Goal: Transaction & Acquisition: Purchase product/service

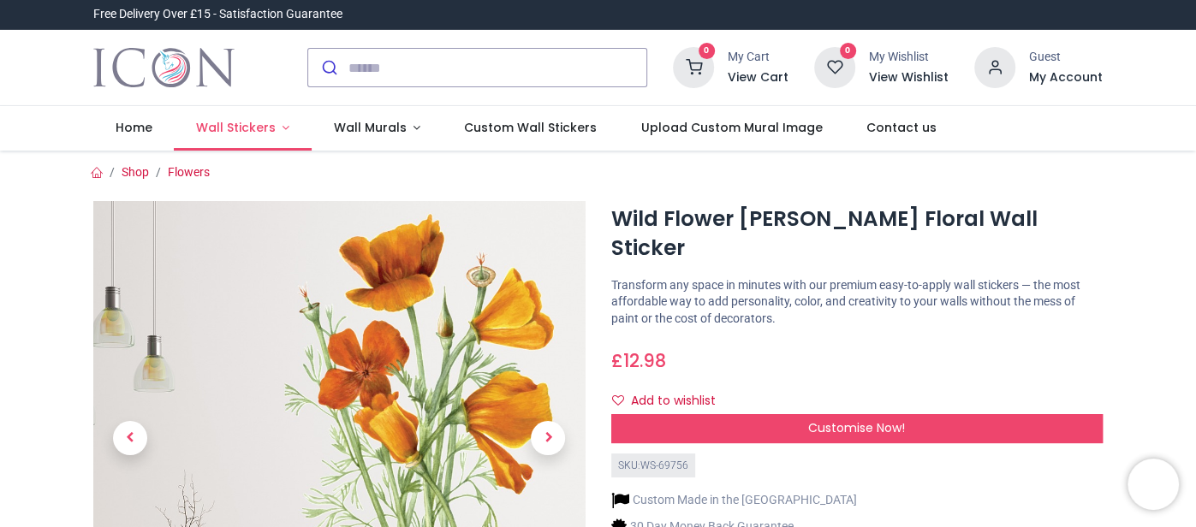
click at [238, 125] on span "Wall Stickers" at bounding box center [236, 127] width 80 height 17
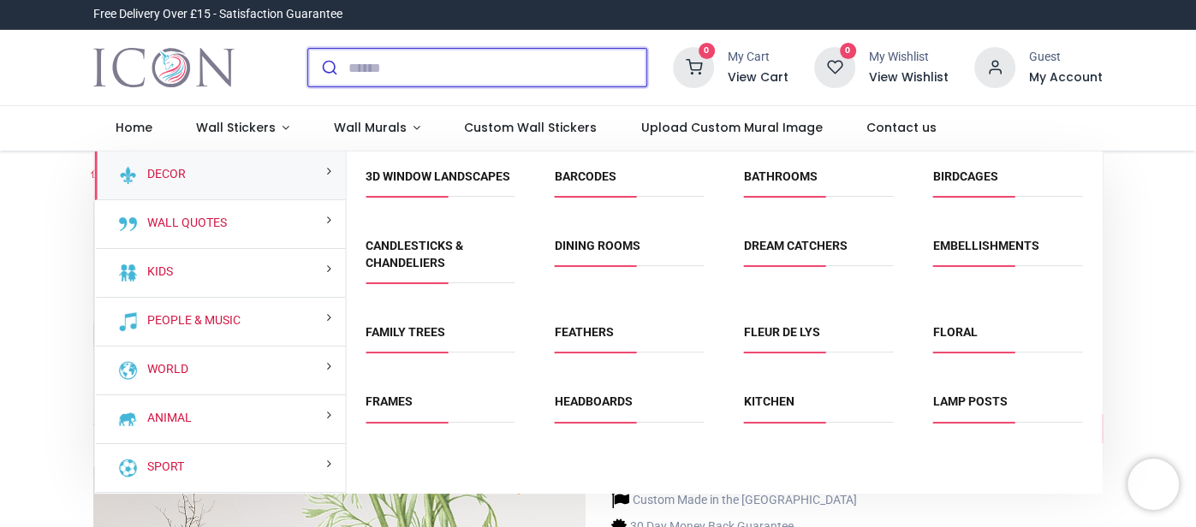
click at [443, 77] on input "search" at bounding box center [497, 68] width 298 height 38
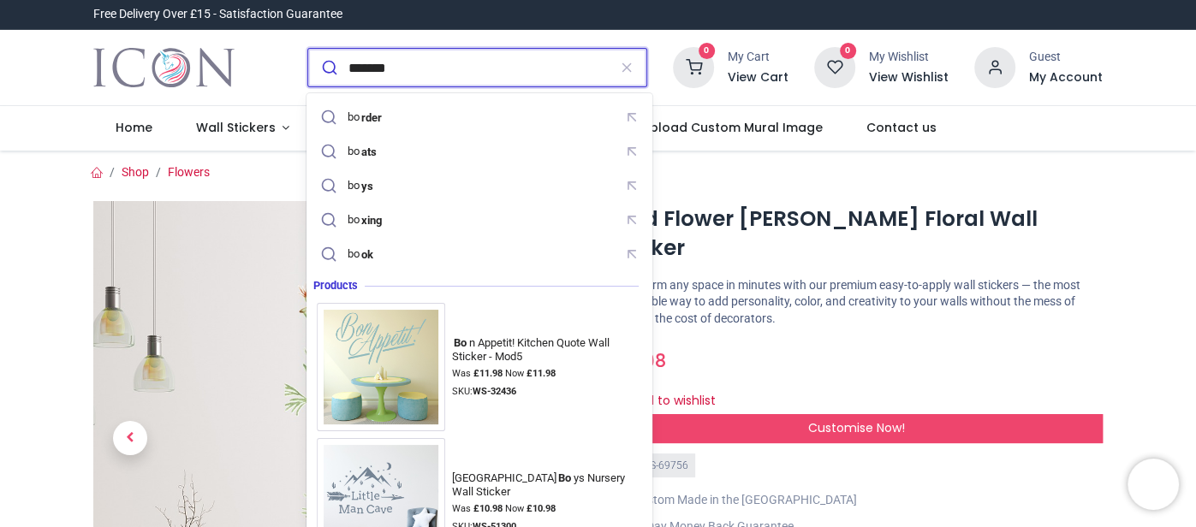
type input "*******"
click at [308, 49] on button "submit" at bounding box center [328, 68] width 40 height 38
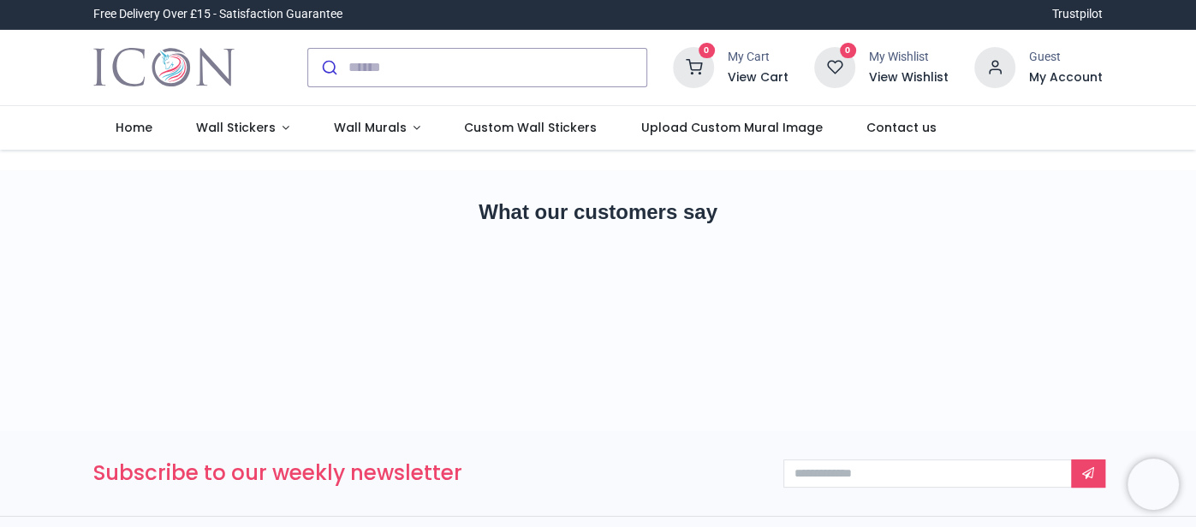
click at [1175, 72] on div "0 My Cart View Cart 0 Guest" at bounding box center [598, 68] width 1196 height 76
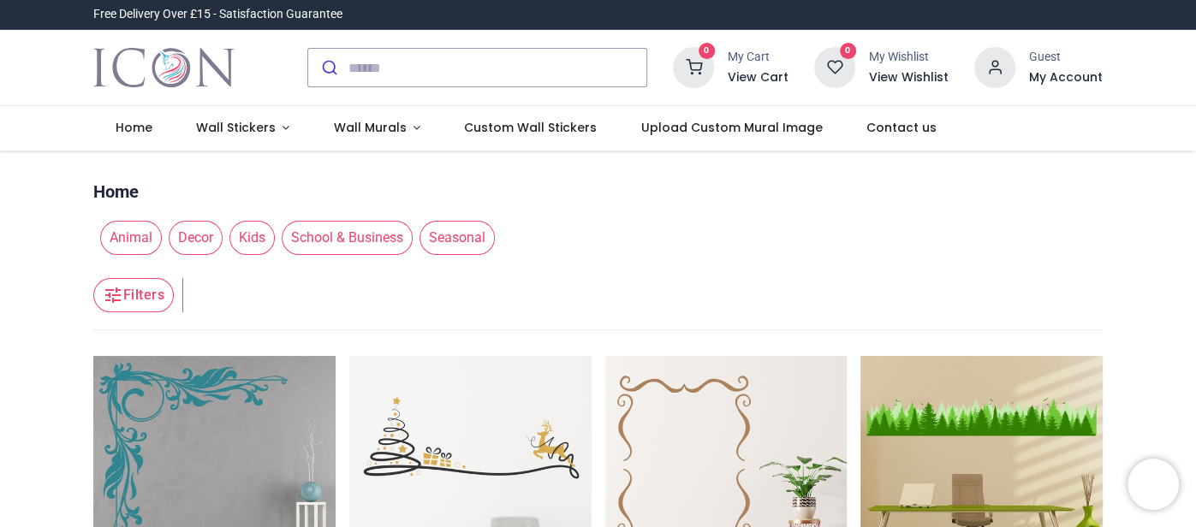
click at [1179, 80] on div "0 My Cart View Cart 0 Guest" at bounding box center [598, 68] width 1196 height 76
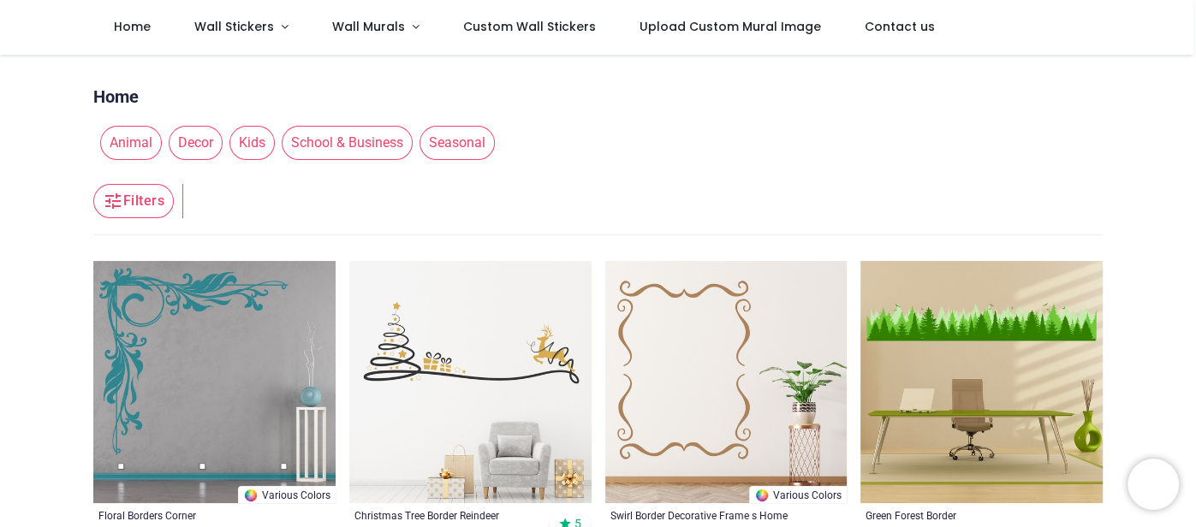
scroll to position [33, 0]
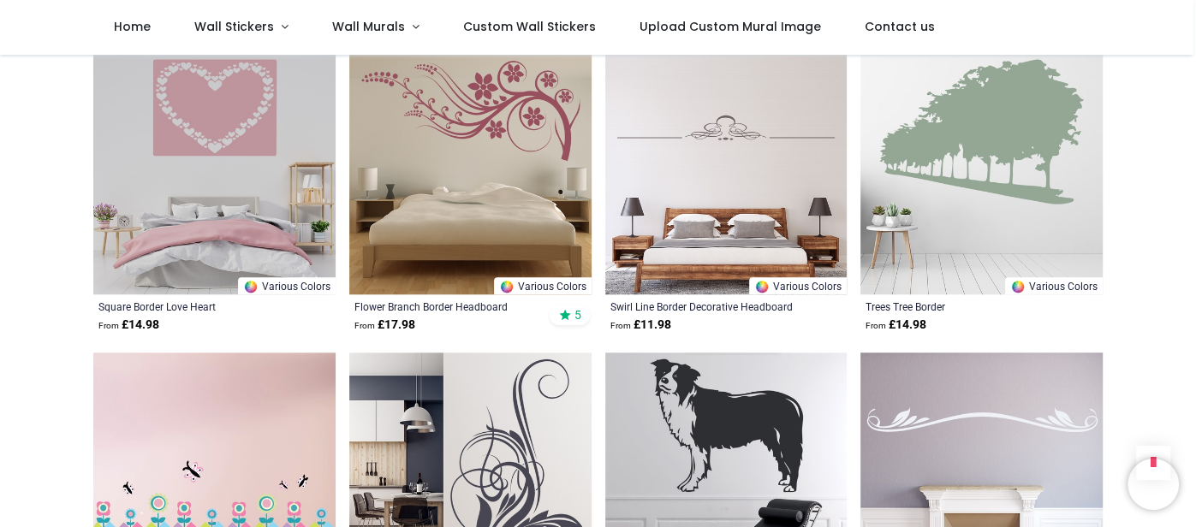
scroll to position [1129, 0]
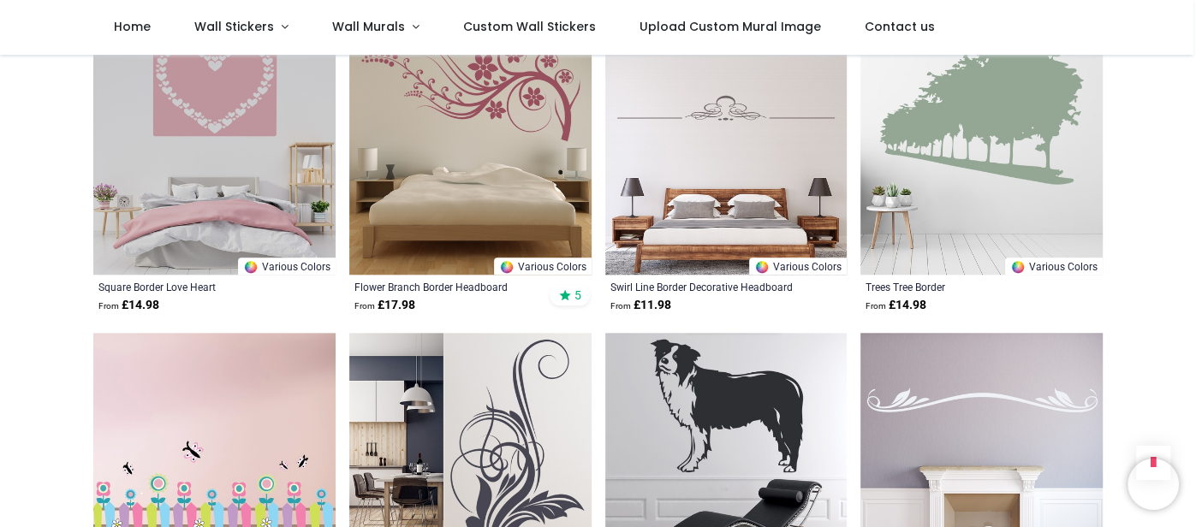
click at [1142, 128] on div "Pricelist : Public Pricelist Public Pricelist ******* Home Animal Decor Kids Sc…" at bounding box center [598, 112] width 1196 height 2372
click at [1152, 197] on div "Pricelist : Public Pricelist Public Pricelist ******* Home Animal Decor Kids Sc…" at bounding box center [598, 112] width 1196 height 2372
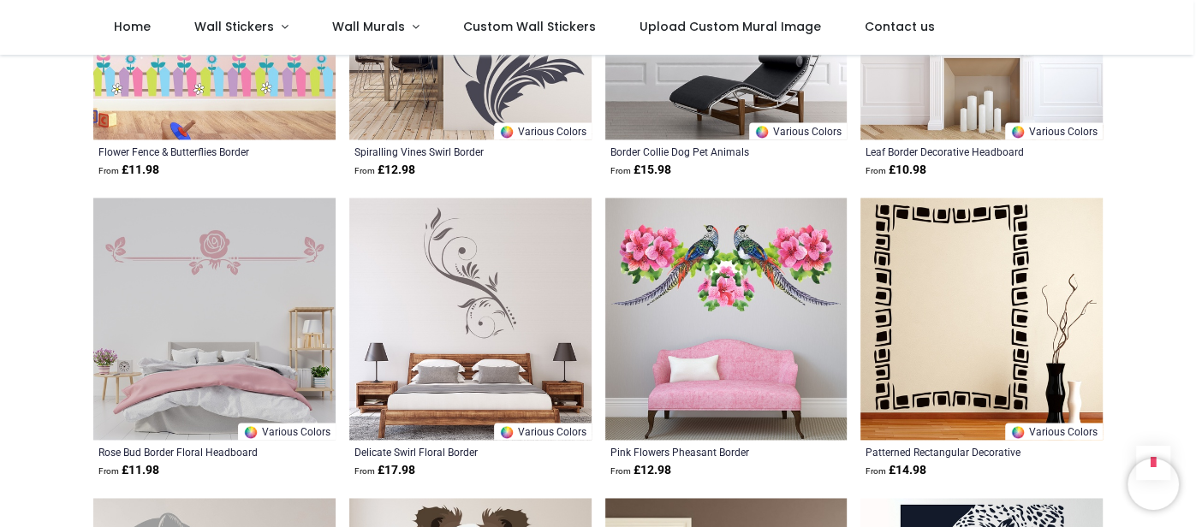
scroll to position [1609, 0]
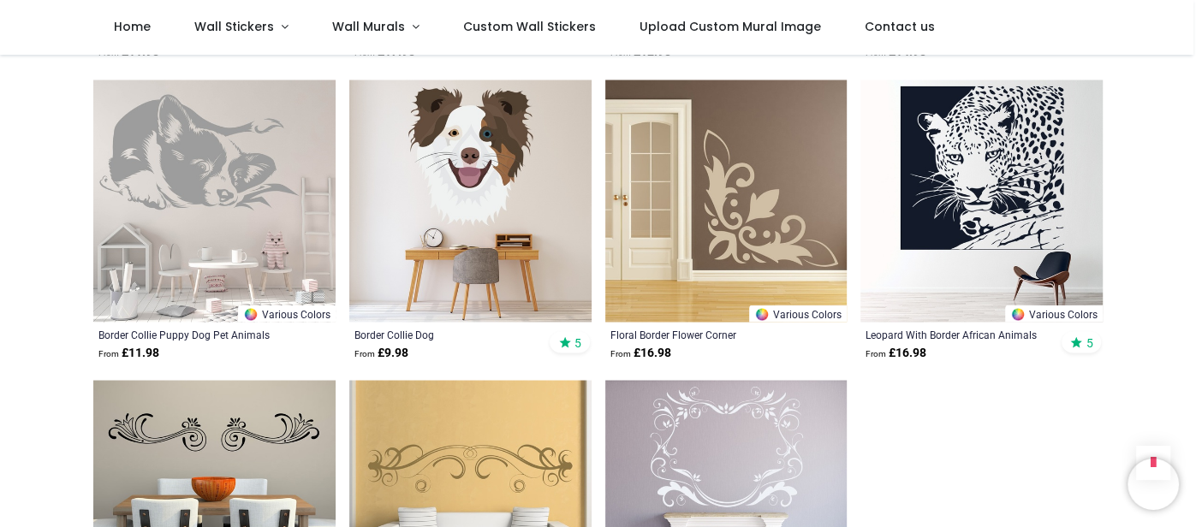
scroll to position [2020, 0]
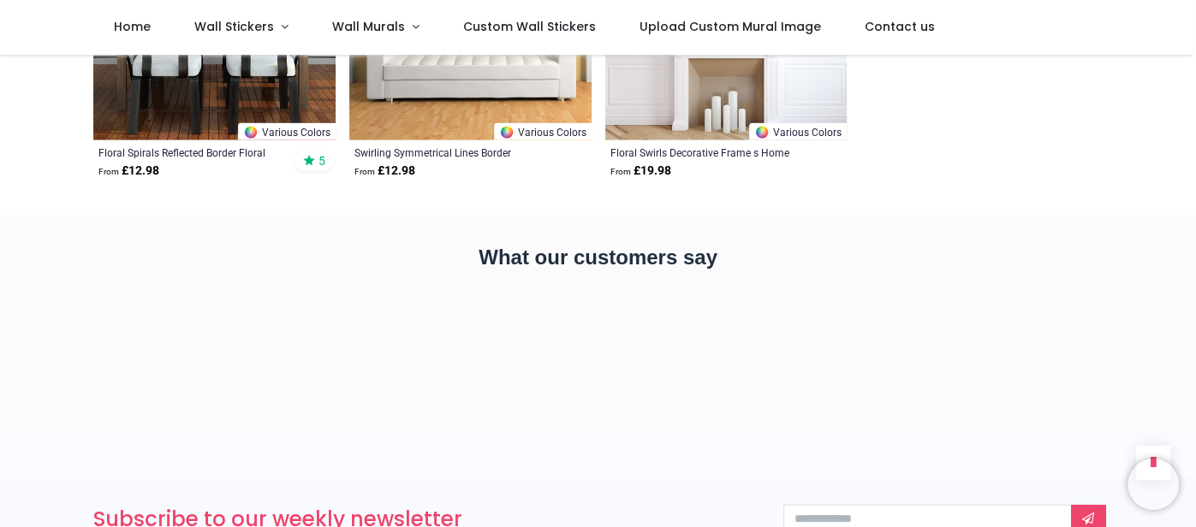
scroll to position [2431, 0]
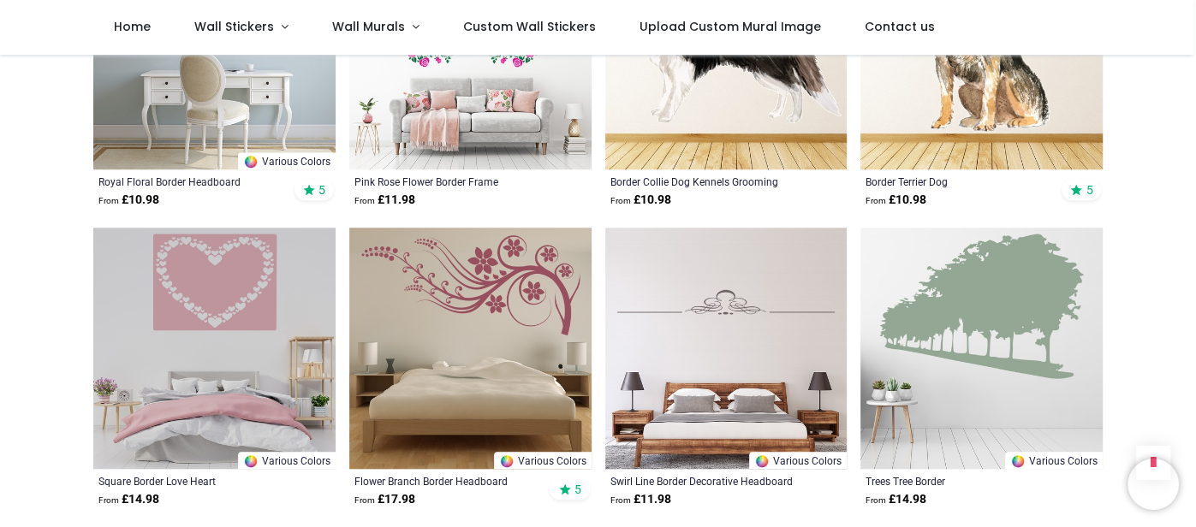
scroll to position [924, 0]
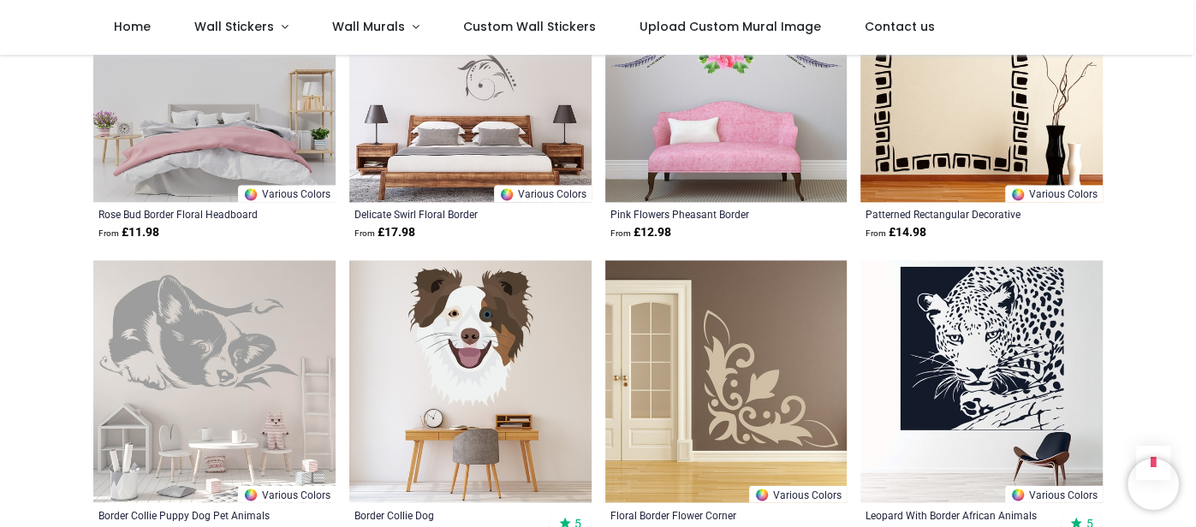
scroll to position [1814, 0]
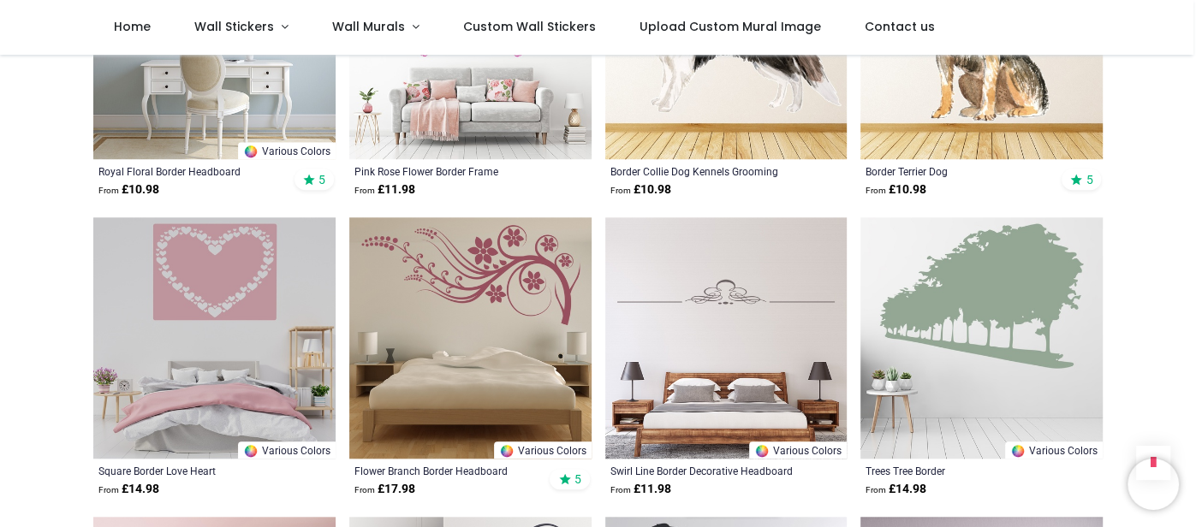
scroll to position [958, 0]
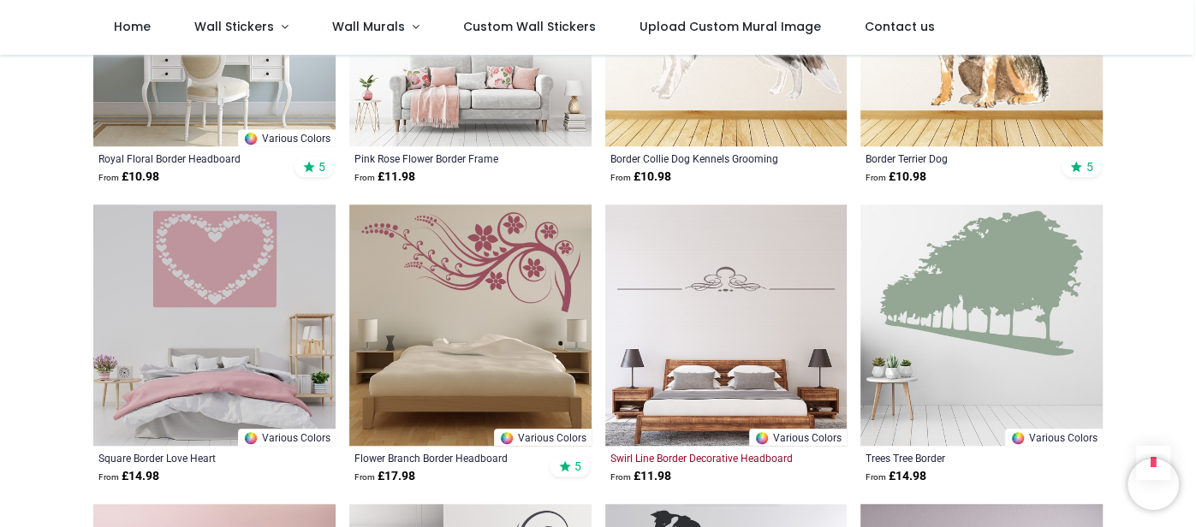
click at [751, 456] on div "Swirl Line Border Decorative Headboard" at bounding box center [704, 458] width 186 height 14
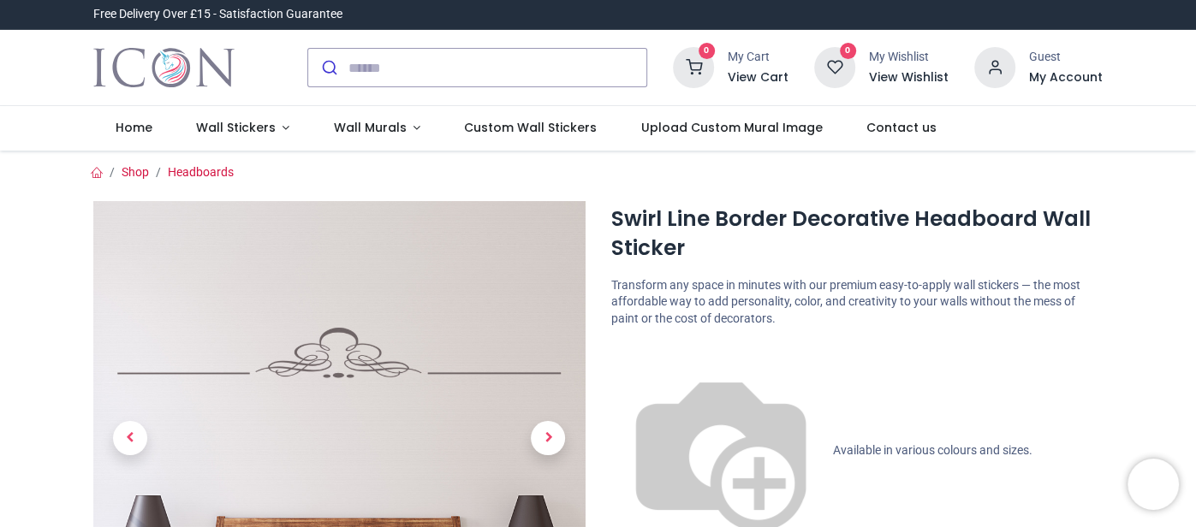
click at [1185, 74] on div "0 My Cart View Cart 0 Guest" at bounding box center [598, 68] width 1196 height 76
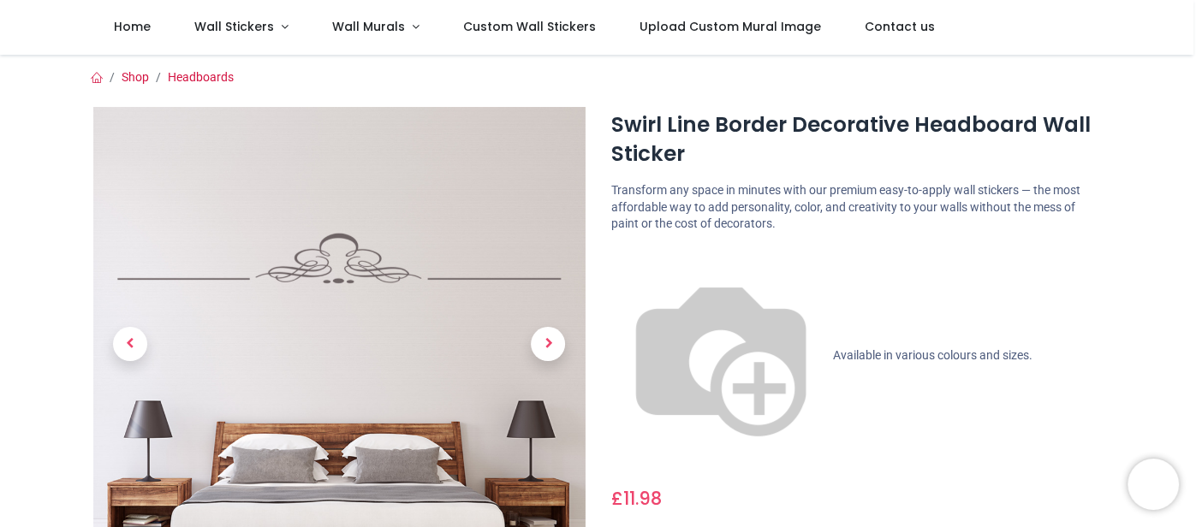
scroll to position [33, 0]
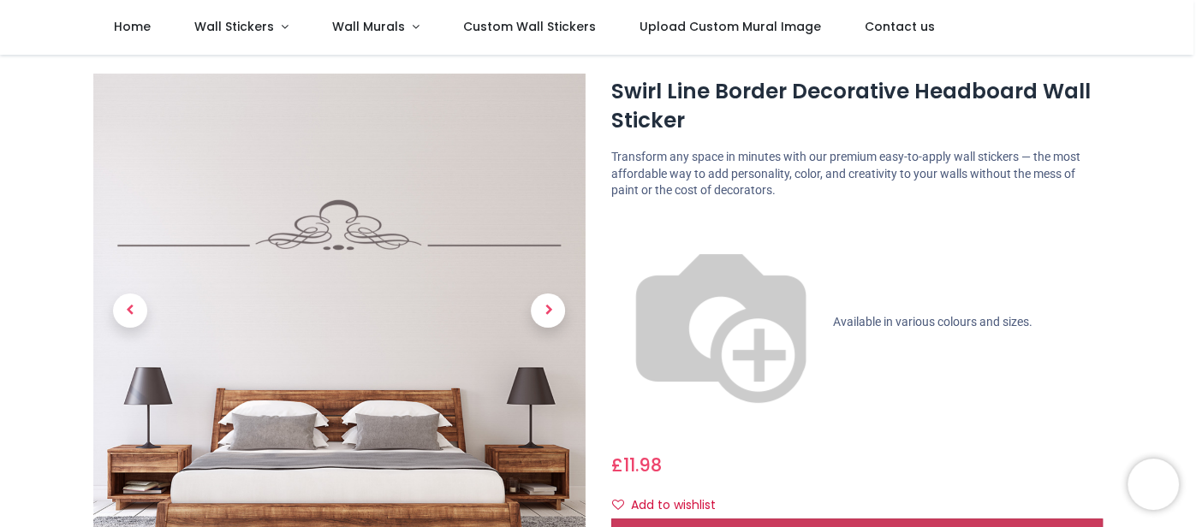
click at [885, 524] on span "Customise Now!" at bounding box center [856, 532] width 97 height 17
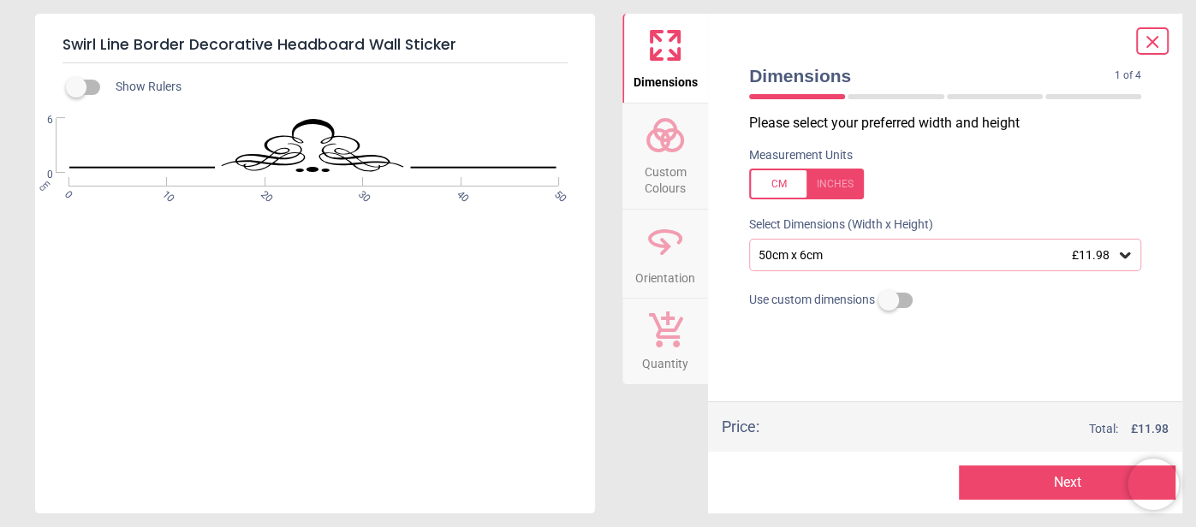
click at [772, 186] on div at bounding box center [806, 184] width 115 height 31
click at [842, 184] on div at bounding box center [806, 184] width 115 height 31
click at [1126, 255] on icon at bounding box center [1125, 256] width 10 height 6
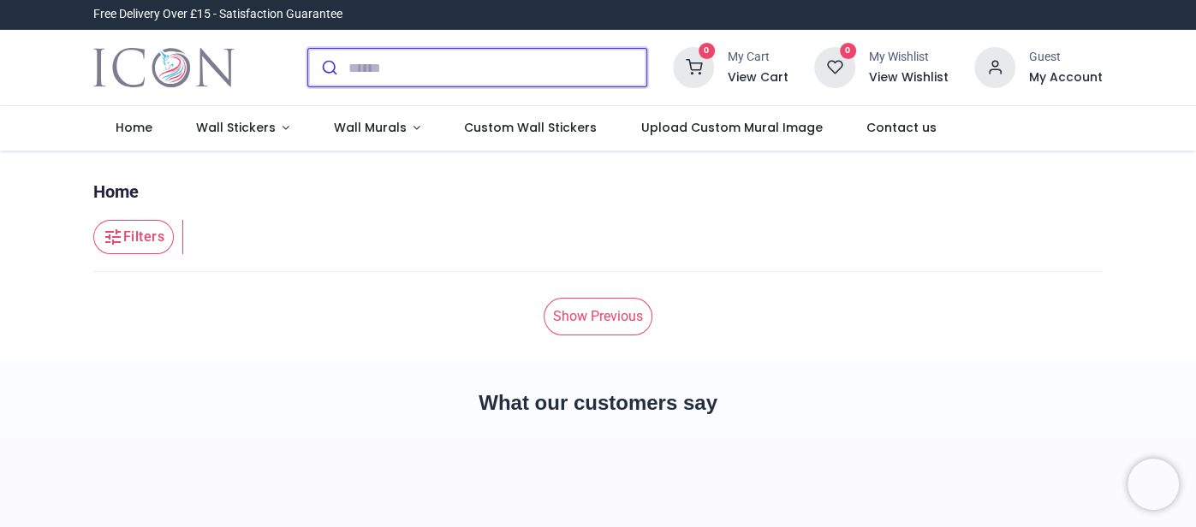
click at [422, 69] on input "search" at bounding box center [497, 68] width 298 height 38
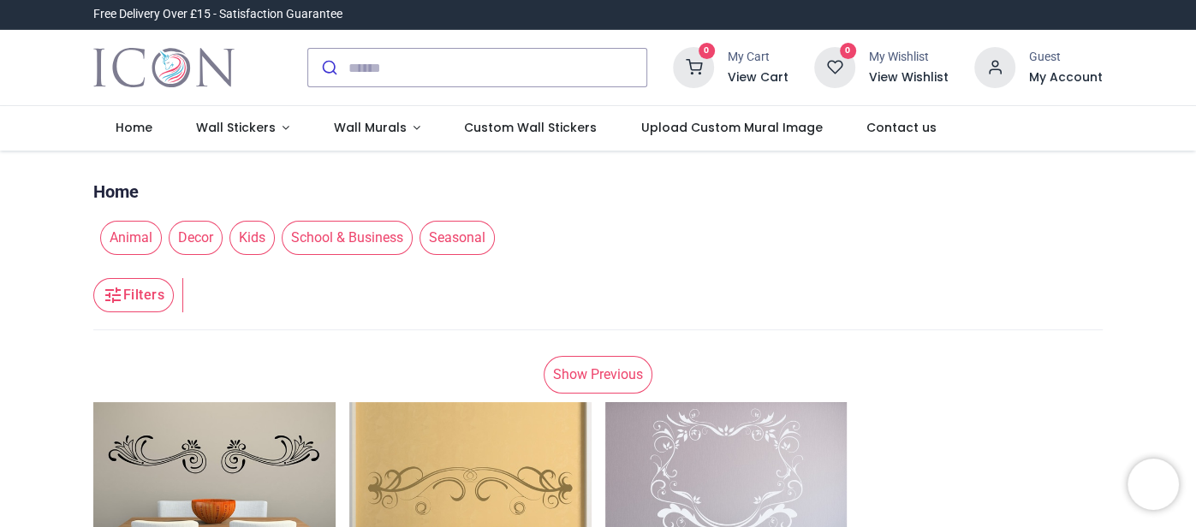
click at [1157, 322] on div "Pricelist : Public Pricelist Public Pricelist ******* Home Animal Decor Kids Sc…" at bounding box center [598, 436] width 1196 height 570
click at [536, 74] on input "search" at bounding box center [497, 68] width 298 height 38
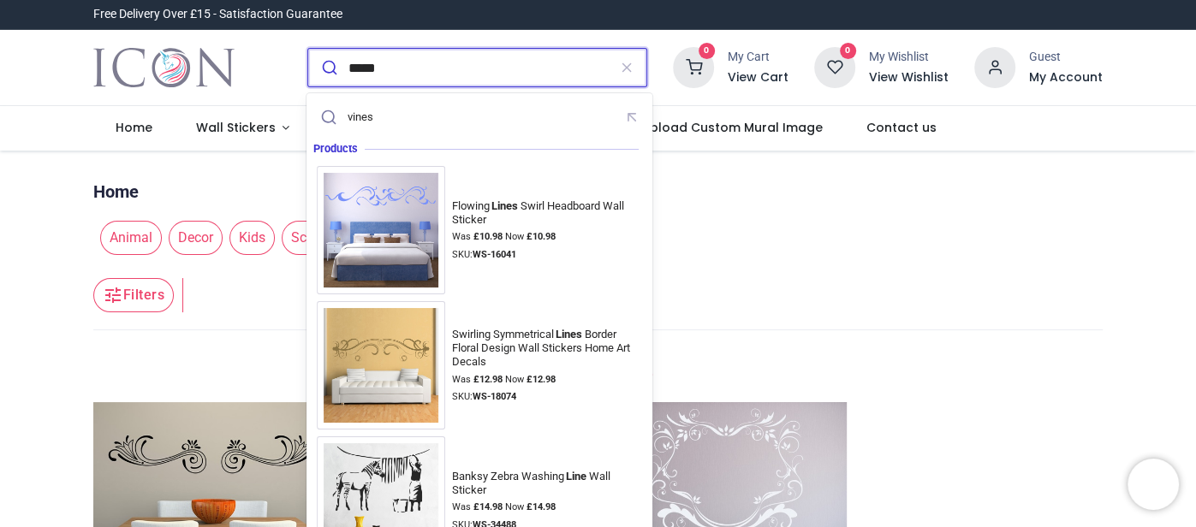
type input "*****"
click at [1172, 99] on div "***** 0 My Cart View Cart 0" at bounding box center [598, 68] width 1196 height 76
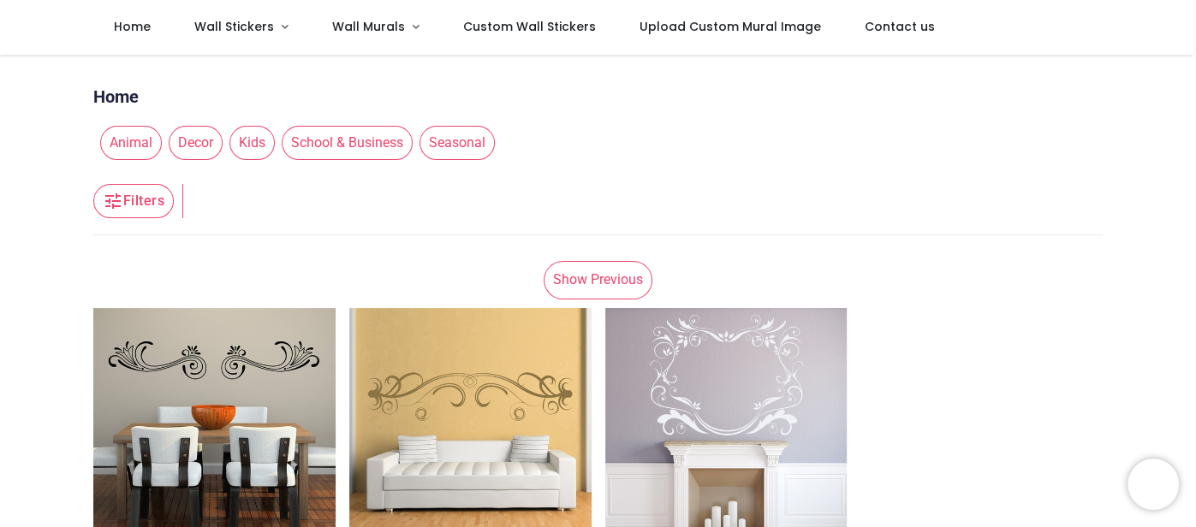
scroll to position [33, 0]
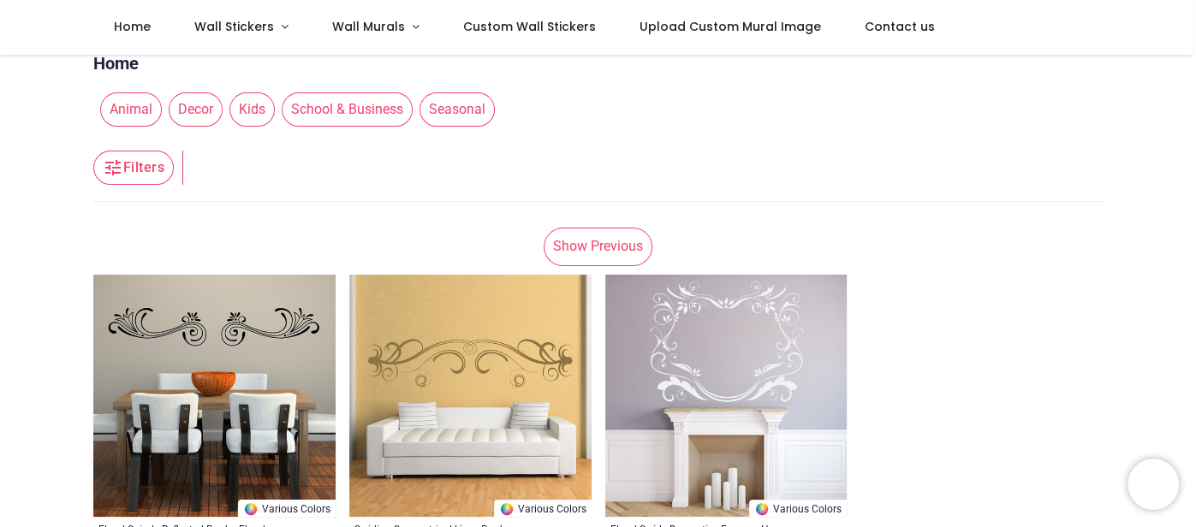
click at [1156, 244] on div "Pricelist : Public Pricelist Public Pricelist ******* Home Animal Decor Kids Sc…" at bounding box center [598, 307] width 1196 height 570
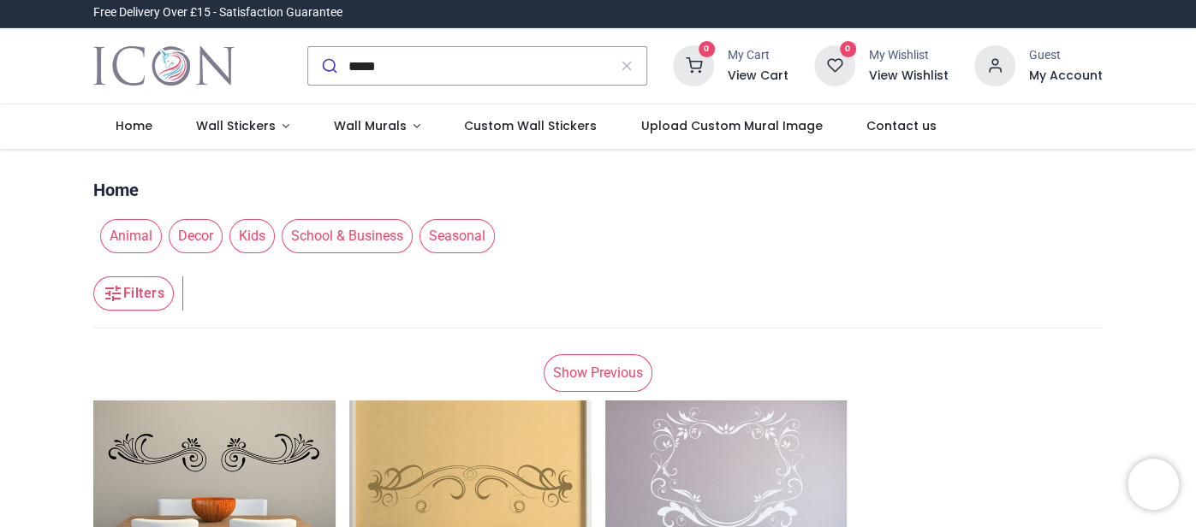
scroll to position [0, 0]
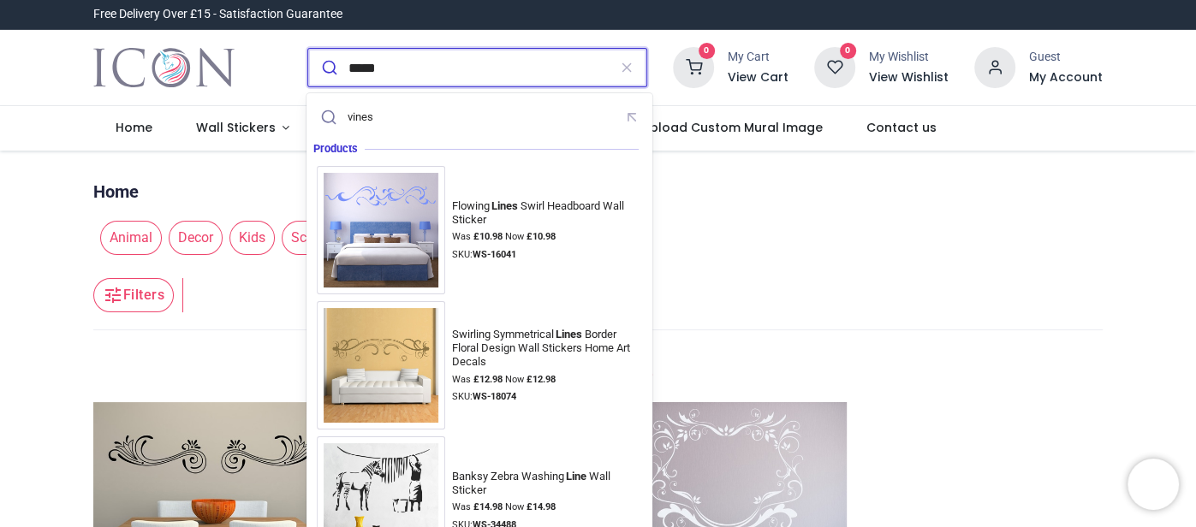
click at [580, 73] on input "*****" at bounding box center [477, 68] width 259 height 38
click at [308, 49] on button "submit" at bounding box center [328, 68] width 40 height 38
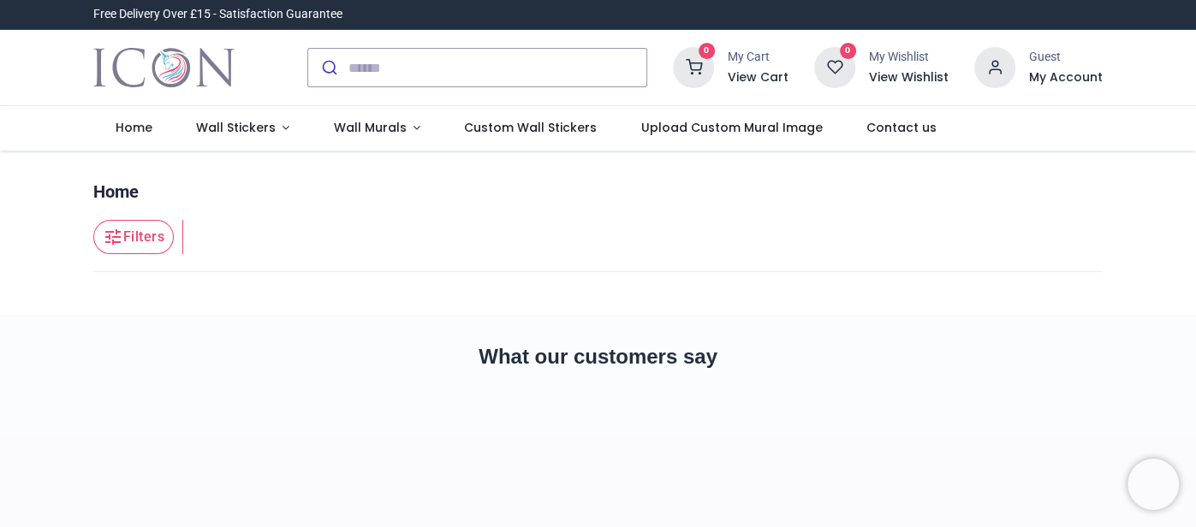
click at [1167, 217] on div "Pricelist : Public Pricelist Public Pricelist ***** Home Filters Filters" at bounding box center [598, 233] width 1196 height 164
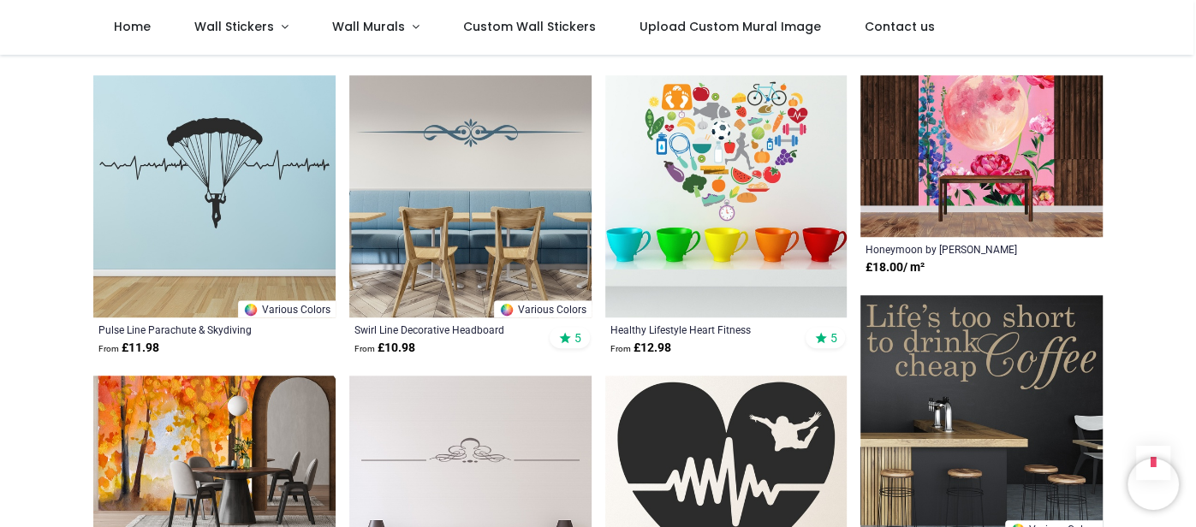
scroll to position [821, 0]
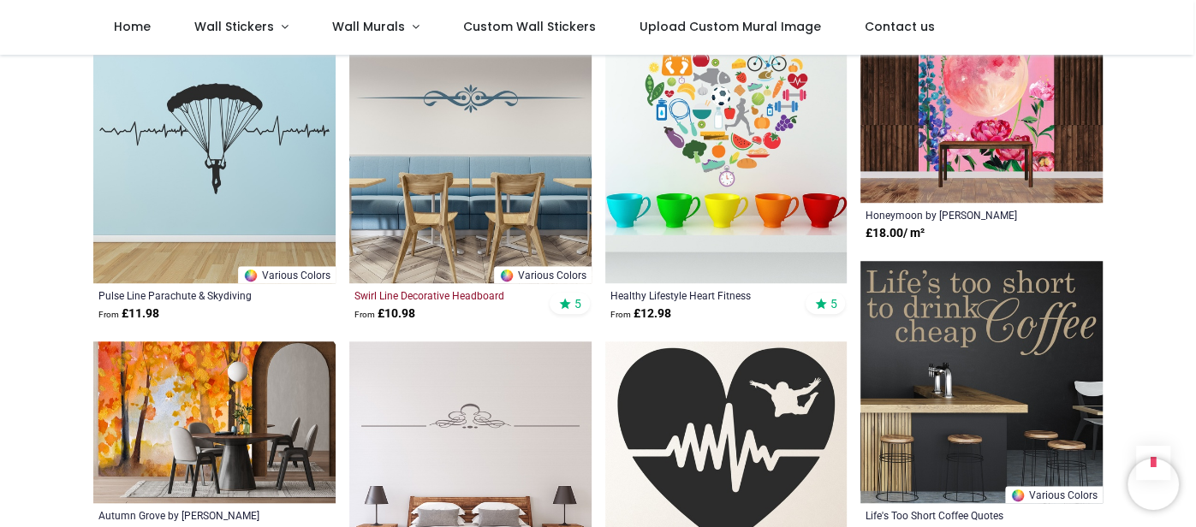
click at [456, 292] on div "Swirl Line Decorative Headboard" at bounding box center [447, 296] width 186 height 14
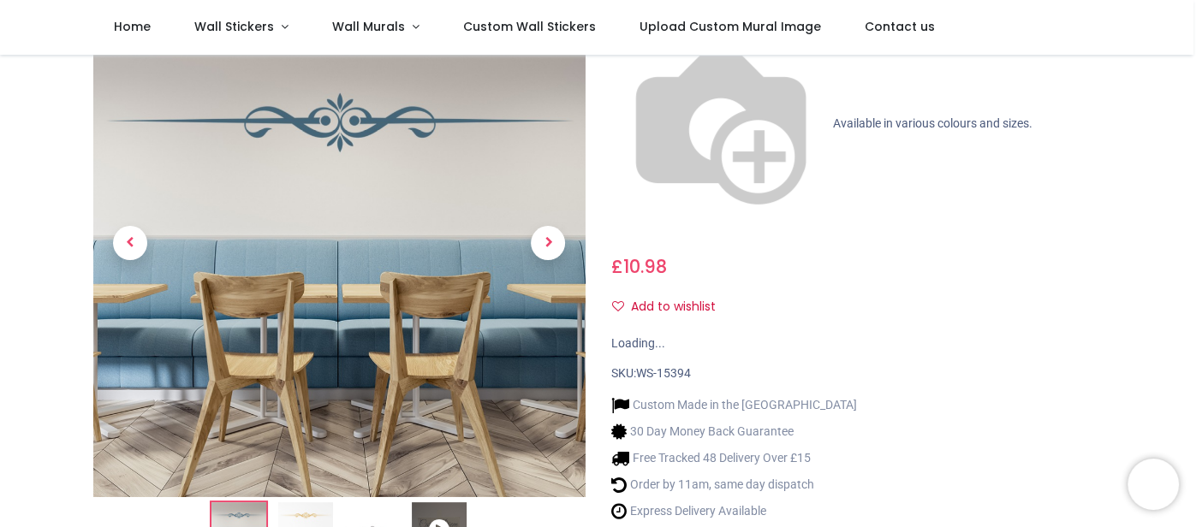
scroll to position [194, 0]
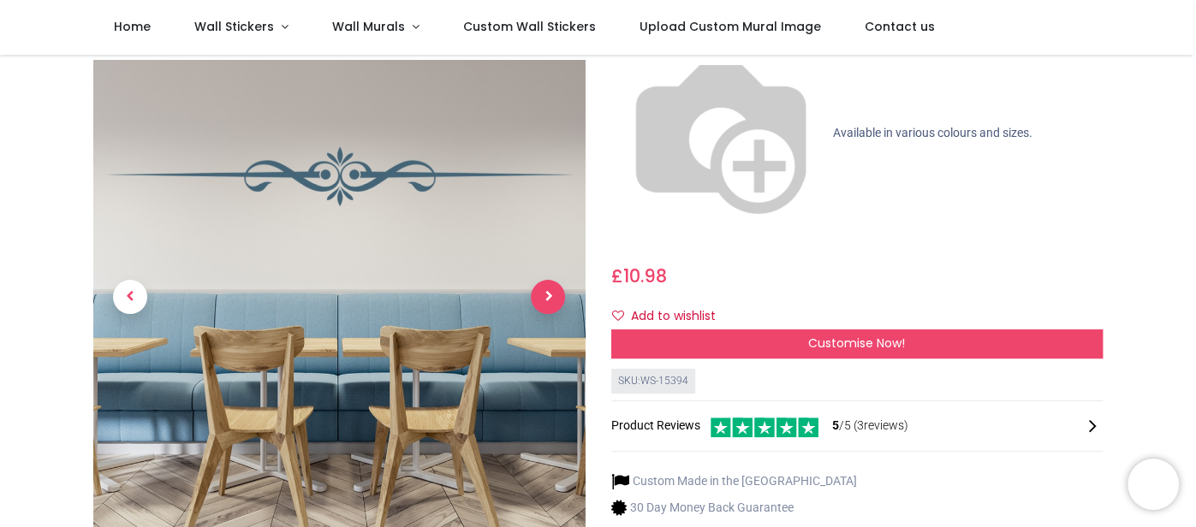
click at [549, 280] on span "Next" at bounding box center [548, 297] width 34 height 34
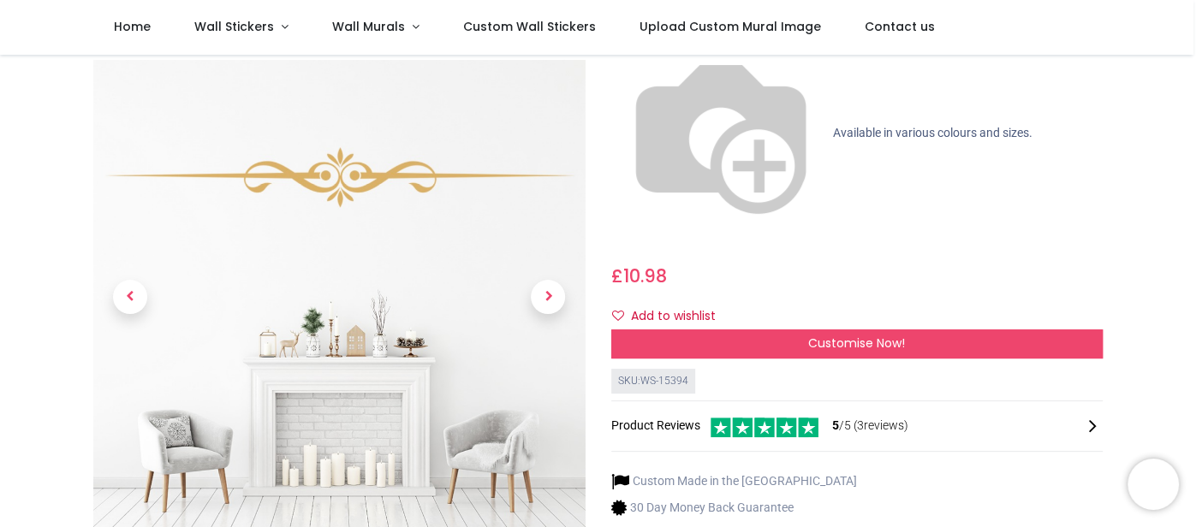
drag, startPoint x: 1192, startPoint y: 86, endPoint x: 1185, endPoint y: 63, distance: 23.3
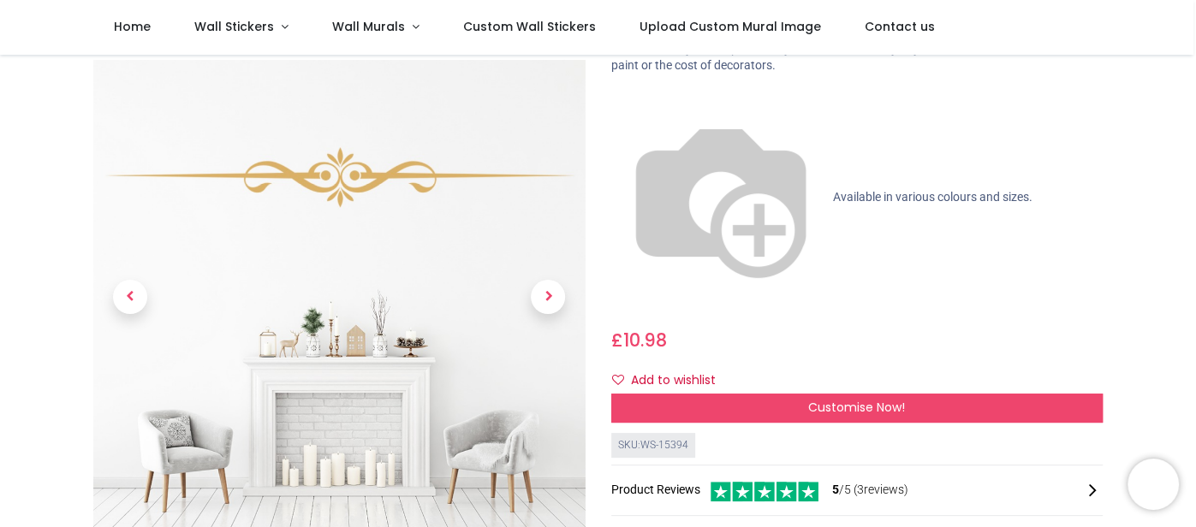
scroll to position [125, 0]
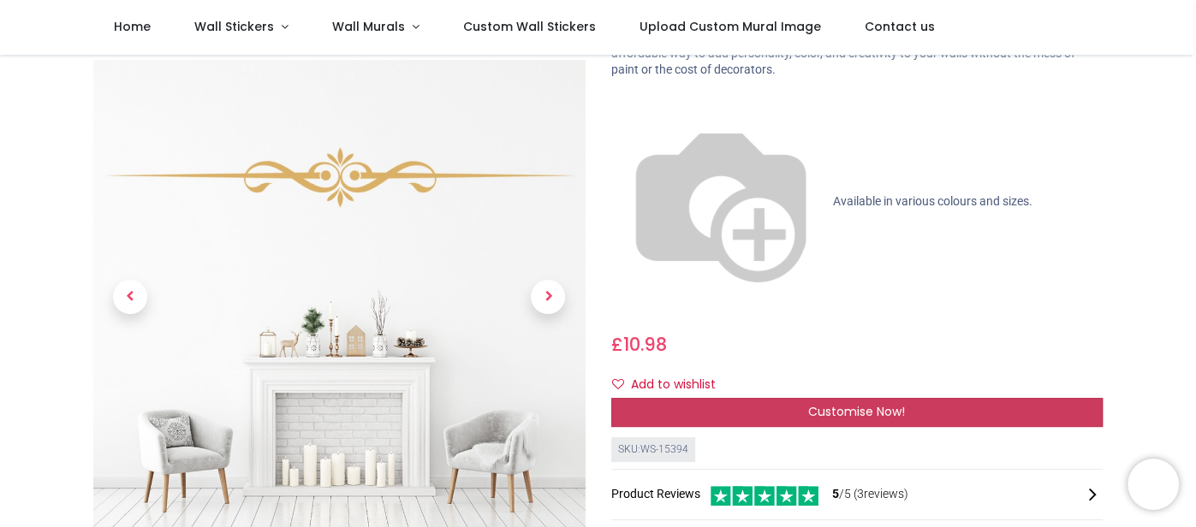
click at [845, 403] on span "Customise Now!" at bounding box center [856, 411] width 97 height 17
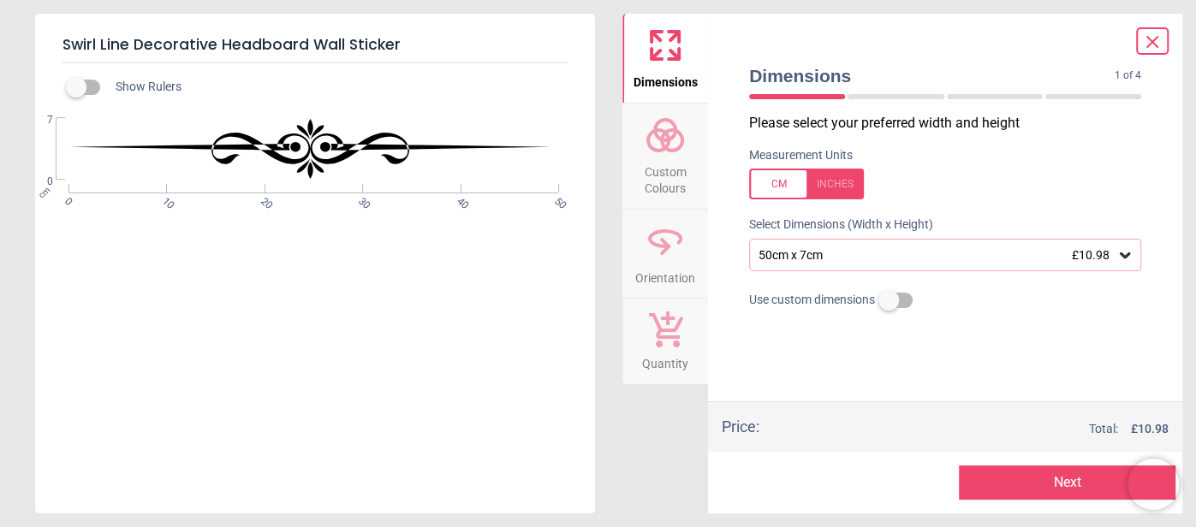
click at [1124, 253] on icon at bounding box center [1125, 255] width 17 height 17
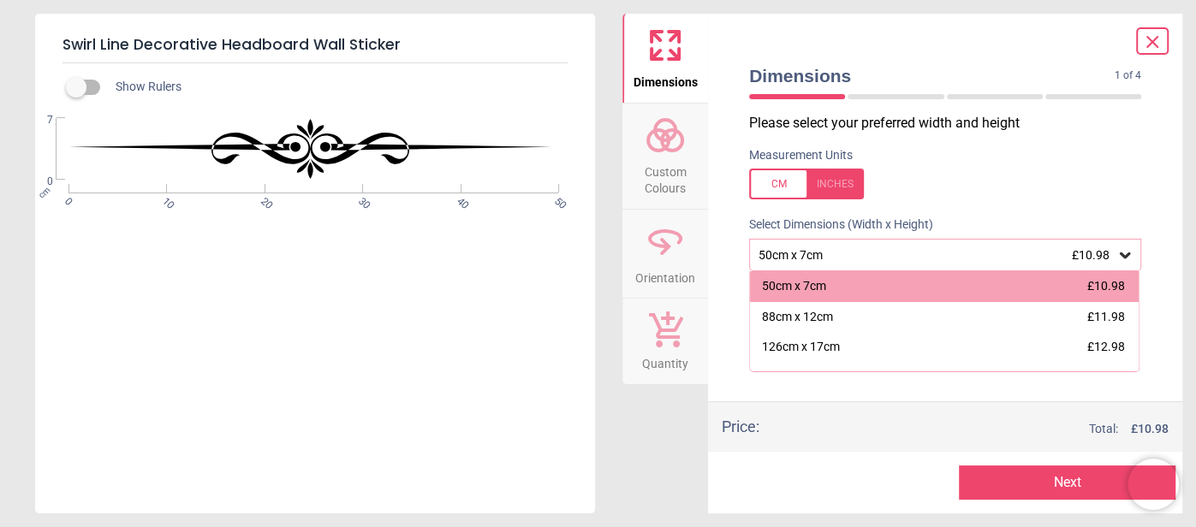
click at [76, 87] on label at bounding box center [76, 87] width 0 height 0
click at [831, 183] on div at bounding box center [806, 184] width 115 height 31
click at [788, 180] on div at bounding box center [806, 184] width 115 height 31
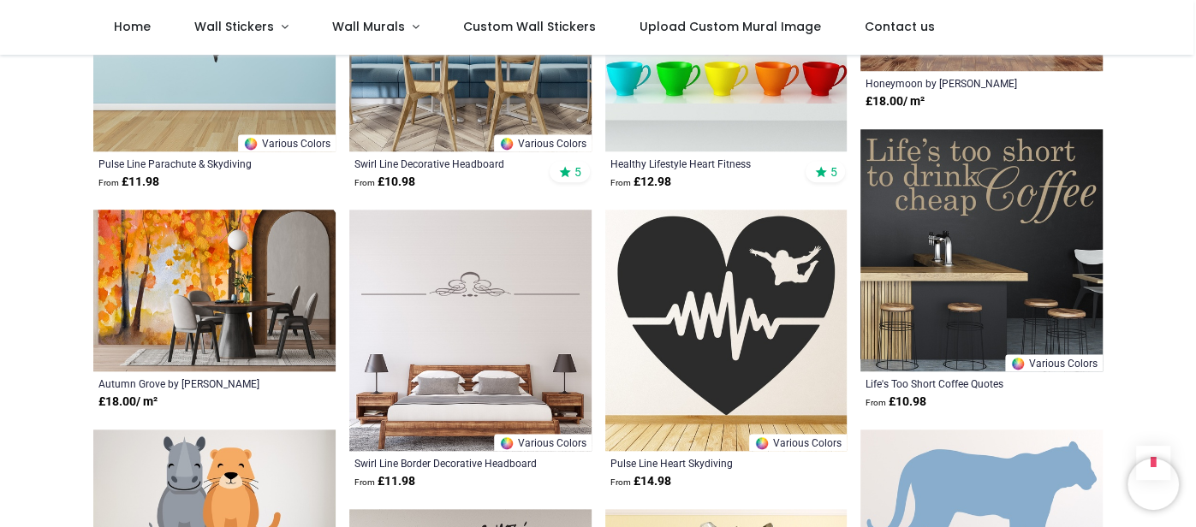
scroll to position [992, 0]
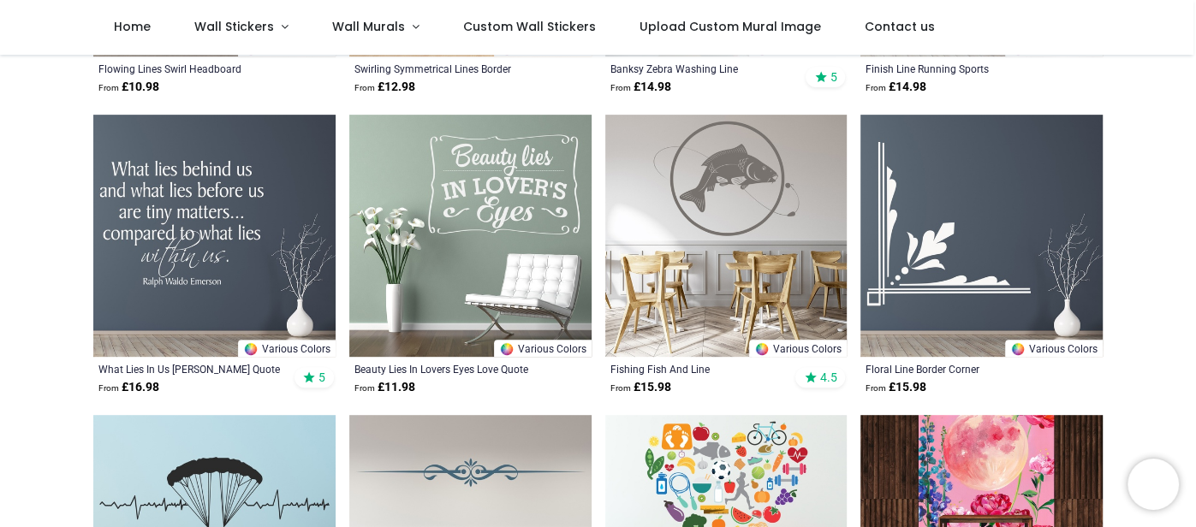
scroll to position [444, 0]
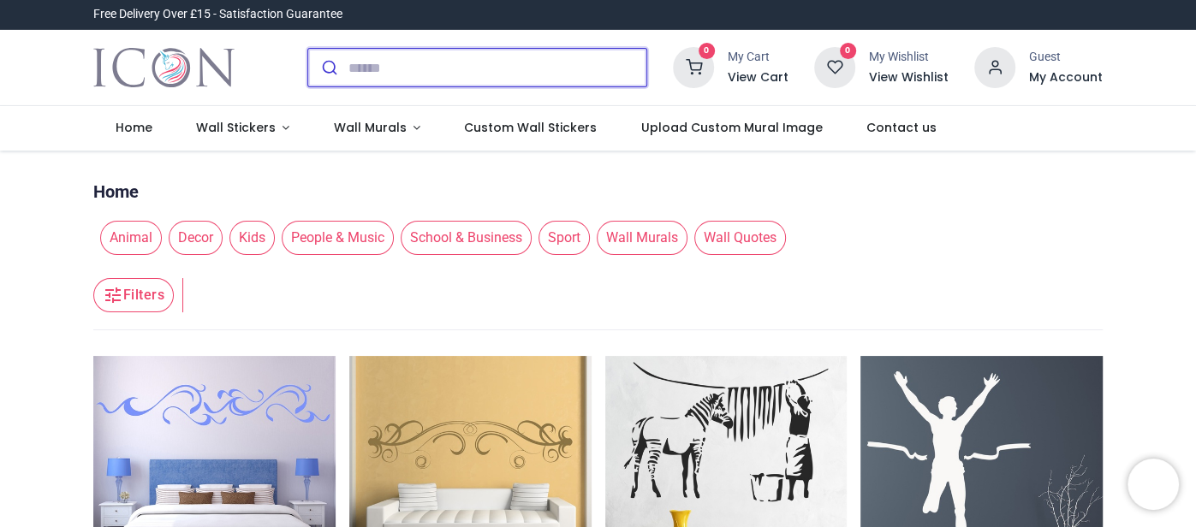
click at [469, 77] on input "search" at bounding box center [497, 68] width 298 height 38
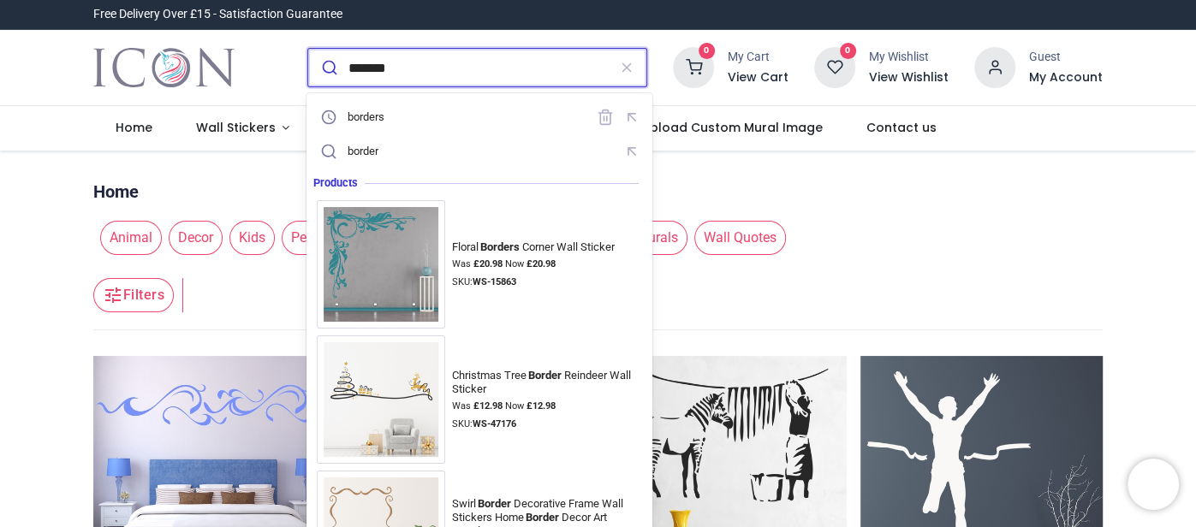
type input "*******"
click at [308, 49] on button "submit" at bounding box center [328, 68] width 40 height 38
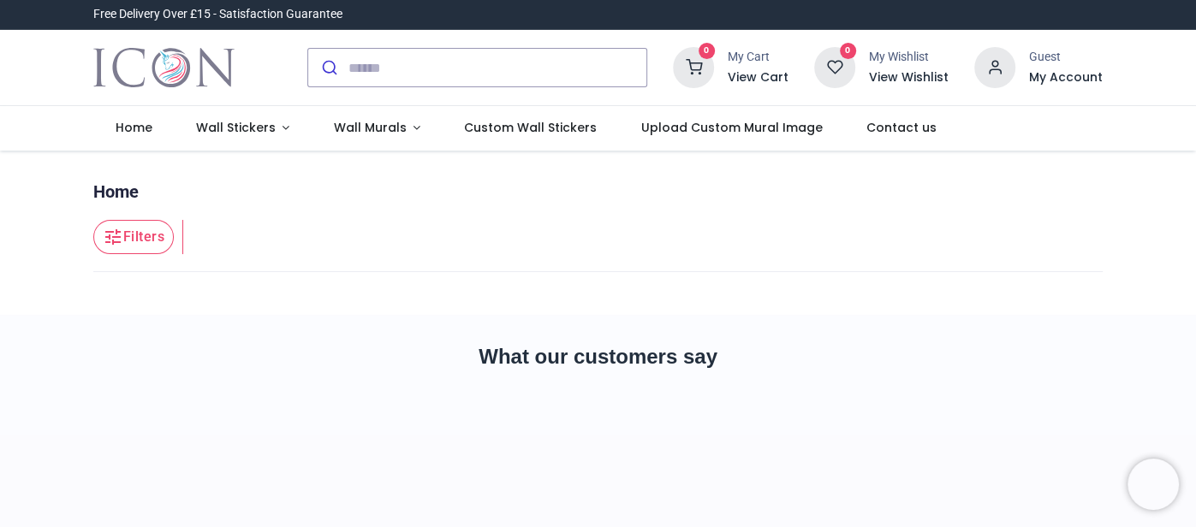
click at [1181, 97] on div "0 My Cart View Cart 0 Guest" at bounding box center [598, 68] width 1196 height 76
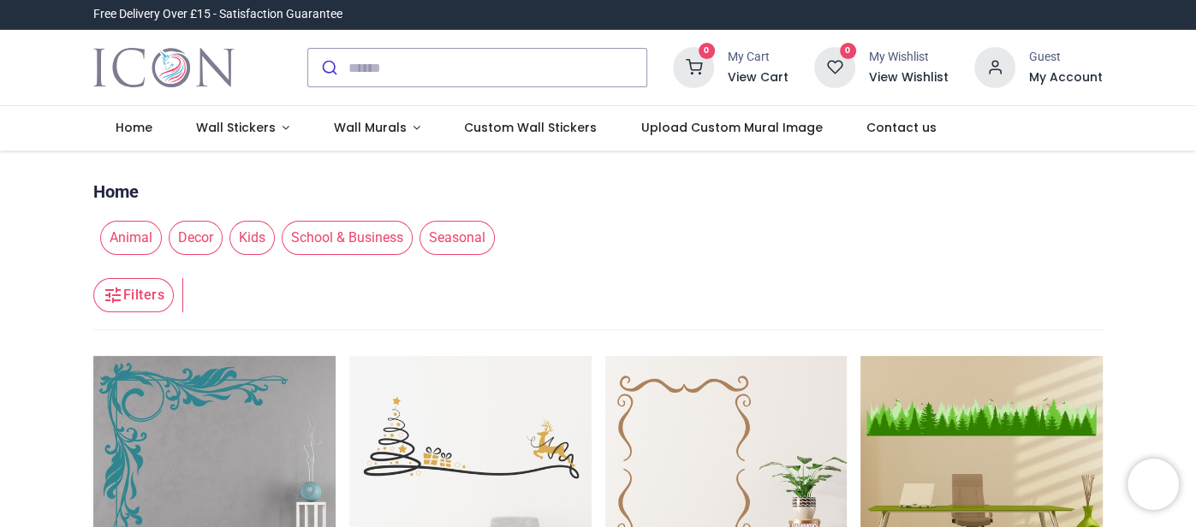
click at [1181, 97] on div "0 My Cart View Cart 0 Guest" at bounding box center [598, 68] width 1196 height 76
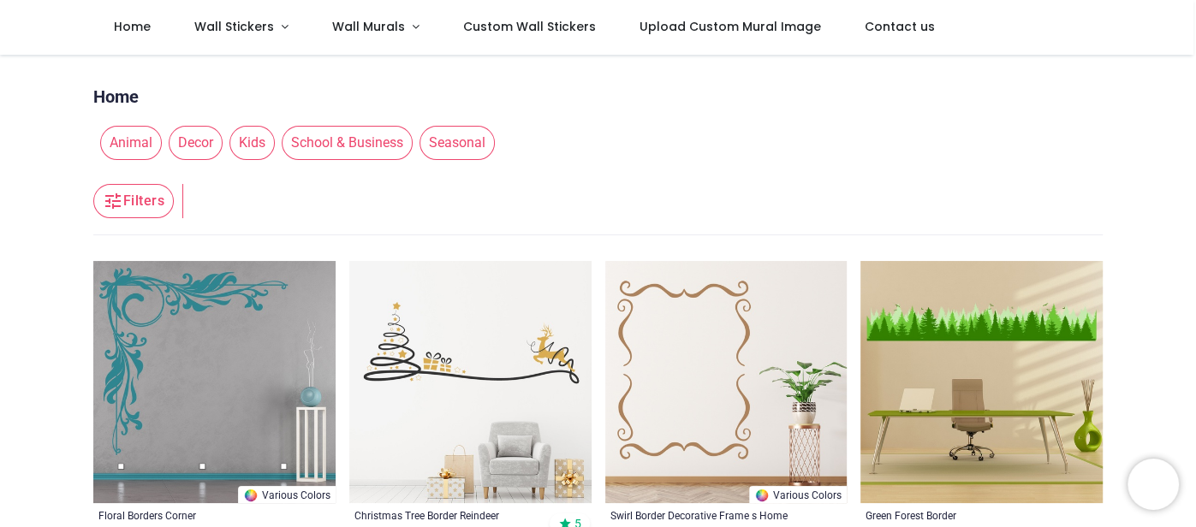
scroll to position [33, 0]
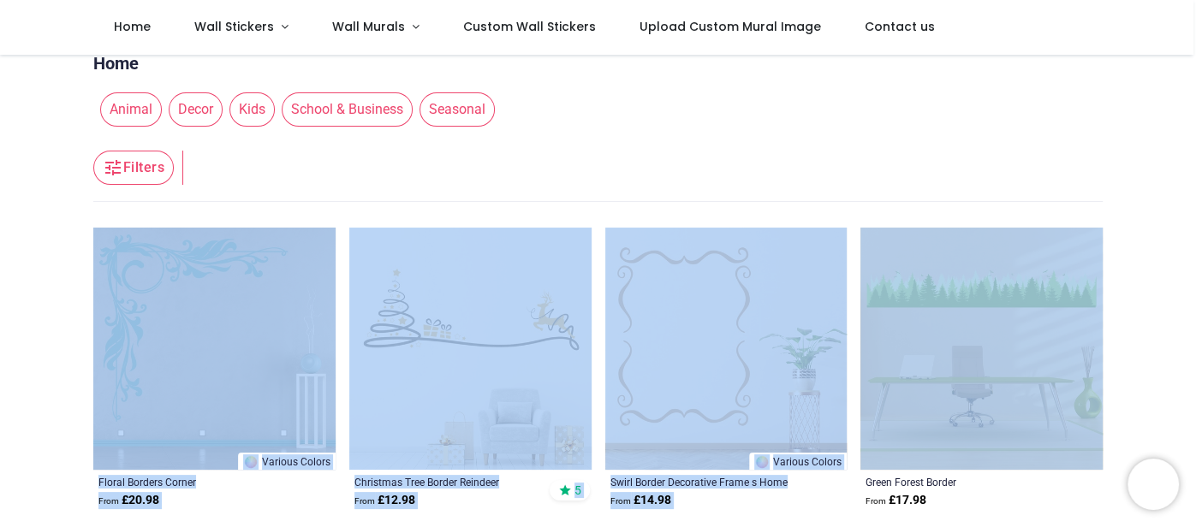
drag, startPoint x: 1192, startPoint y: 83, endPoint x: 1182, endPoint y: 221, distance: 138.2
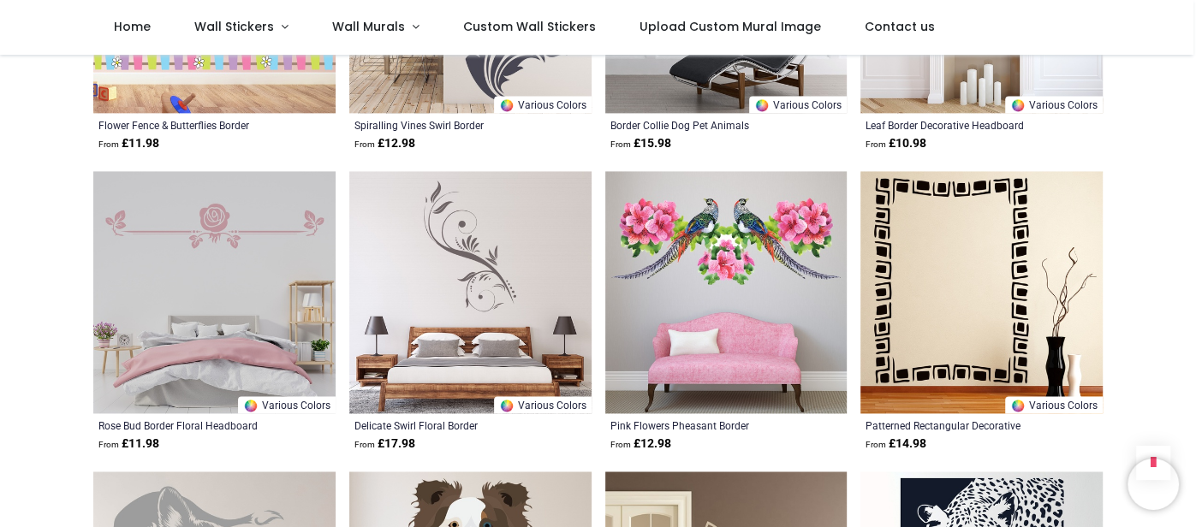
scroll to position [1643, 0]
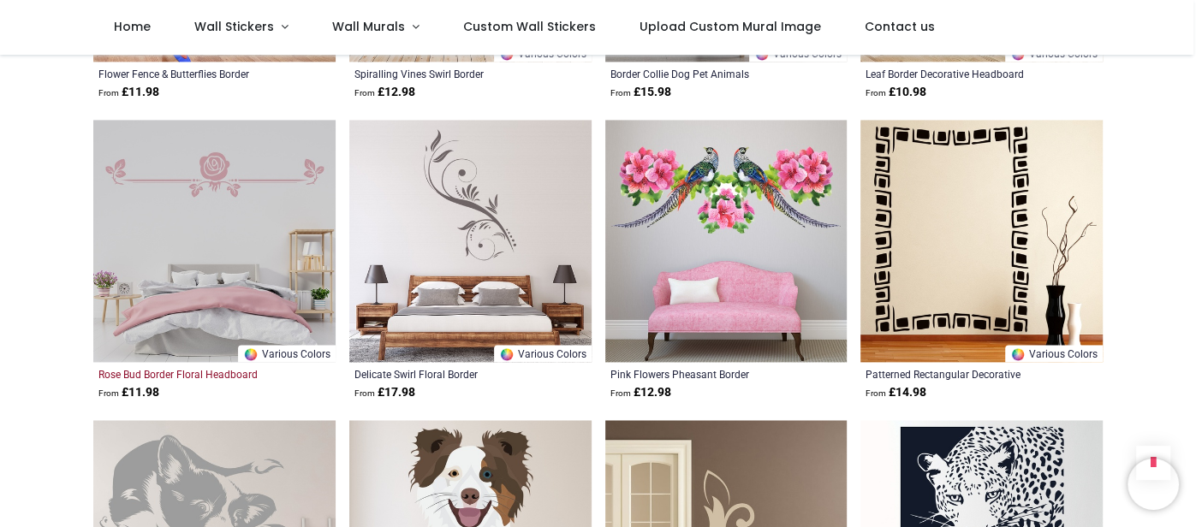
click at [204, 367] on div "Rose Bud Border Floral Headboard" at bounding box center [191, 374] width 186 height 14
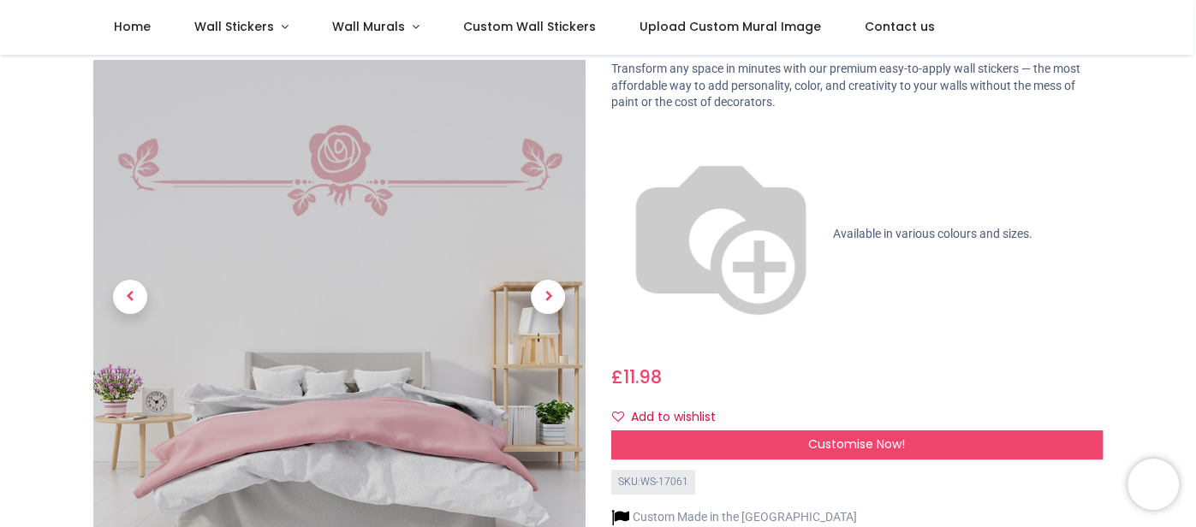
scroll to position [136, 0]
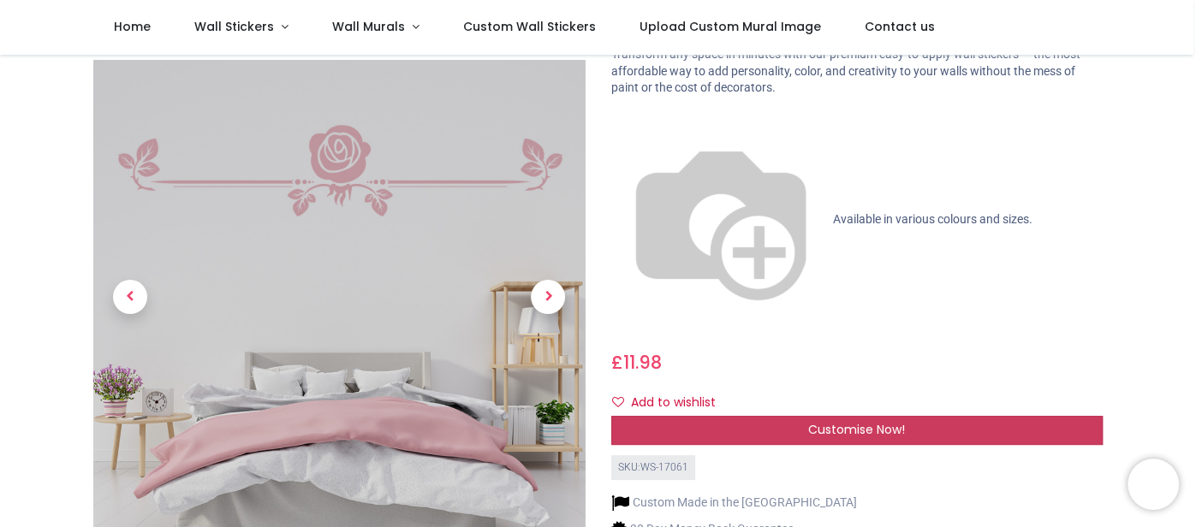
click at [1020, 416] on div "Customise Now!" at bounding box center [857, 430] width 492 height 29
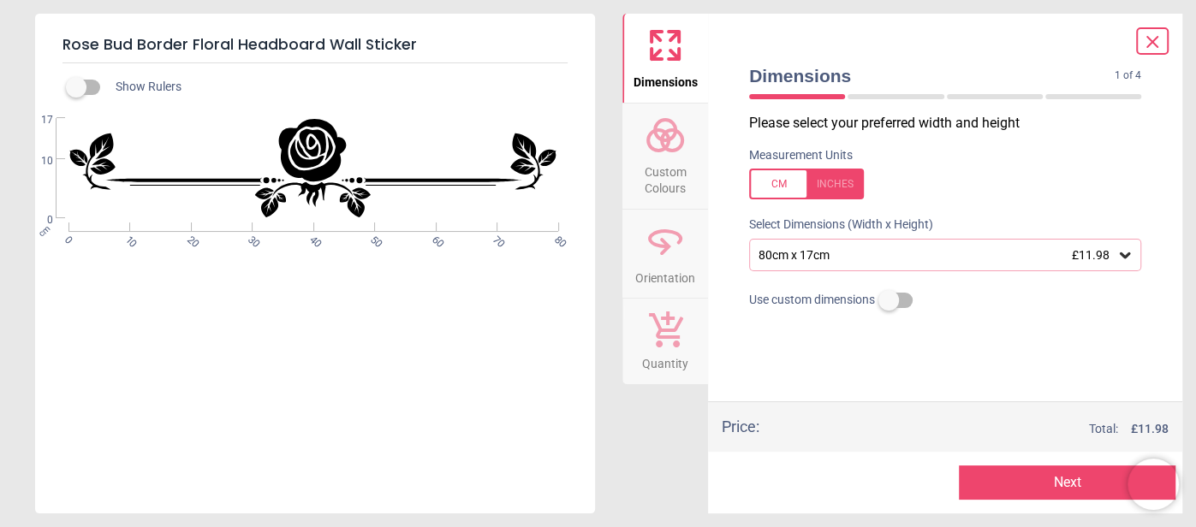
click at [1123, 258] on icon at bounding box center [1125, 255] width 17 height 17
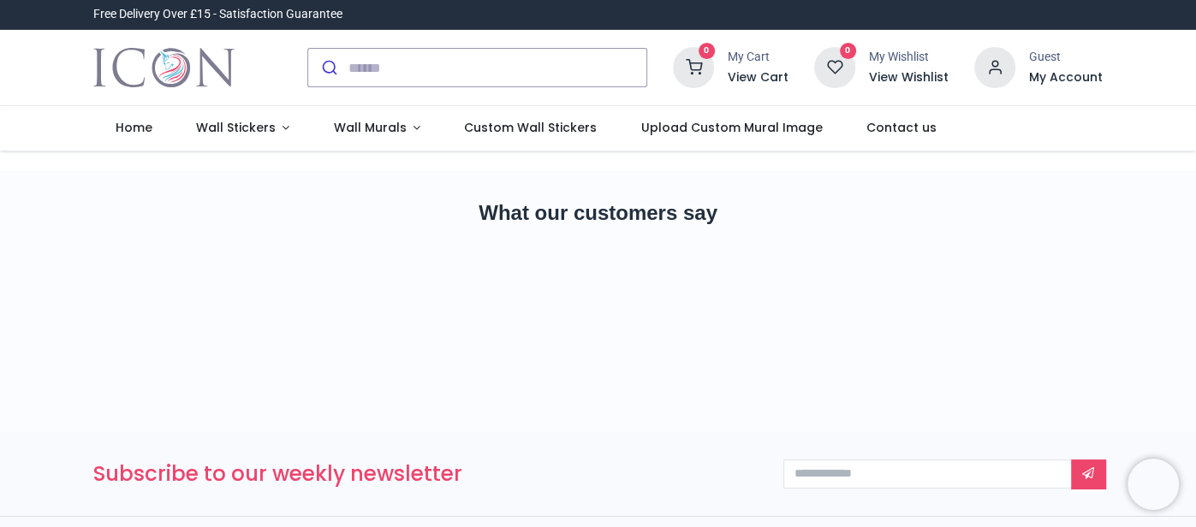
click at [1185, 75] on div "0 My Cart View Cart 0 Guest" at bounding box center [598, 68] width 1196 height 76
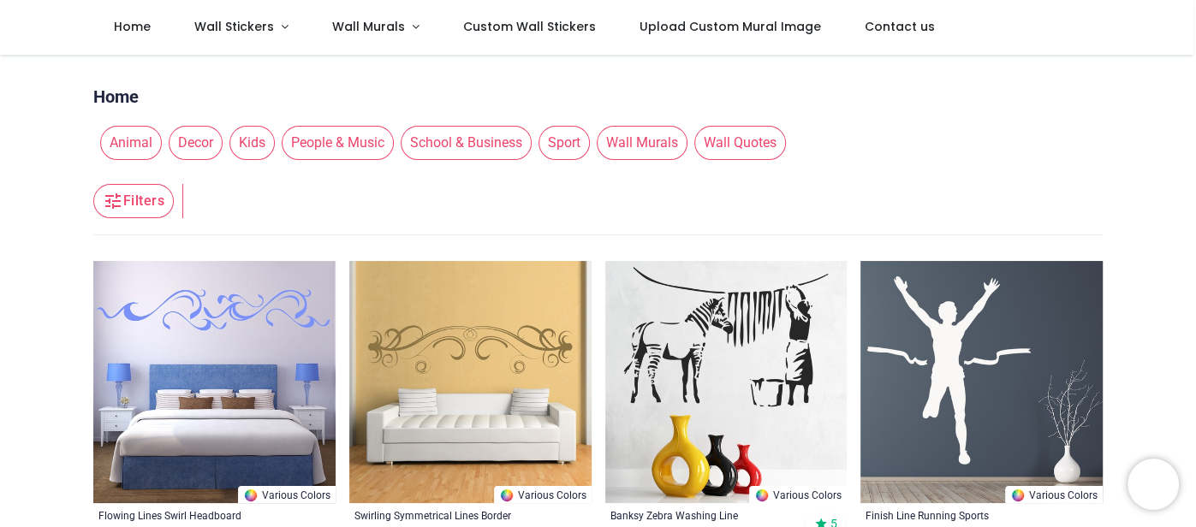
scroll to position [33, 0]
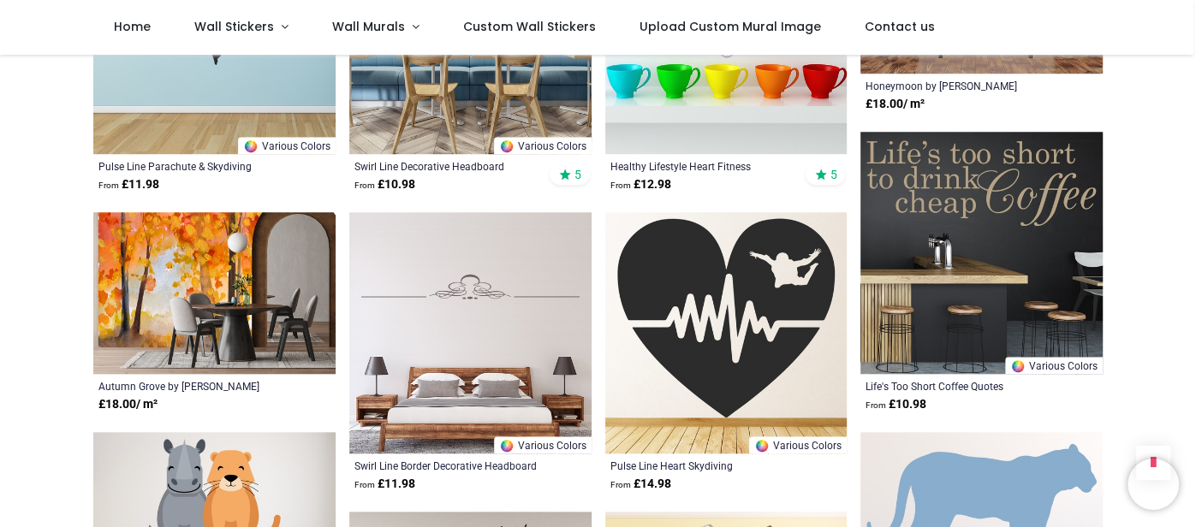
scroll to position [1027, 0]
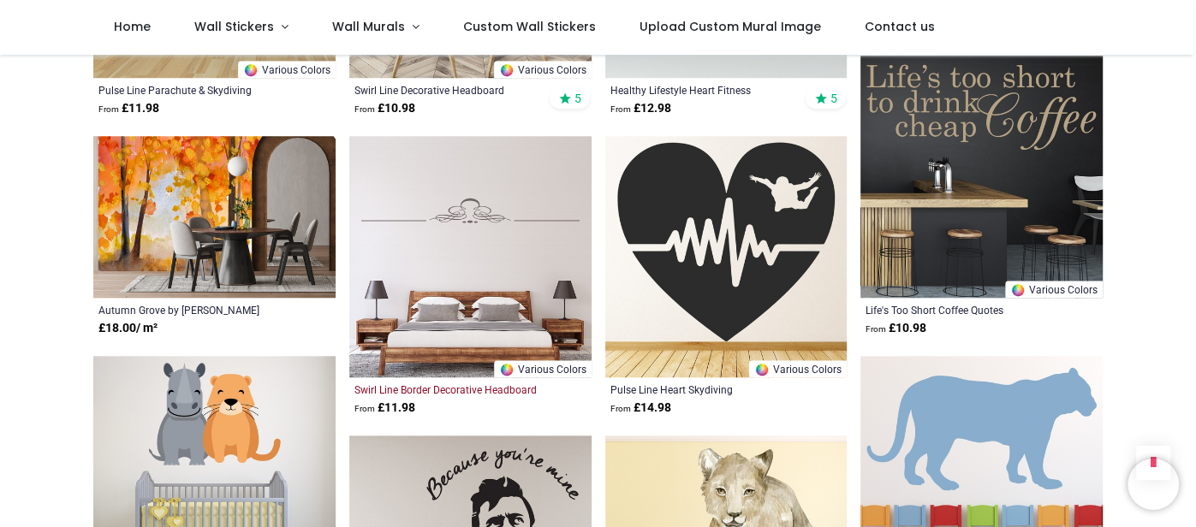
click at [507, 384] on div "Swirl Line Border Decorative Headboard" at bounding box center [447, 390] width 186 height 14
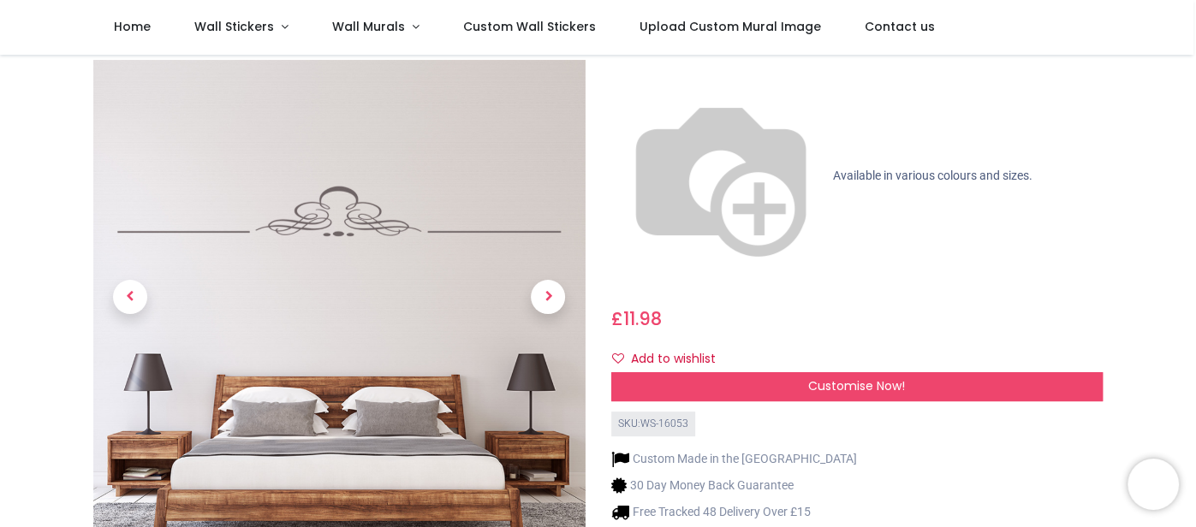
scroll to position [168, 0]
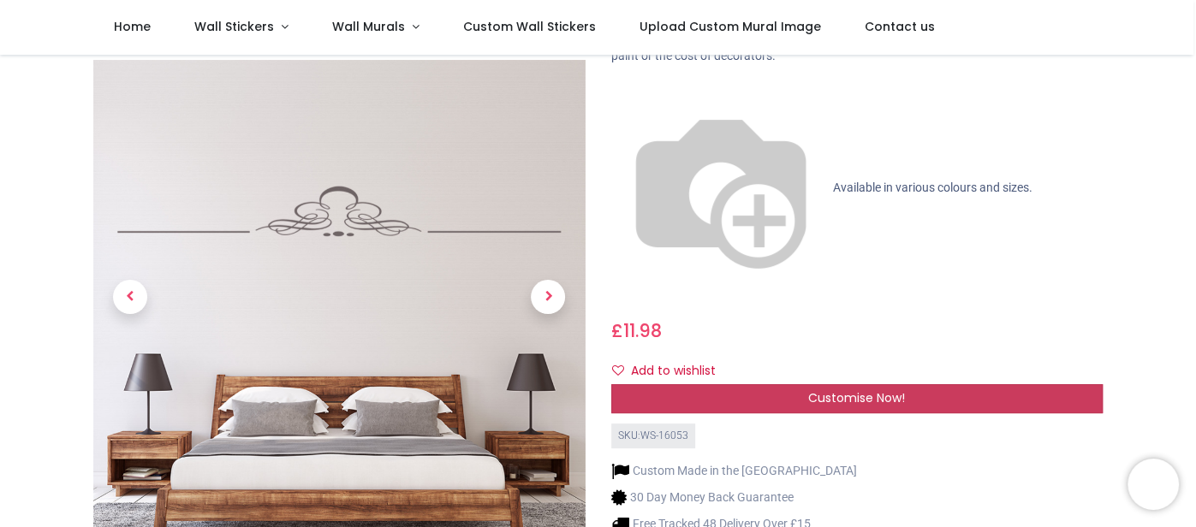
click at [851, 390] on span "Customise Now!" at bounding box center [856, 398] width 97 height 17
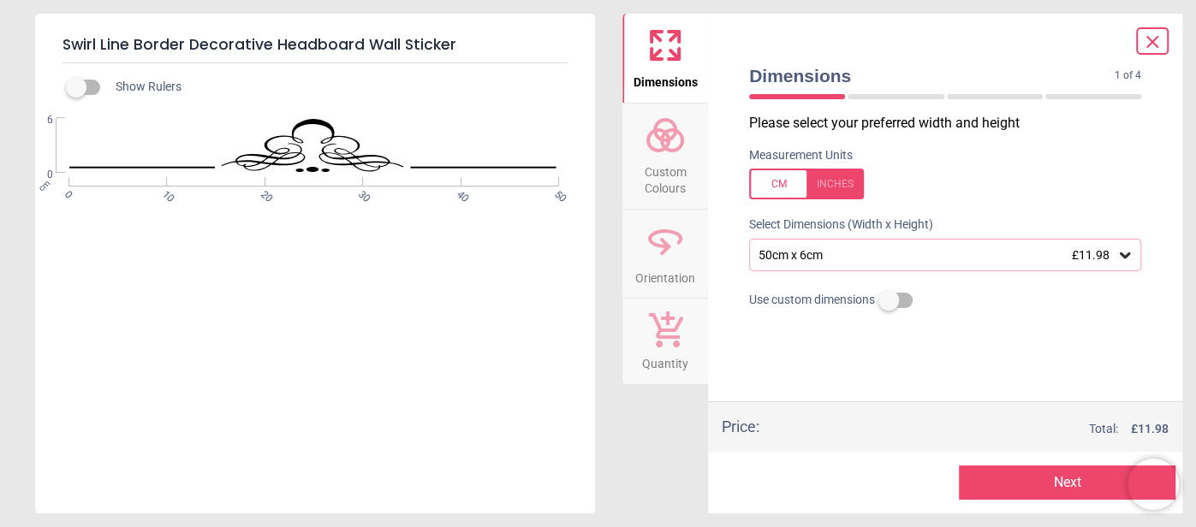
click at [1127, 254] on icon at bounding box center [1125, 256] width 10 height 6
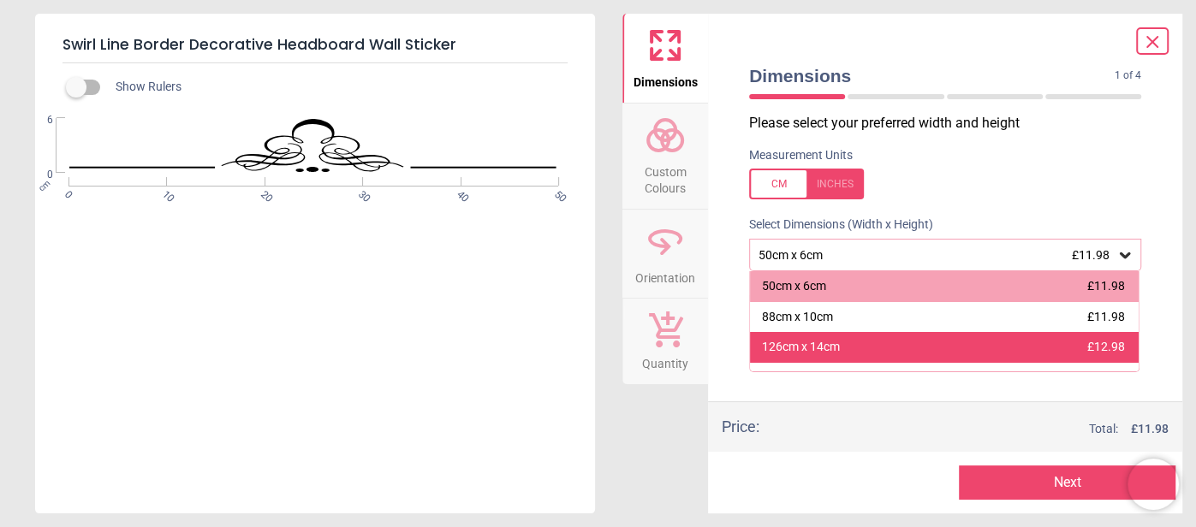
click at [974, 348] on div "126cm x 14cm £12.98" at bounding box center [944, 347] width 389 height 31
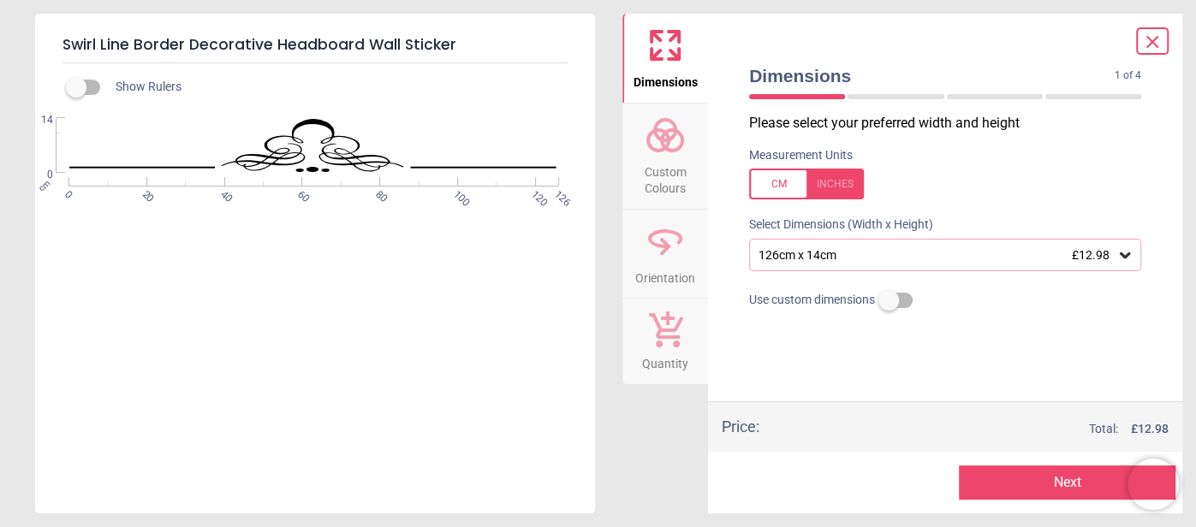
click at [889, 301] on label at bounding box center [889, 301] width 0 height 0
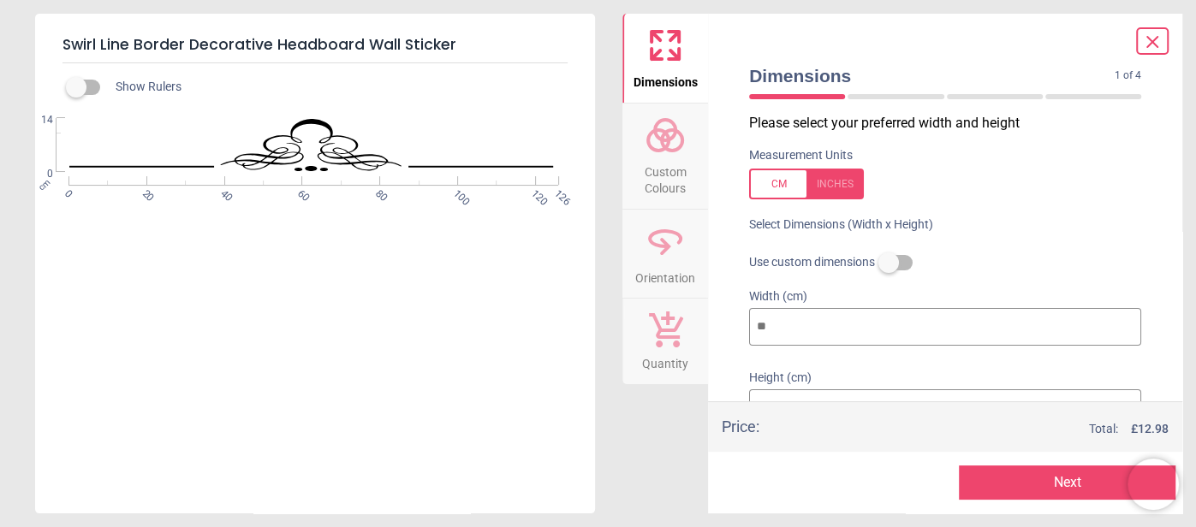
click at [767, 187] on div at bounding box center [806, 184] width 115 height 31
type input "**"
type input "*"
click at [889, 263] on label at bounding box center [889, 263] width 0 height 0
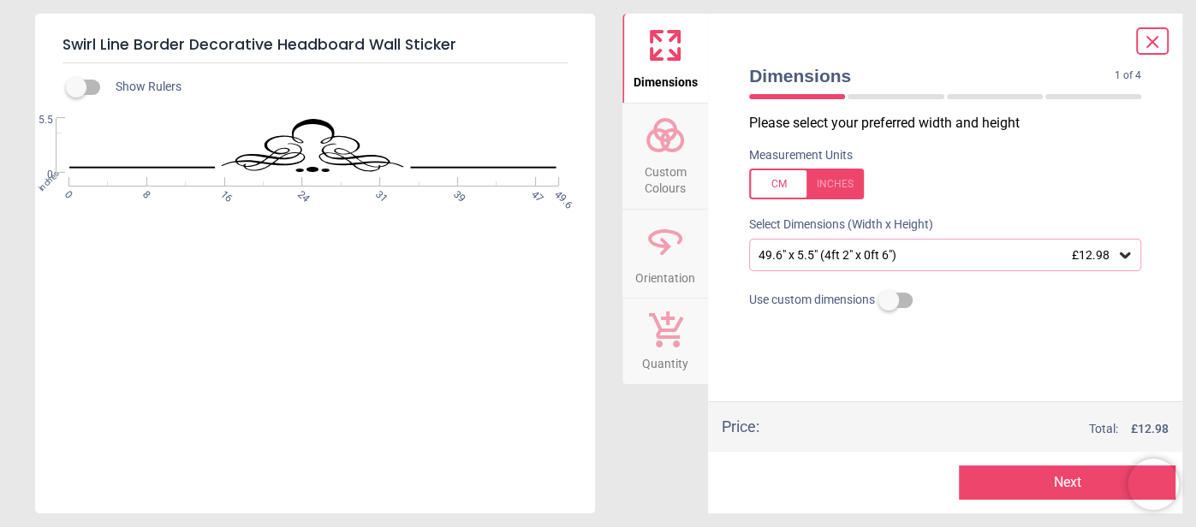
click at [772, 186] on div at bounding box center [806, 184] width 115 height 31
click at [1028, 253] on div "126cm x 14cm £12.98" at bounding box center [937, 255] width 360 height 15
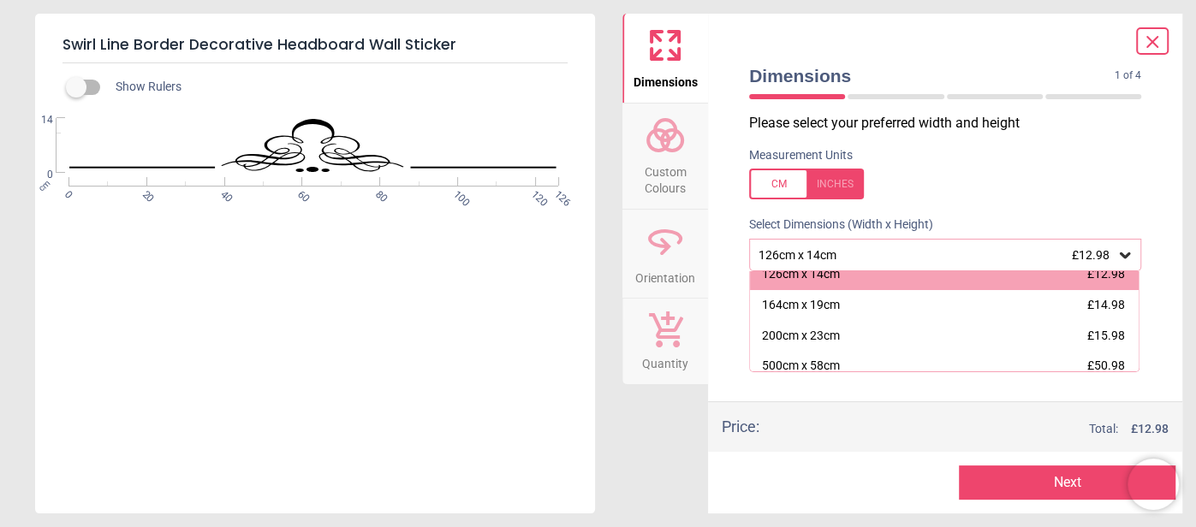
scroll to position [77, 0]
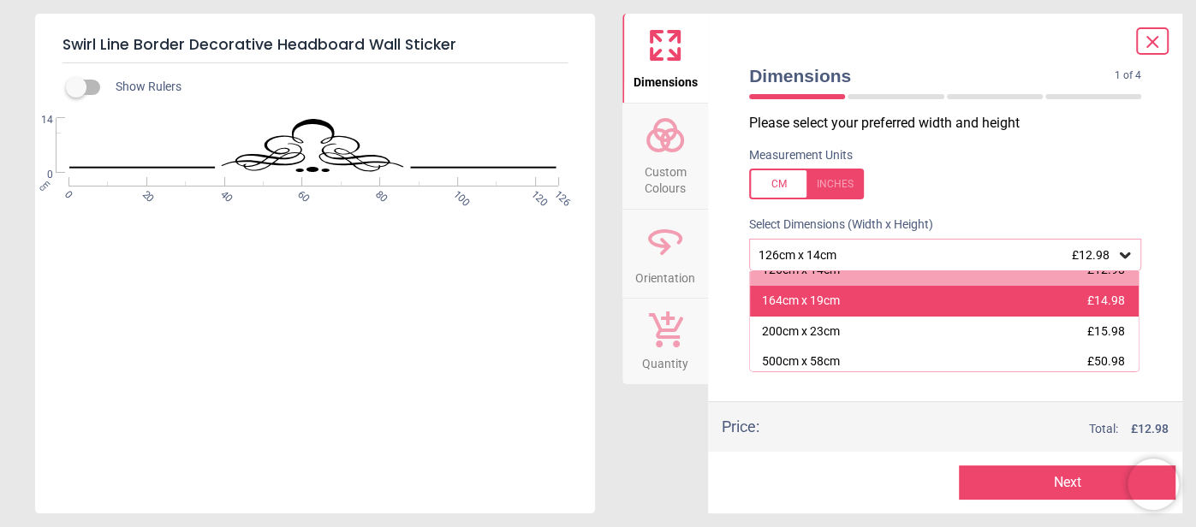
click at [1065, 296] on div "164cm x 19cm £14.98" at bounding box center [944, 301] width 389 height 31
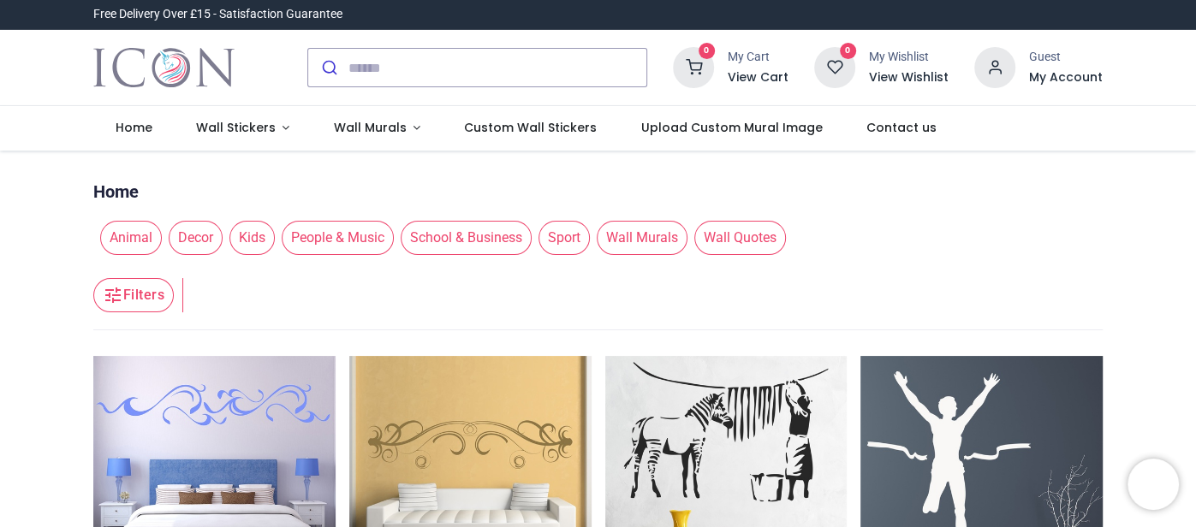
click at [1182, 55] on div "0 My Cart View Cart 0 Guest" at bounding box center [598, 68] width 1196 height 76
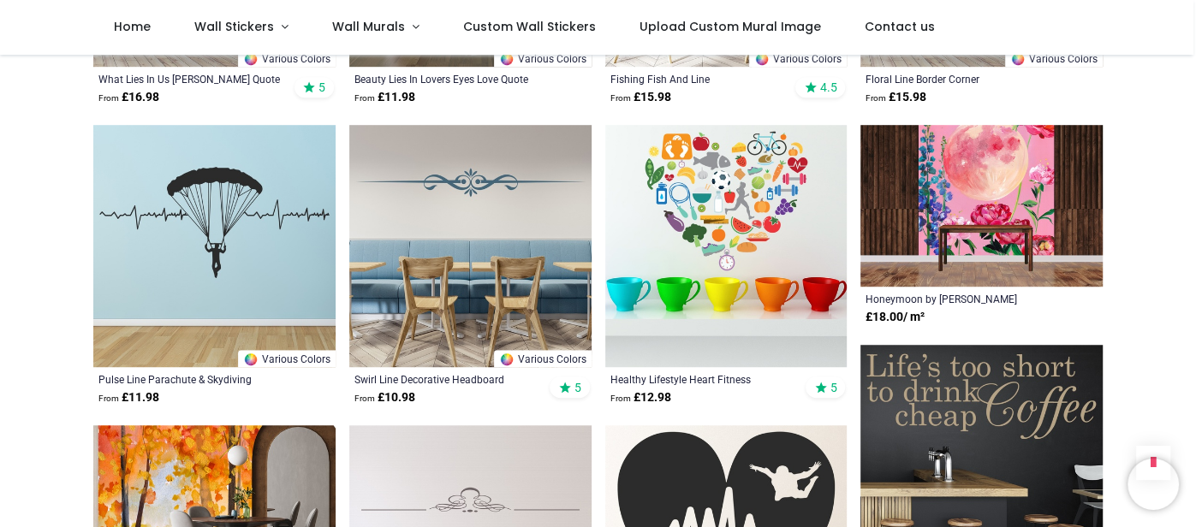
scroll to position [745, 0]
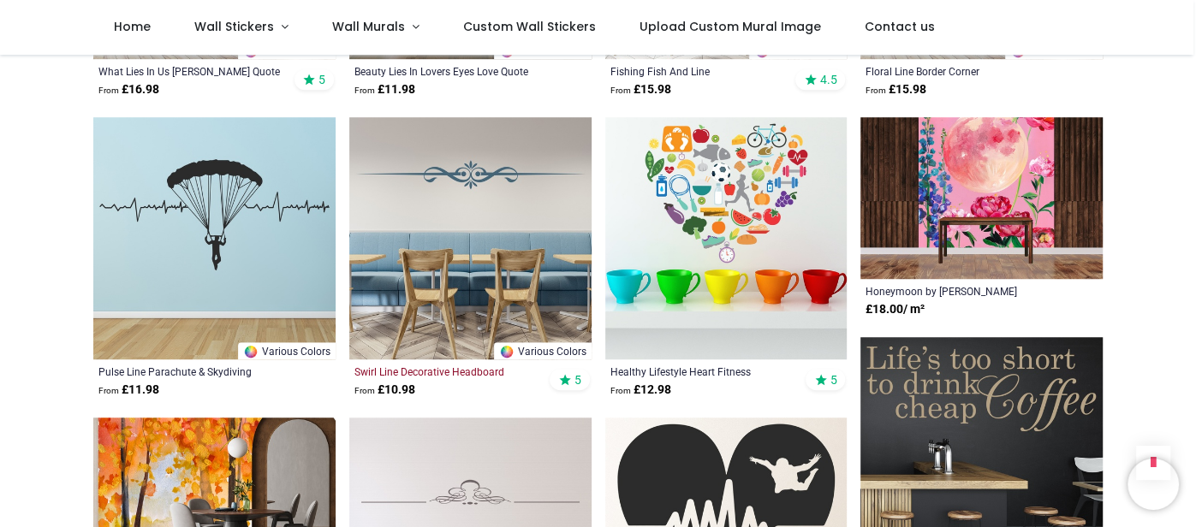
click at [421, 369] on div "Swirl Line Decorative Headboard" at bounding box center [447, 372] width 186 height 14
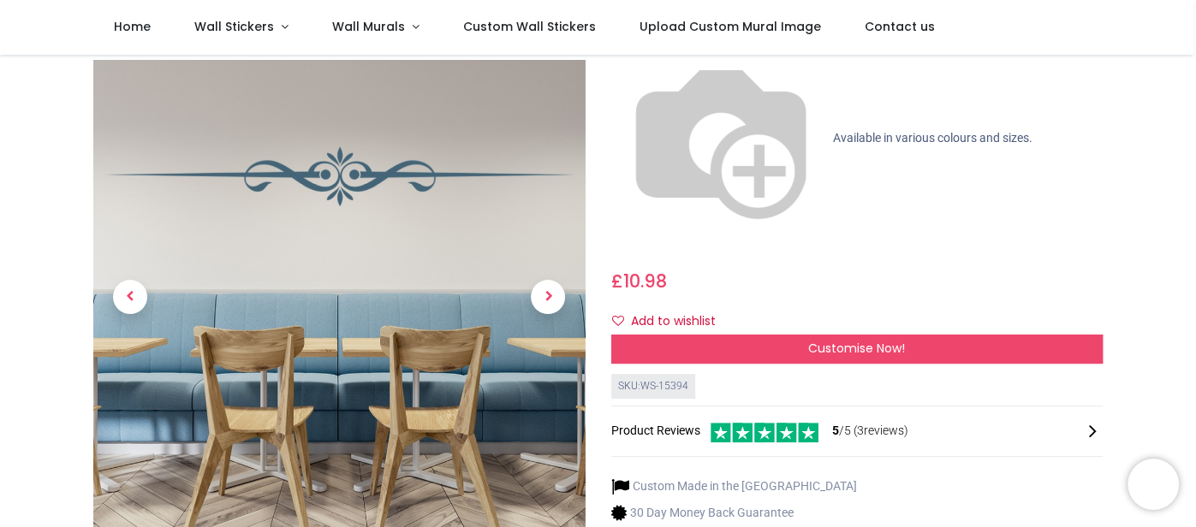
scroll to position [91, 0]
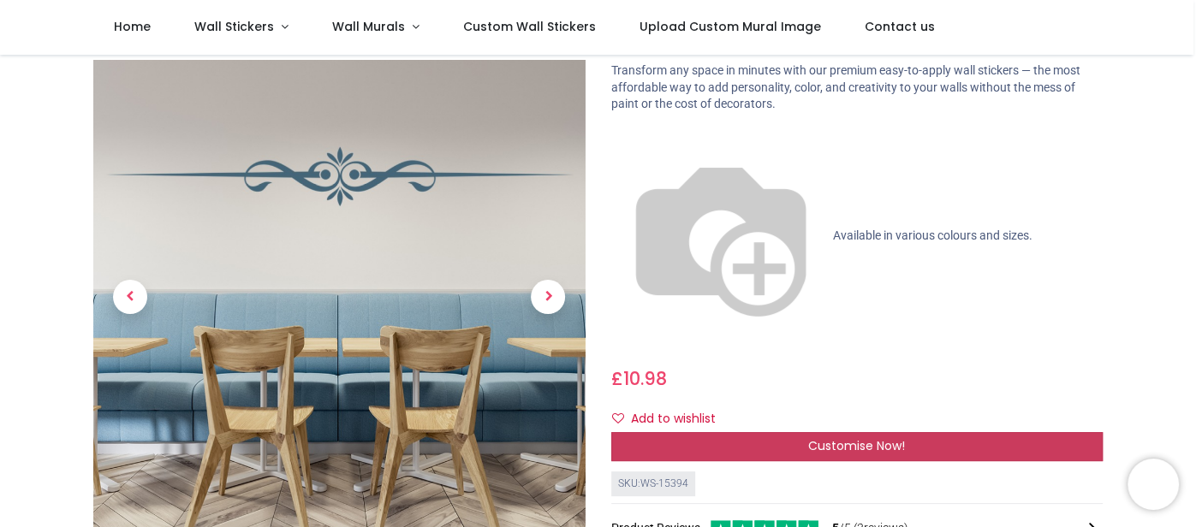
click at [831, 438] on span "Customise Now!" at bounding box center [856, 446] width 97 height 17
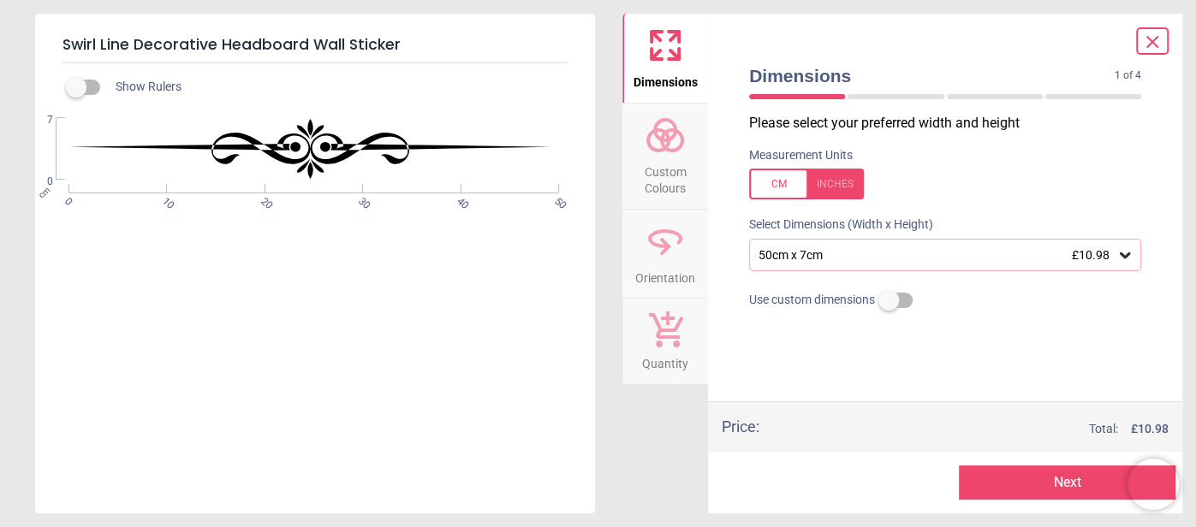
click at [1129, 259] on icon at bounding box center [1125, 255] width 17 height 17
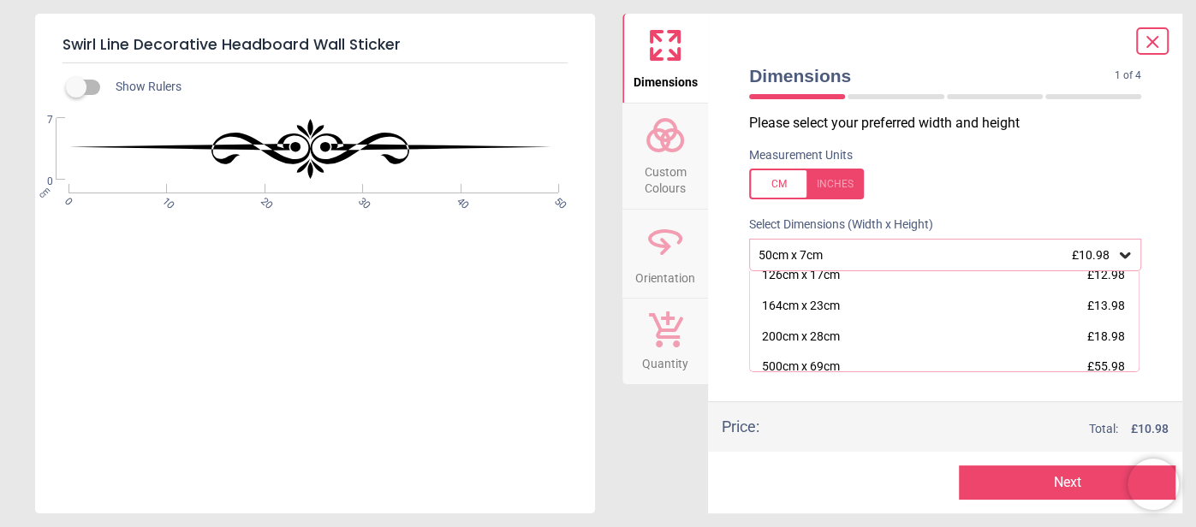
scroll to position [73, 0]
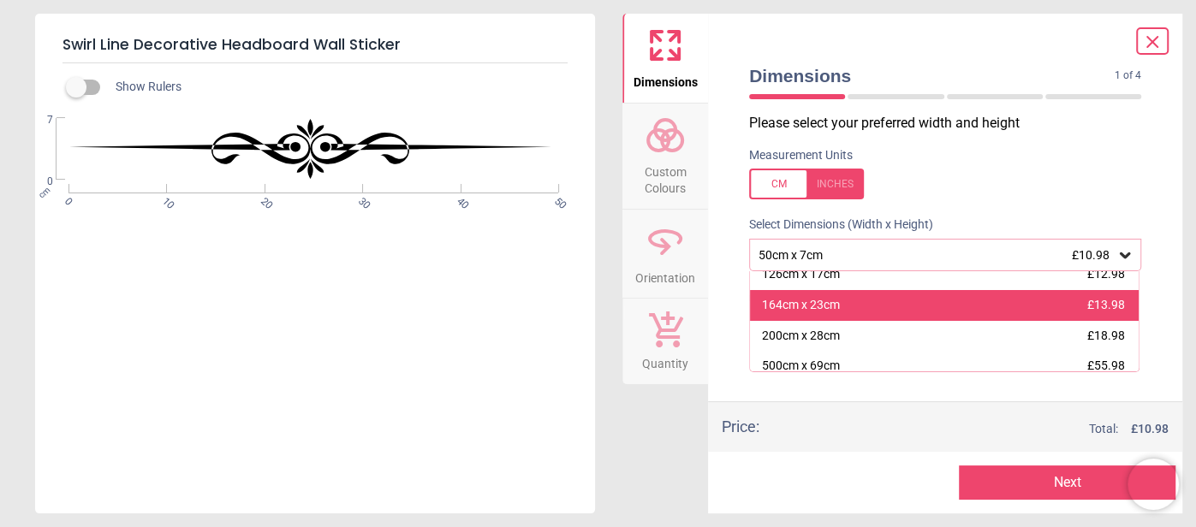
click at [970, 301] on div "164cm x 23cm £13.98" at bounding box center [944, 305] width 389 height 31
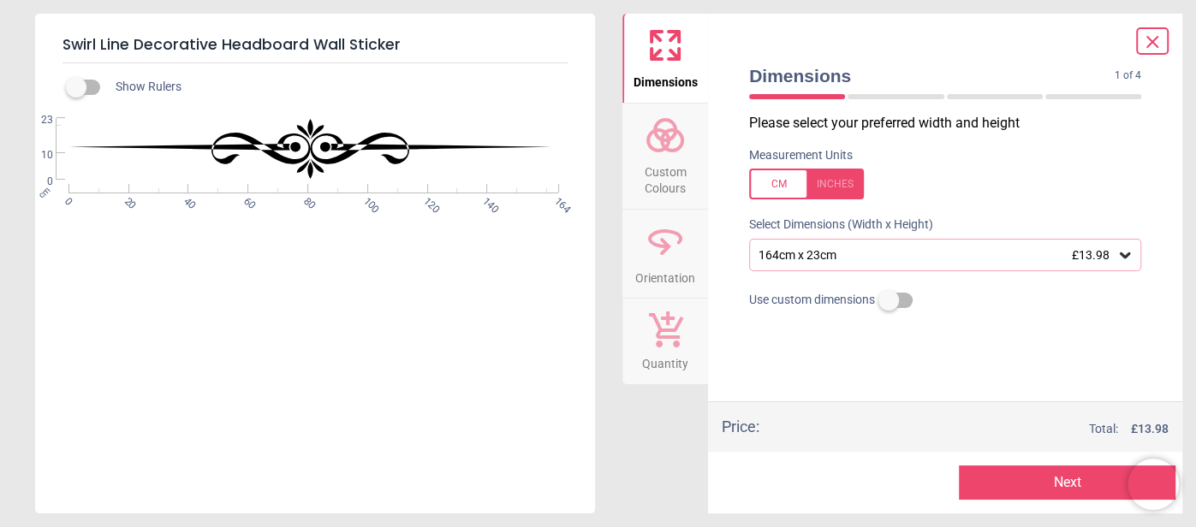
click at [1131, 255] on icon at bounding box center [1125, 255] width 17 height 17
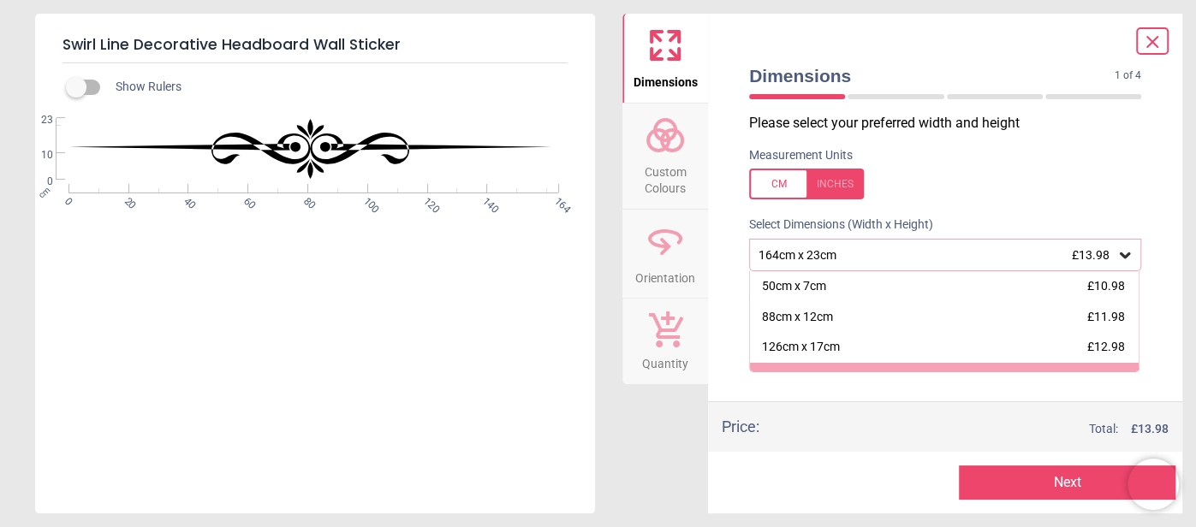
scroll to position [21, 0]
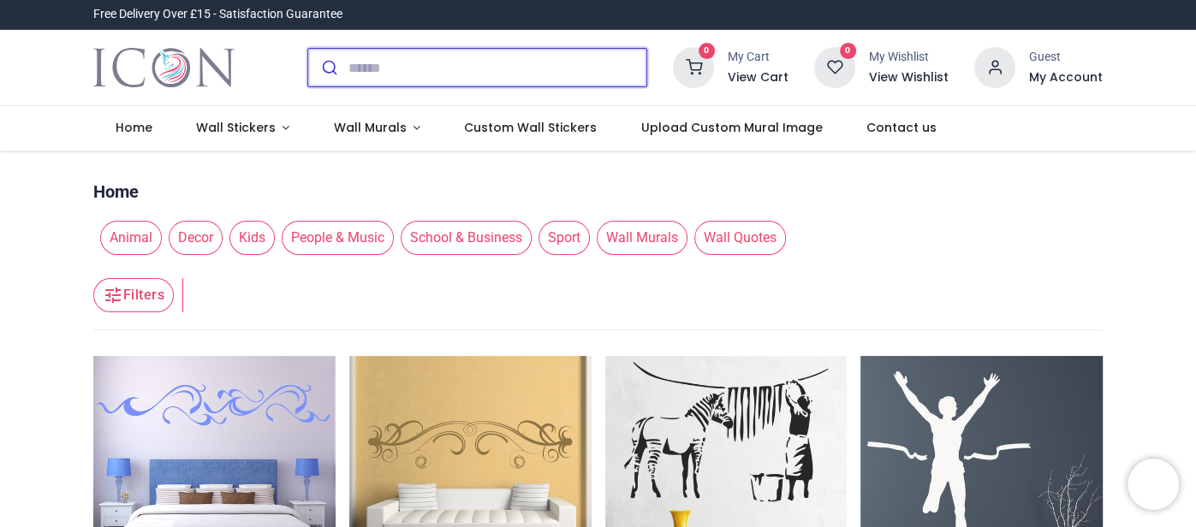
click at [479, 70] on input "search" at bounding box center [497, 68] width 298 height 38
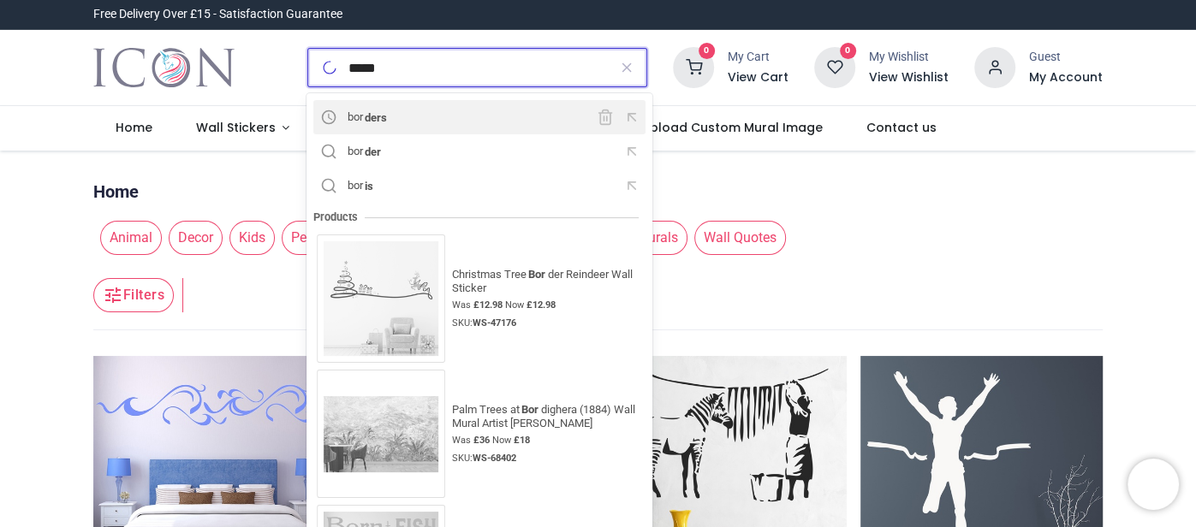
click at [423, 116] on div "bor ders" at bounding box center [479, 117] width 325 height 27
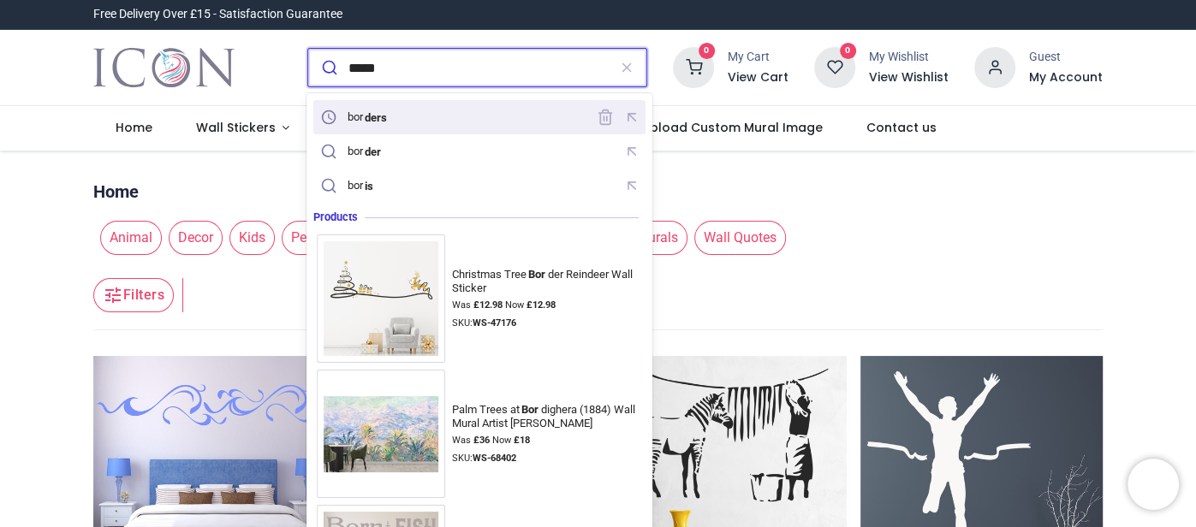
type input "*******"
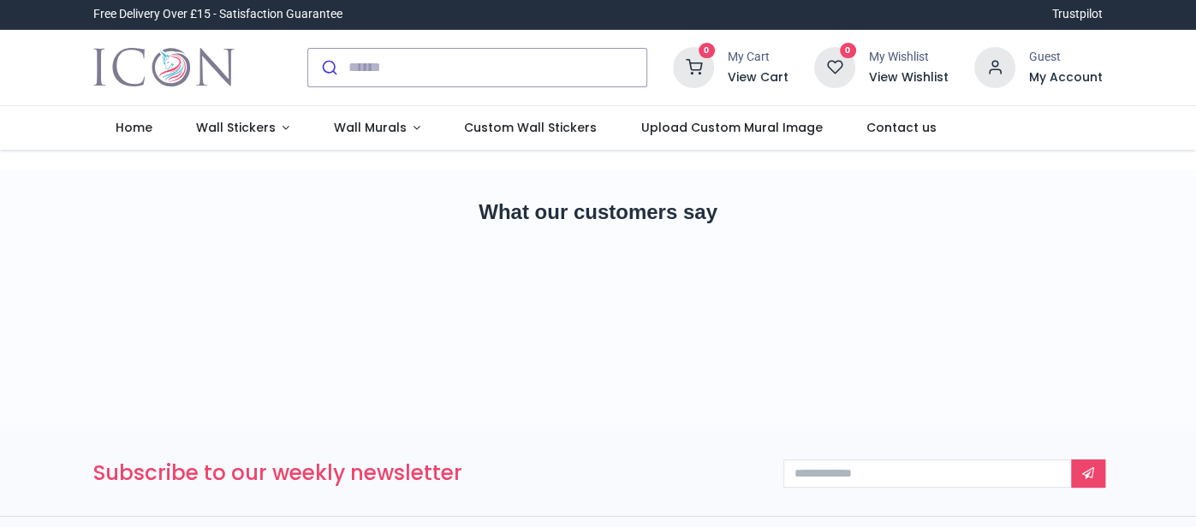
click at [1169, 86] on div "0 My Cart View Cart 0 Guest" at bounding box center [598, 68] width 1196 height 76
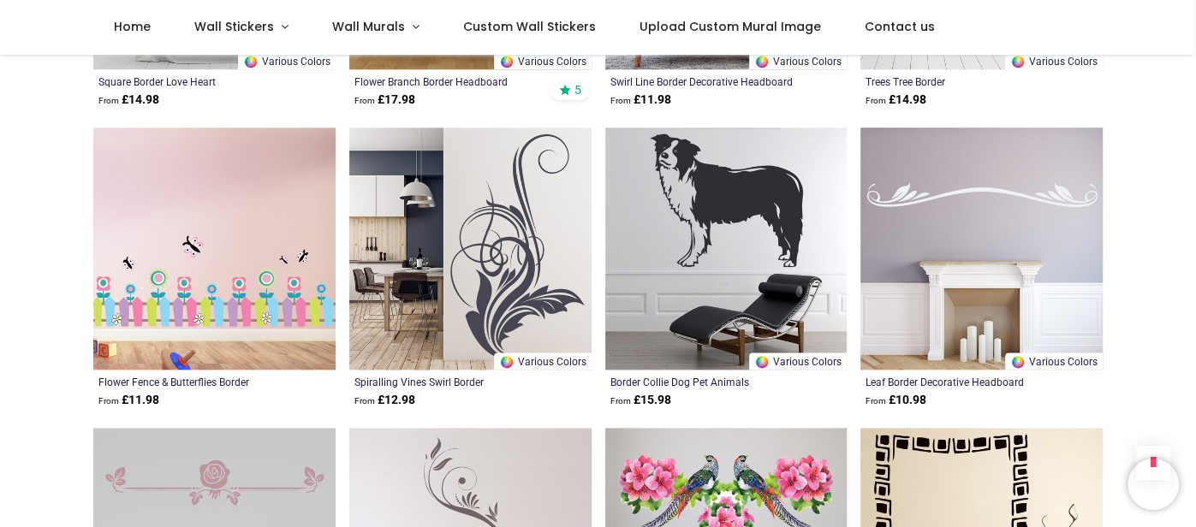
scroll to position [1343, 0]
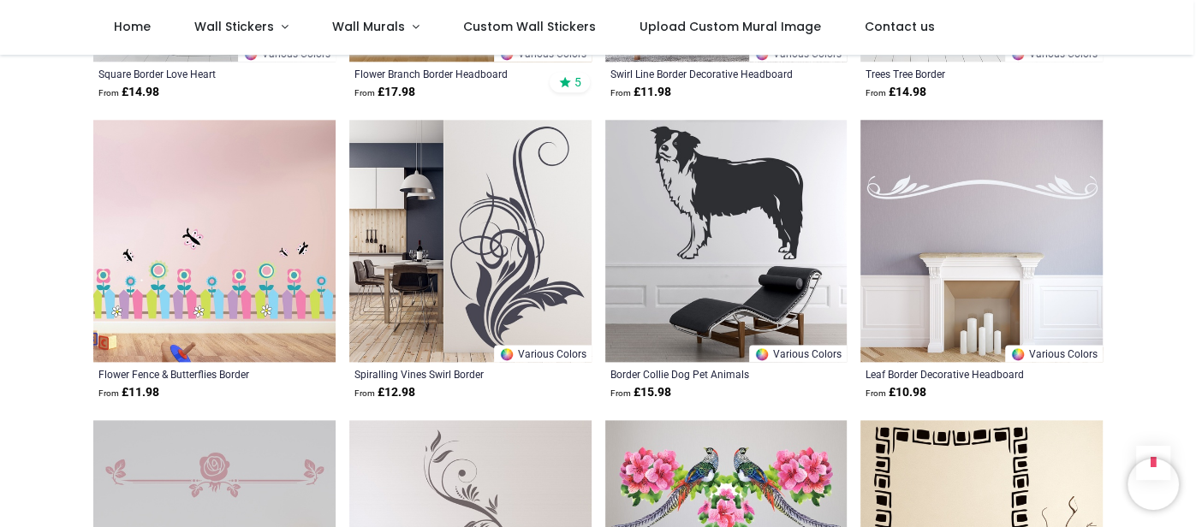
click at [1009, 188] on img at bounding box center [982, 241] width 242 height 242
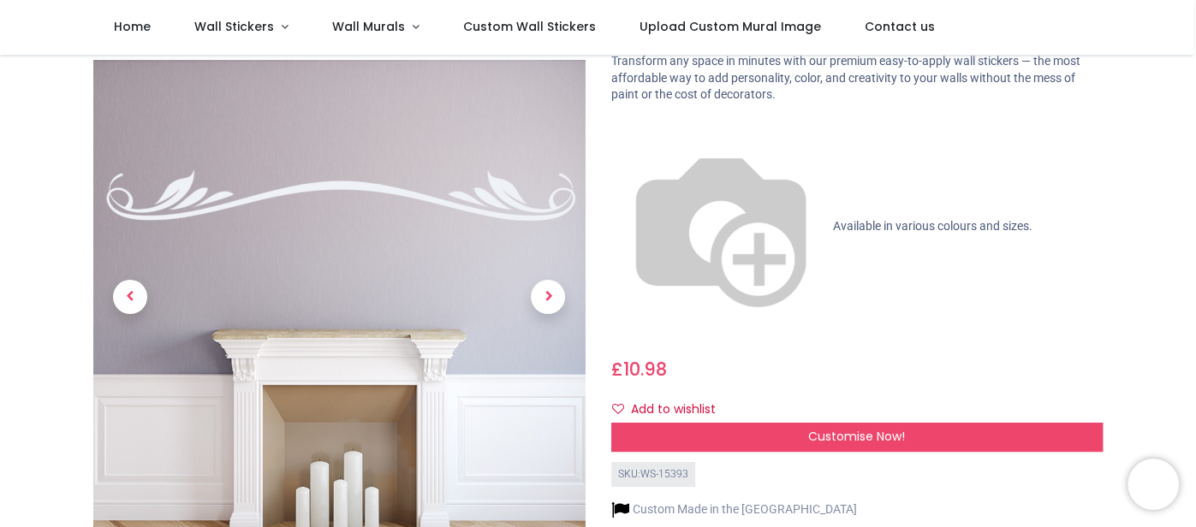
scroll to position [125, 0]
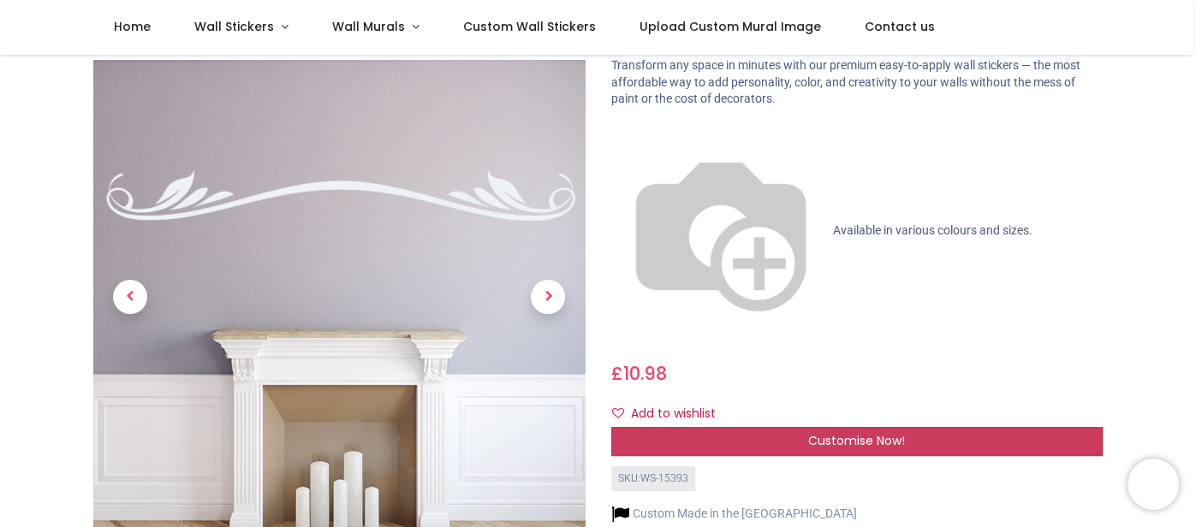
click at [836, 432] on span "Customise Now!" at bounding box center [856, 440] width 97 height 17
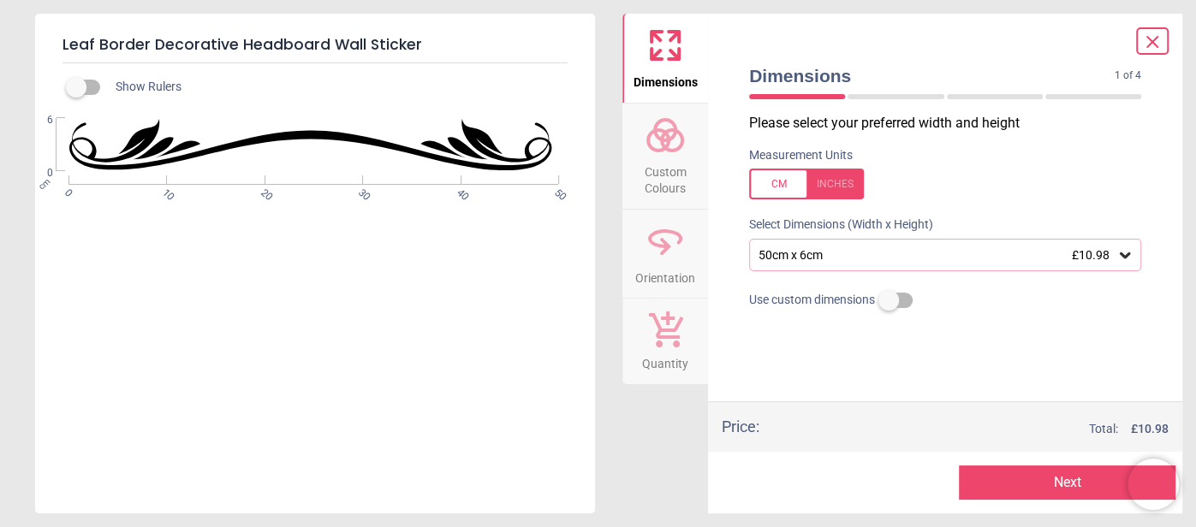
click at [1125, 253] on icon at bounding box center [1125, 255] width 17 height 17
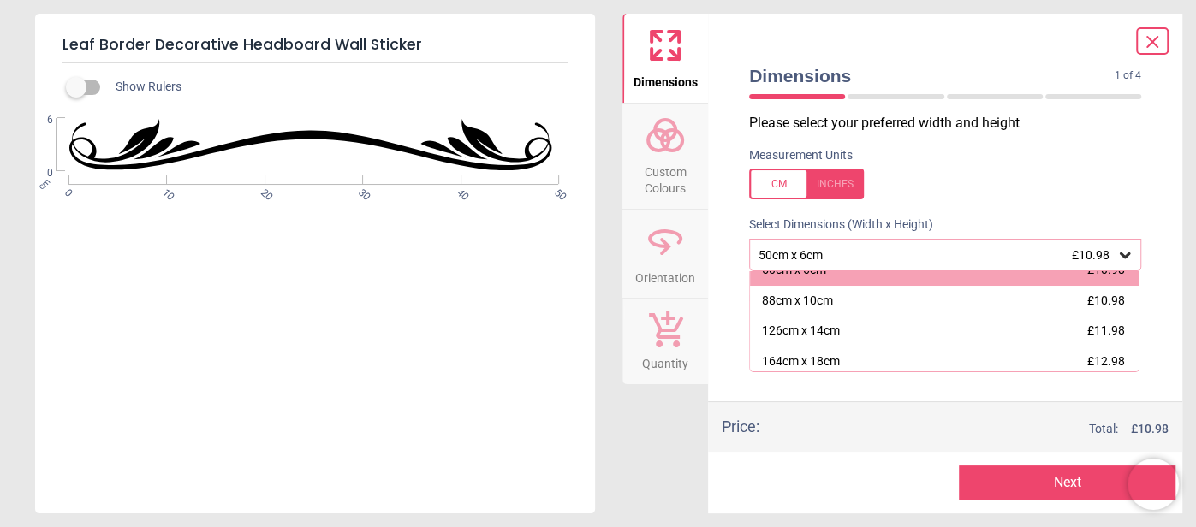
scroll to position [15, 0]
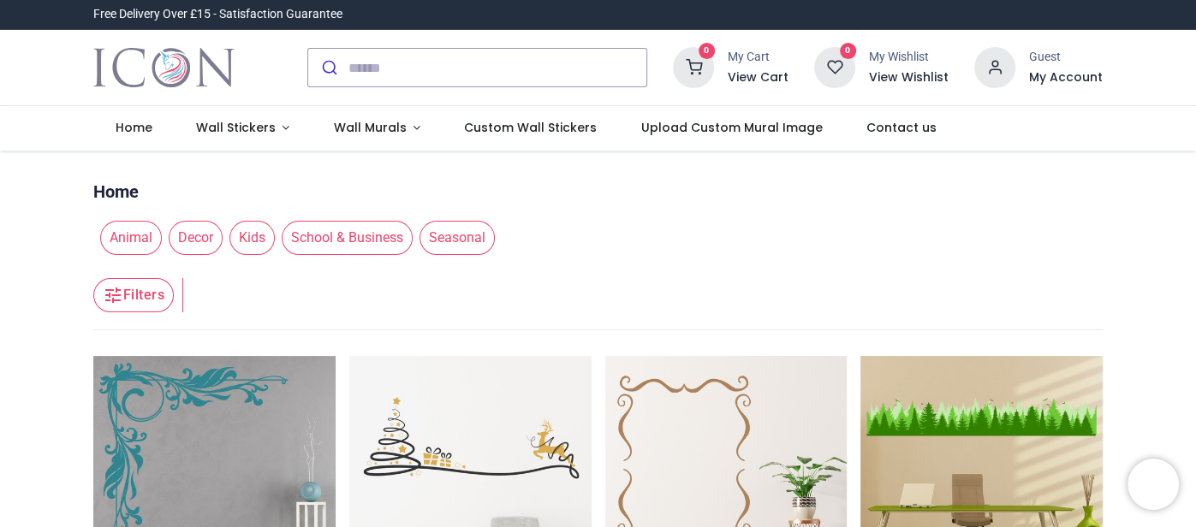
click at [1178, 77] on div "0 My Cart View Cart 0 Guest" at bounding box center [598, 68] width 1196 height 76
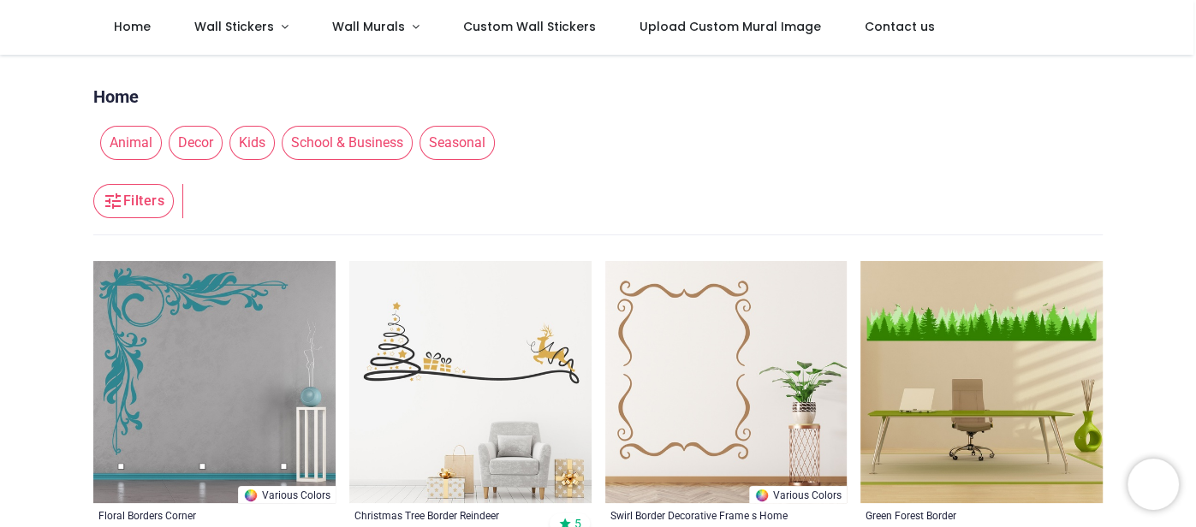
scroll to position [33, 0]
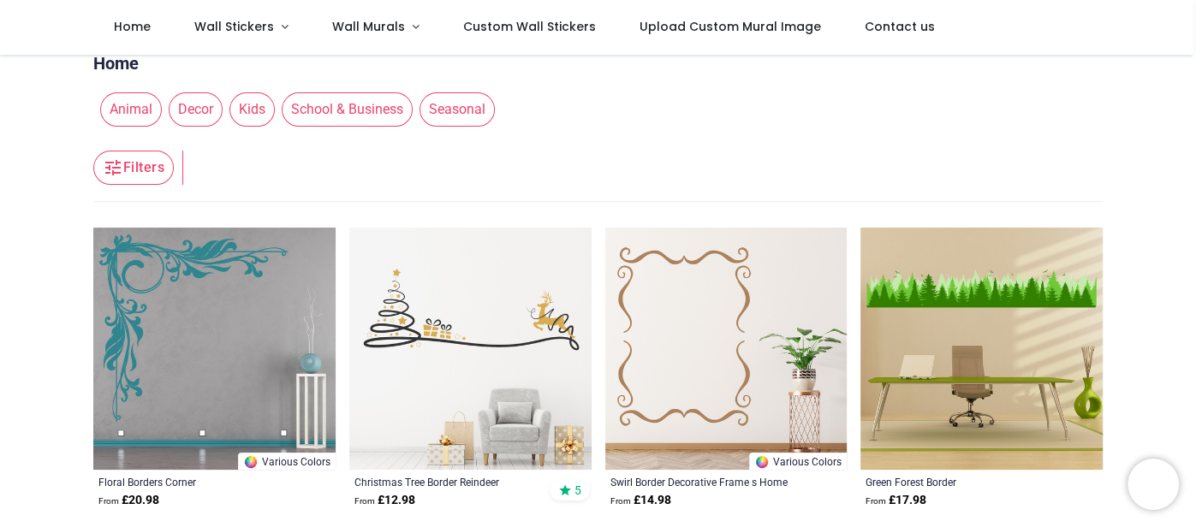
click at [983, 293] on img at bounding box center [982, 349] width 242 height 242
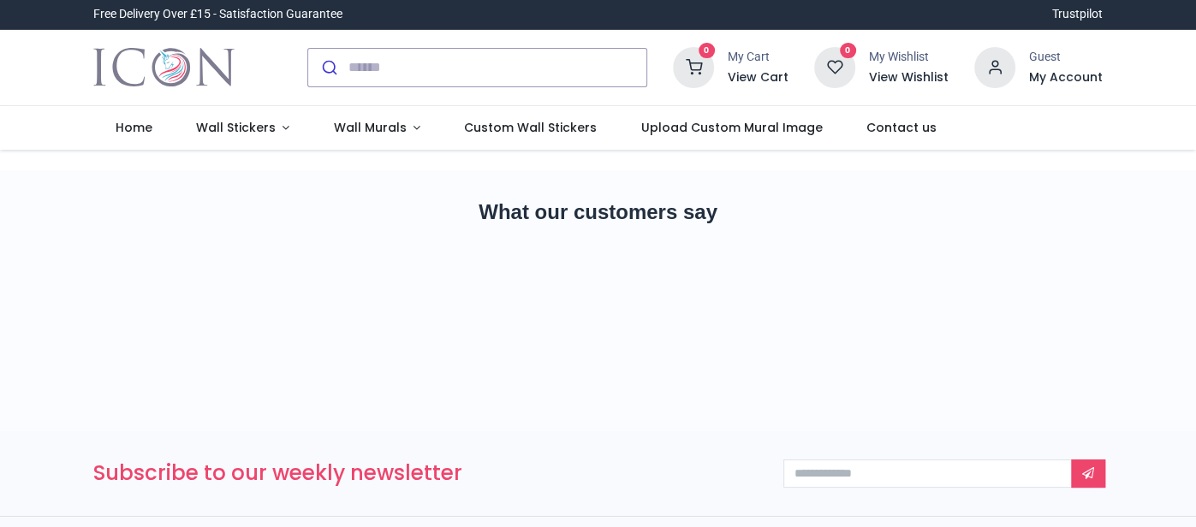
click at [1174, 119] on nav "0 0 Home Wall Stickers Wall Murals" at bounding box center [598, 128] width 1196 height 45
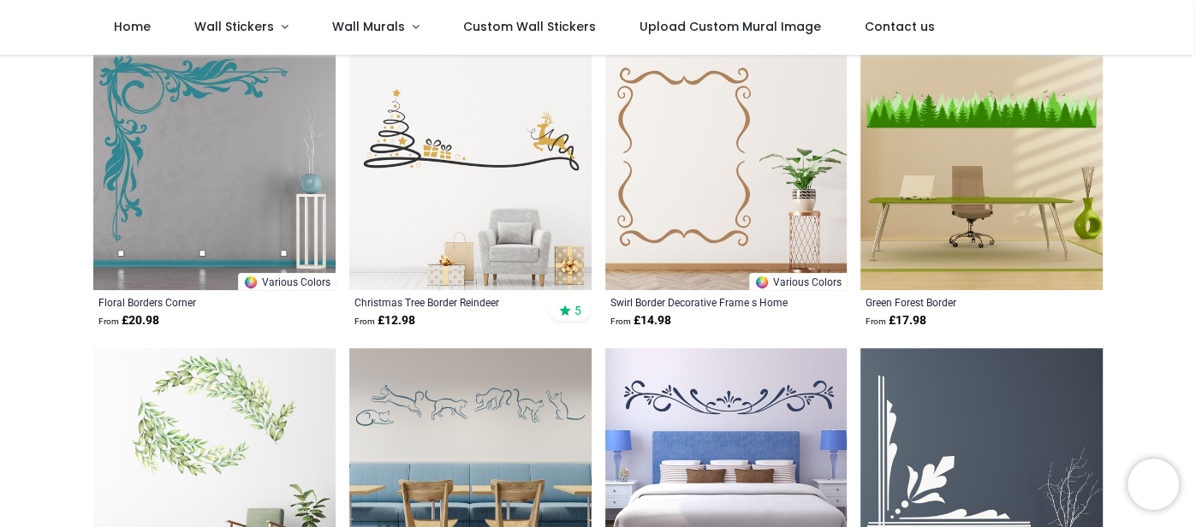
scroll to position [239, 0]
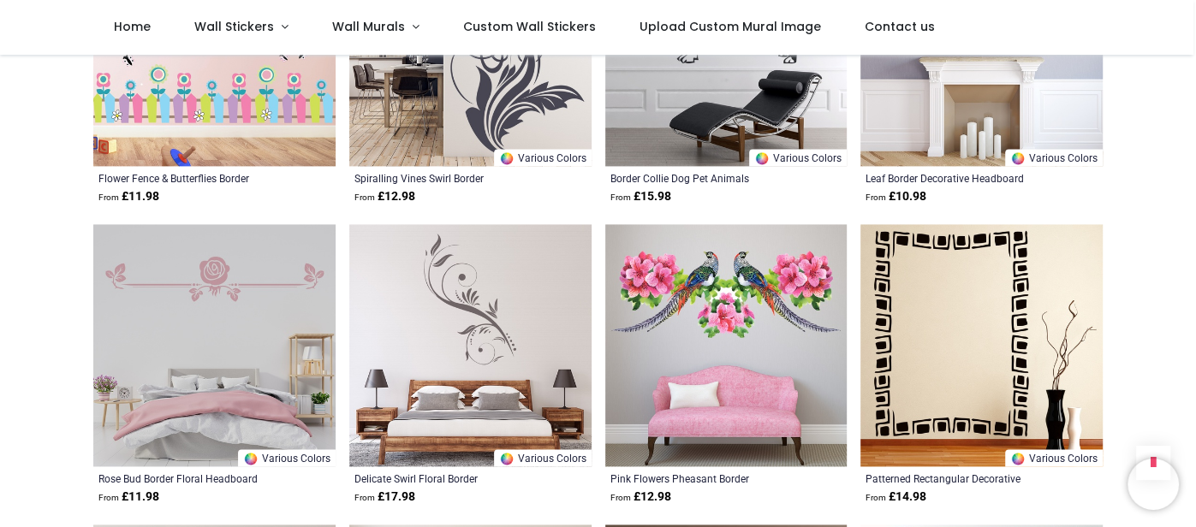
scroll to position [1540, 0]
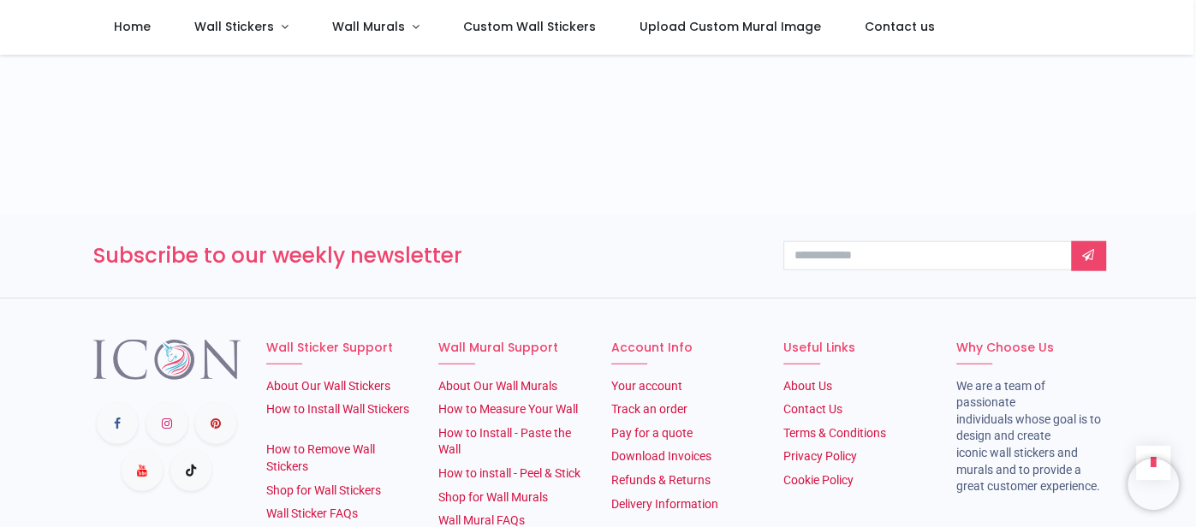
scroll to position [2739, 0]
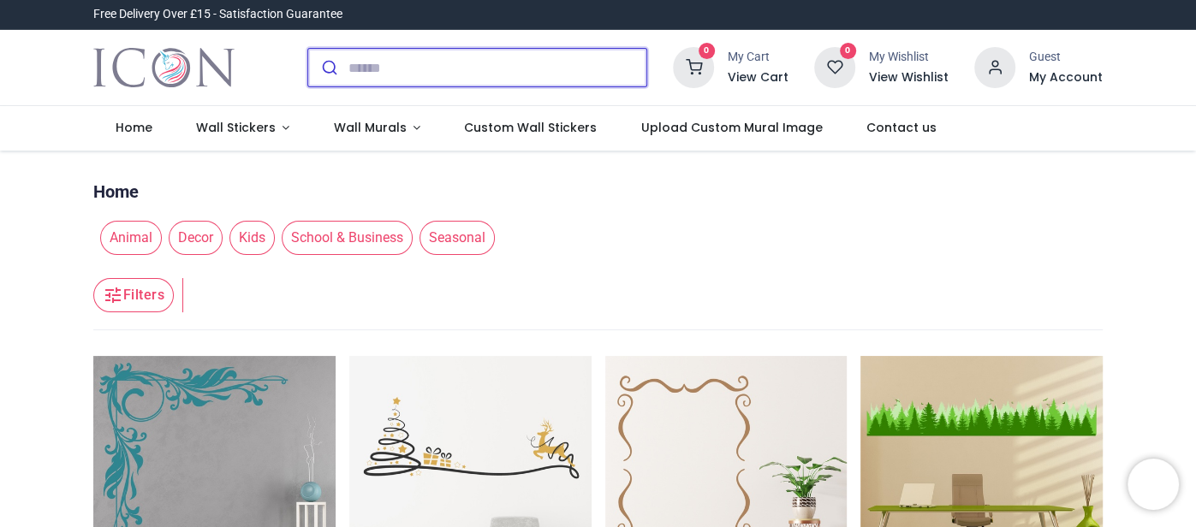
click at [418, 75] on input "search" at bounding box center [497, 68] width 298 height 38
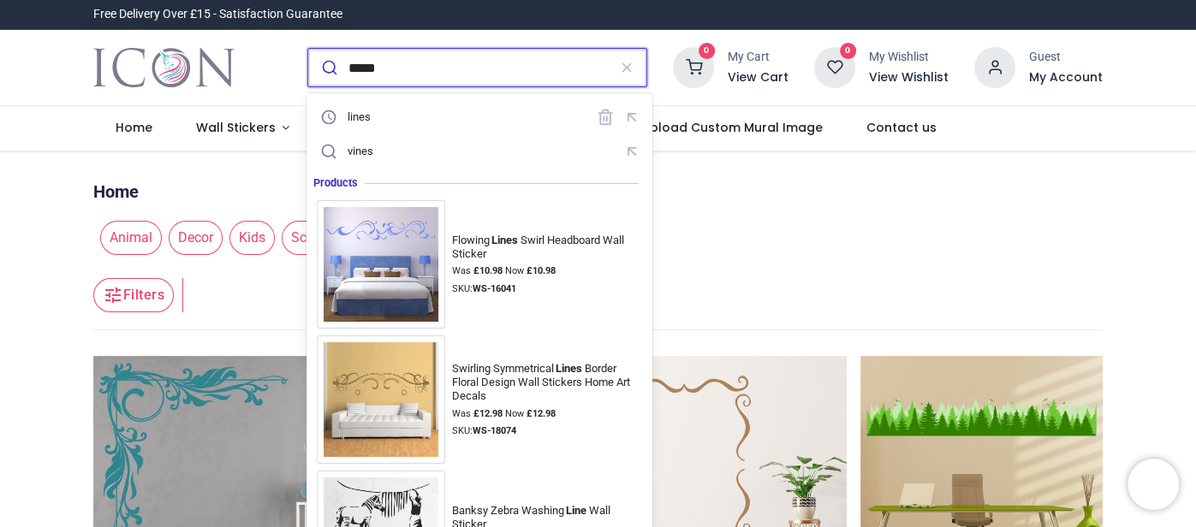
type input "*****"
click at [308, 49] on button "submit" at bounding box center [328, 68] width 40 height 38
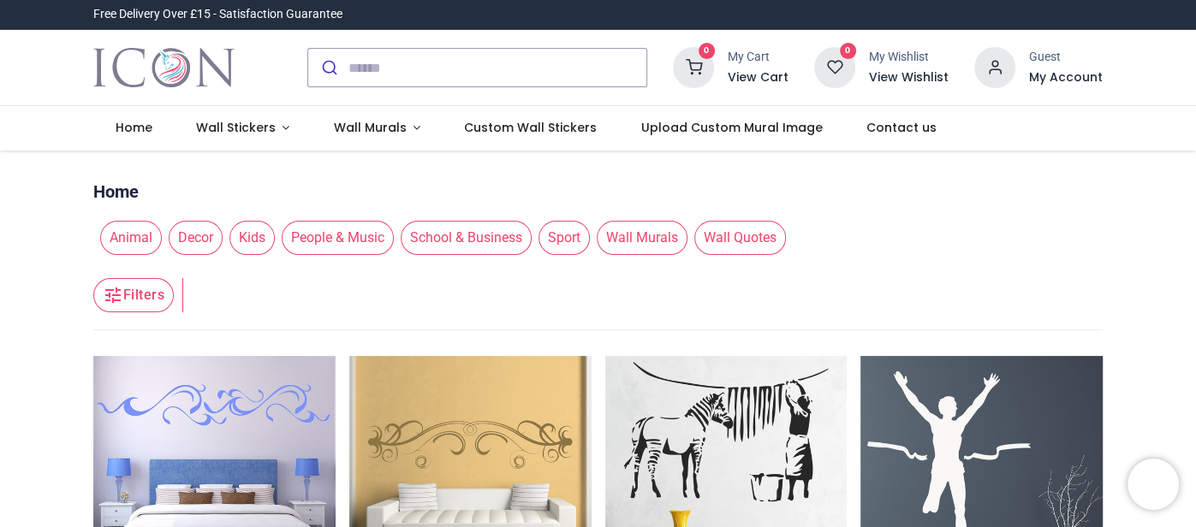
click at [1185, 81] on div "0 My Cart View Cart 0 Guest" at bounding box center [598, 68] width 1196 height 76
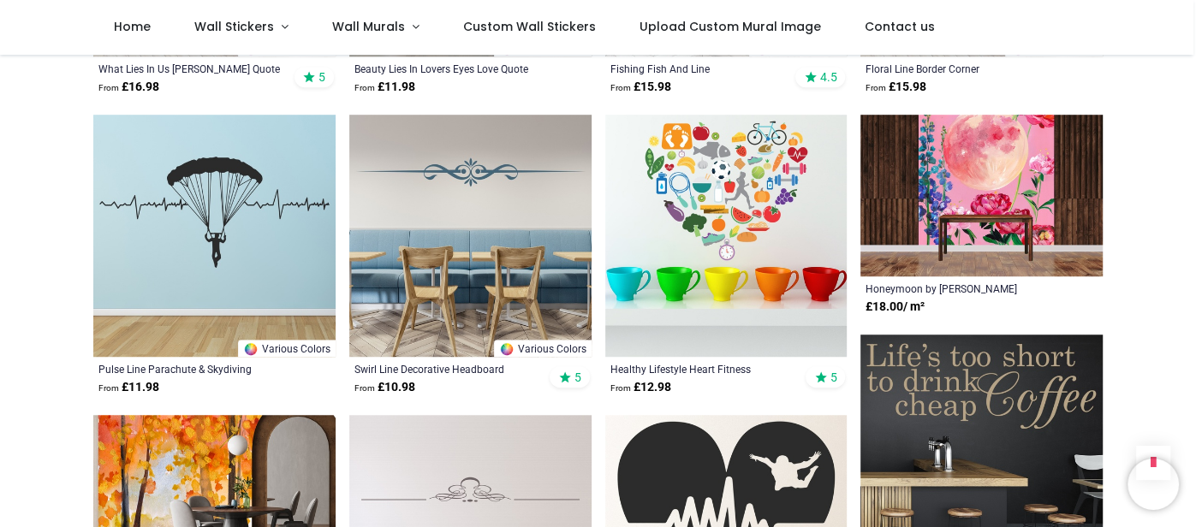
scroll to position [753, 0]
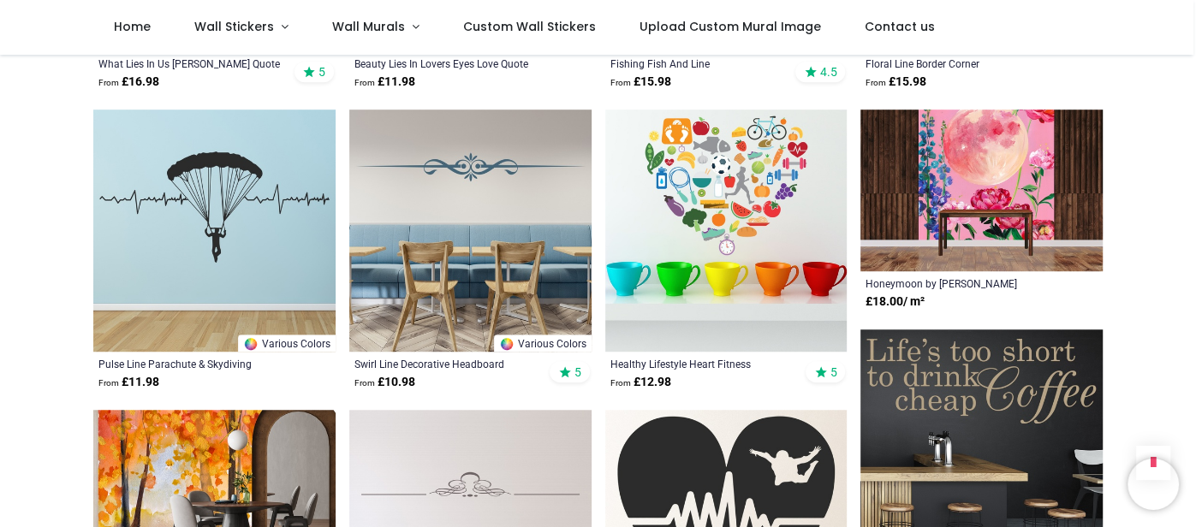
click at [1163, 196] on div "Pricelist : Public Pricelist Public Pricelist ***** Home Animal Decor Kids Peop…" at bounding box center [598, 489] width 1196 height 2372
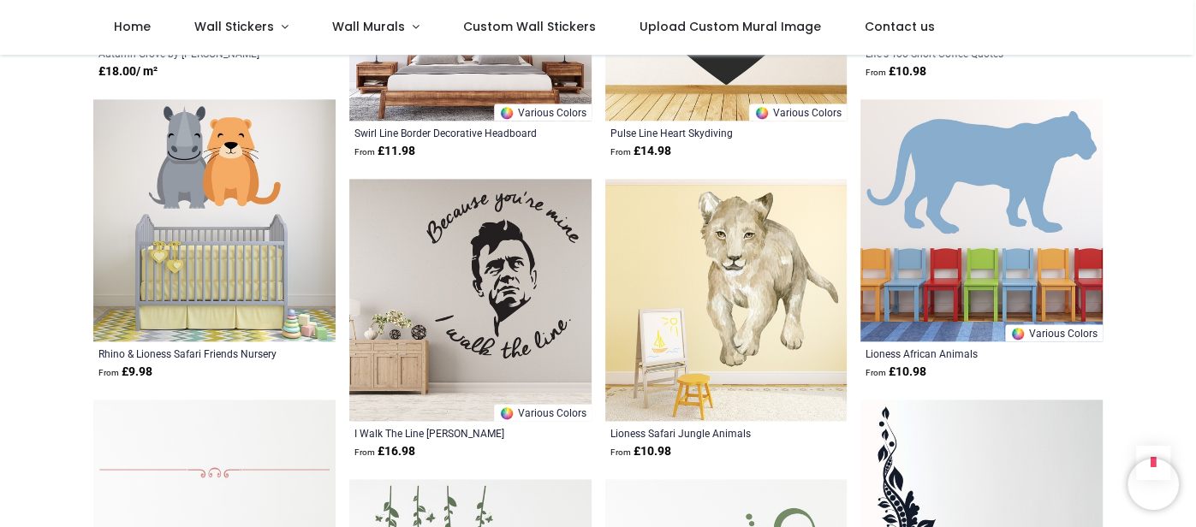
scroll to position [1335, 0]
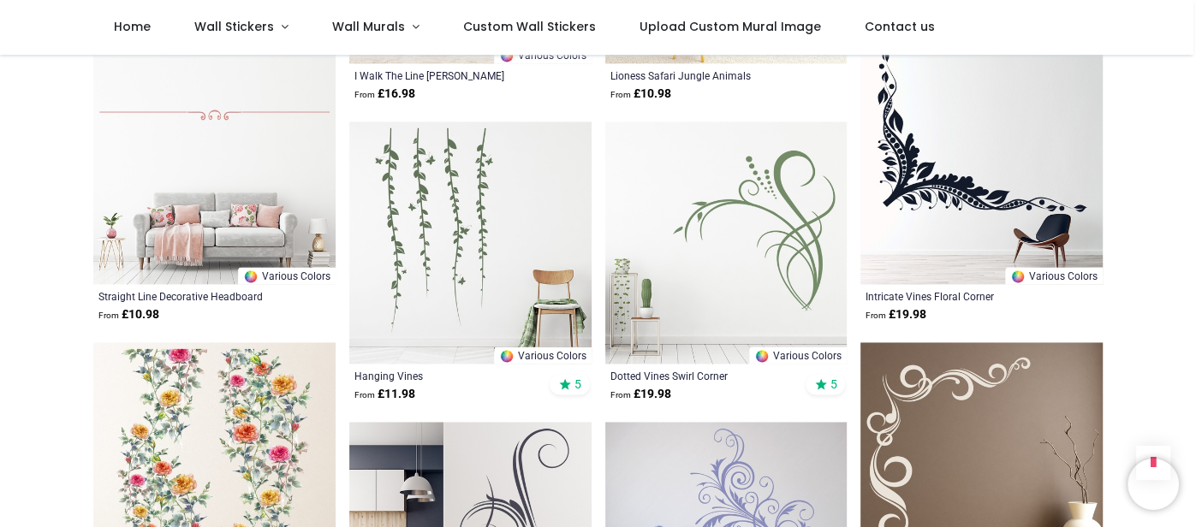
scroll to position [1643, 0]
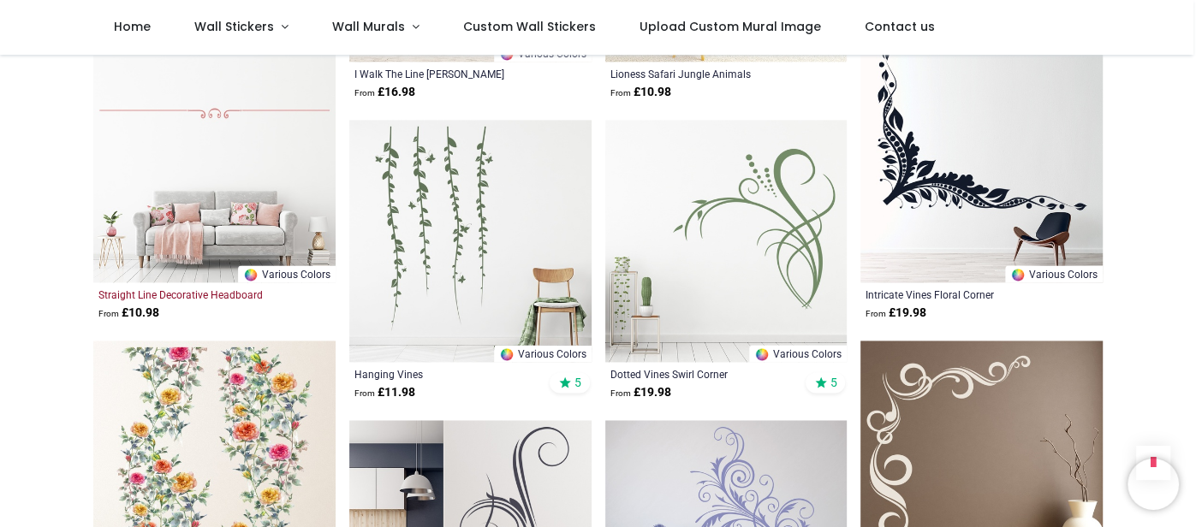
click at [150, 292] on div "Straight Line Decorative Headboard" at bounding box center [191, 295] width 186 height 14
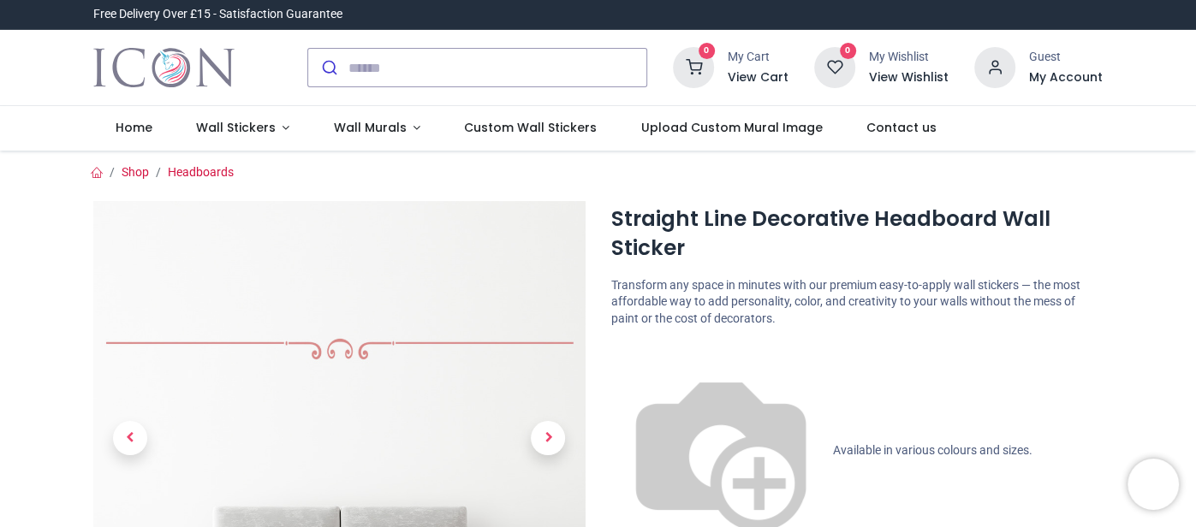
click at [1182, 83] on div "0 My Cart View Cart 0 Guest" at bounding box center [598, 68] width 1196 height 76
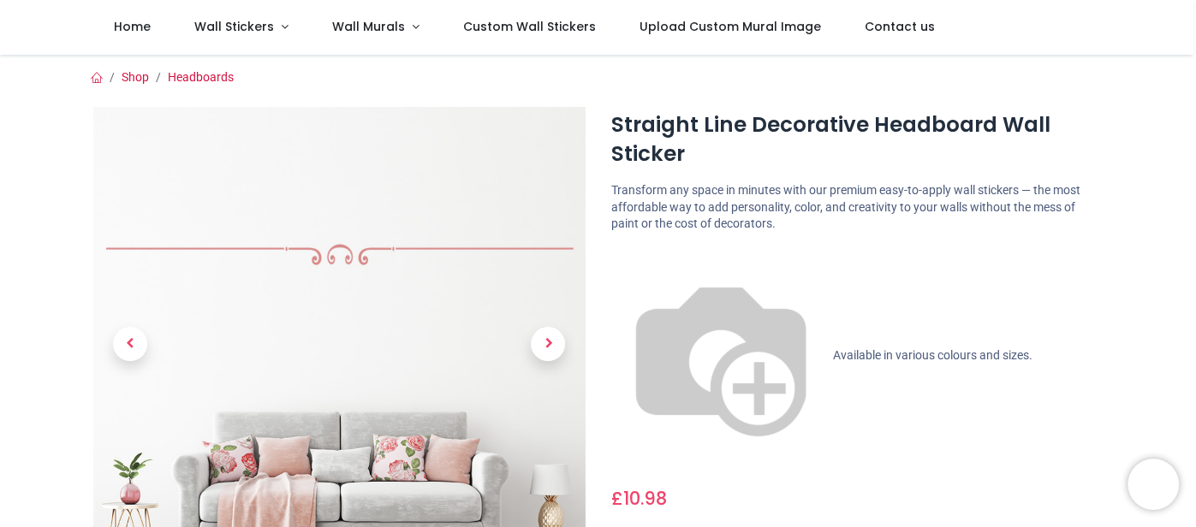
scroll to position [33, 0]
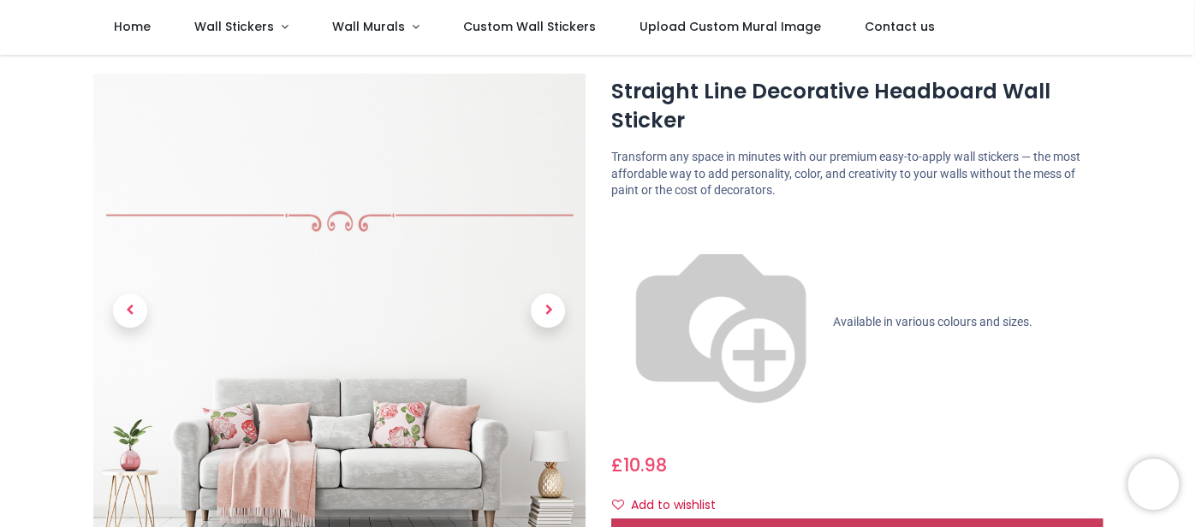
click at [927, 519] on div "Customise Now!" at bounding box center [857, 533] width 492 height 29
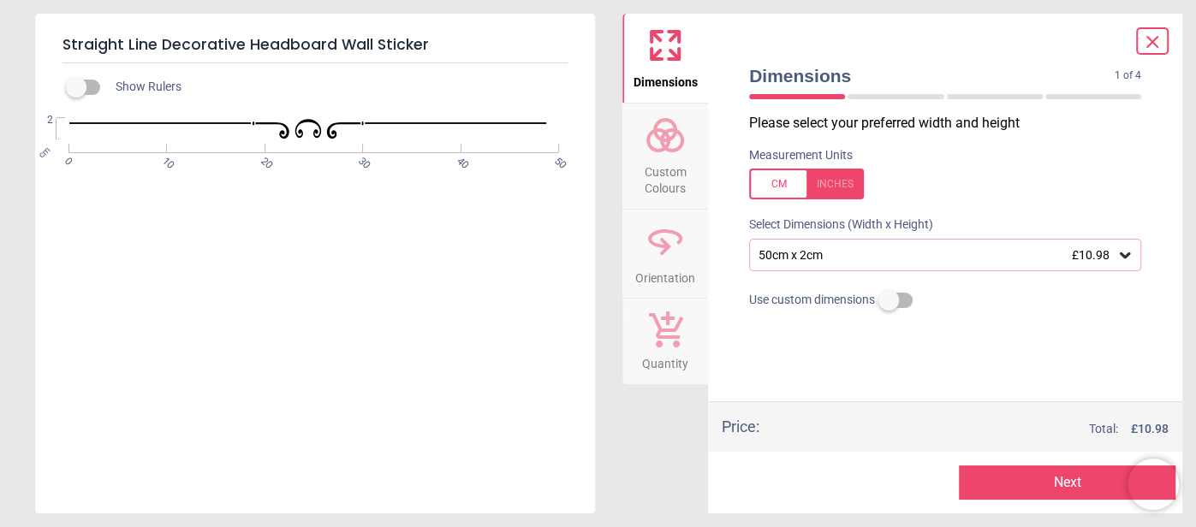
click at [1124, 258] on icon at bounding box center [1125, 256] width 10 height 6
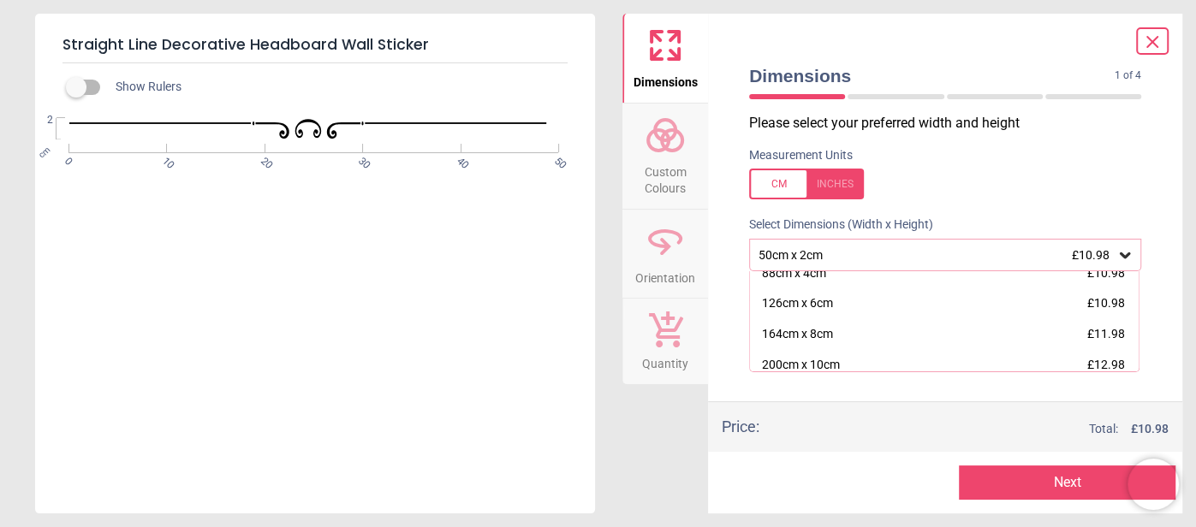
scroll to position [45, 0]
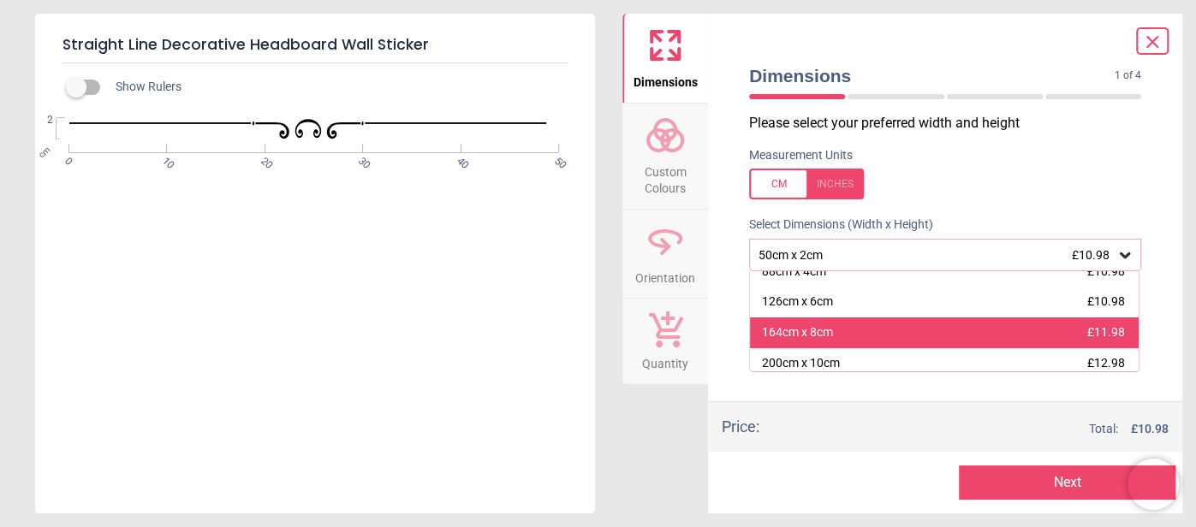
click at [967, 335] on div "164cm x 8cm £11.98" at bounding box center [944, 333] width 389 height 31
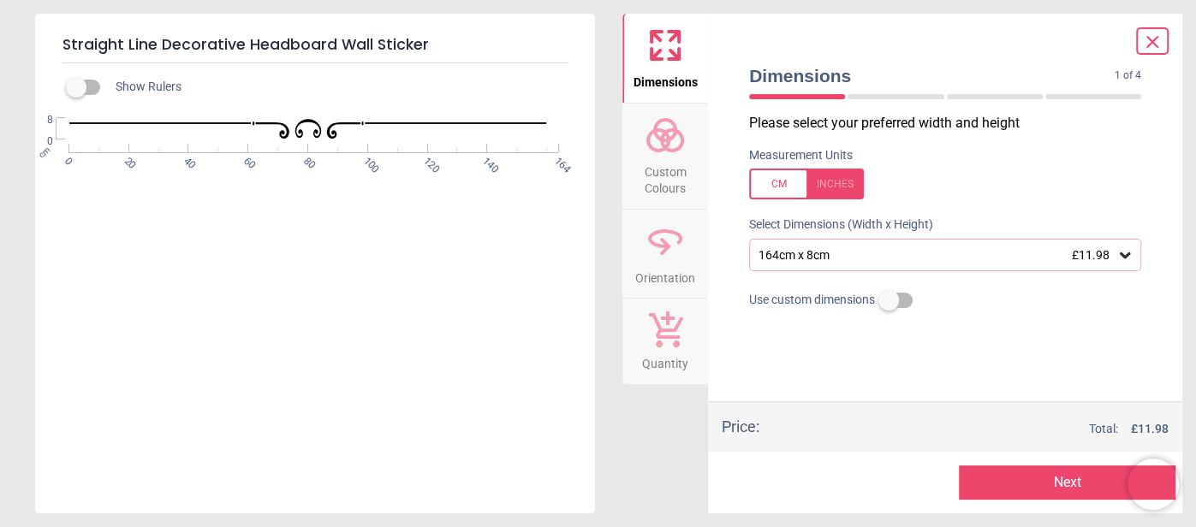
click at [980, 483] on button "Next" at bounding box center [1067, 483] width 217 height 34
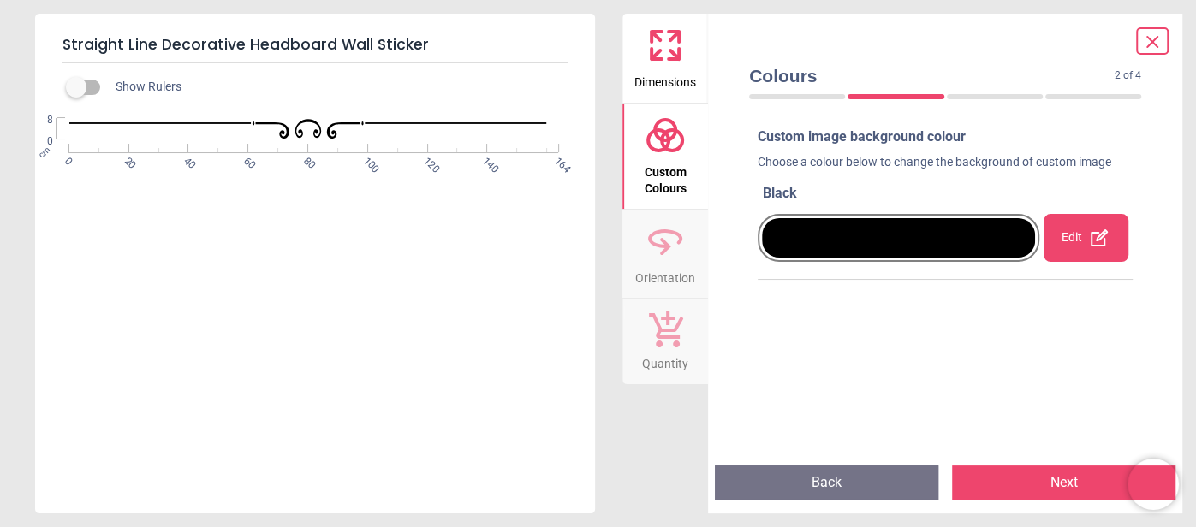
click at [1077, 240] on div "Edit" at bounding box center [1086, 238] width 85 height 48
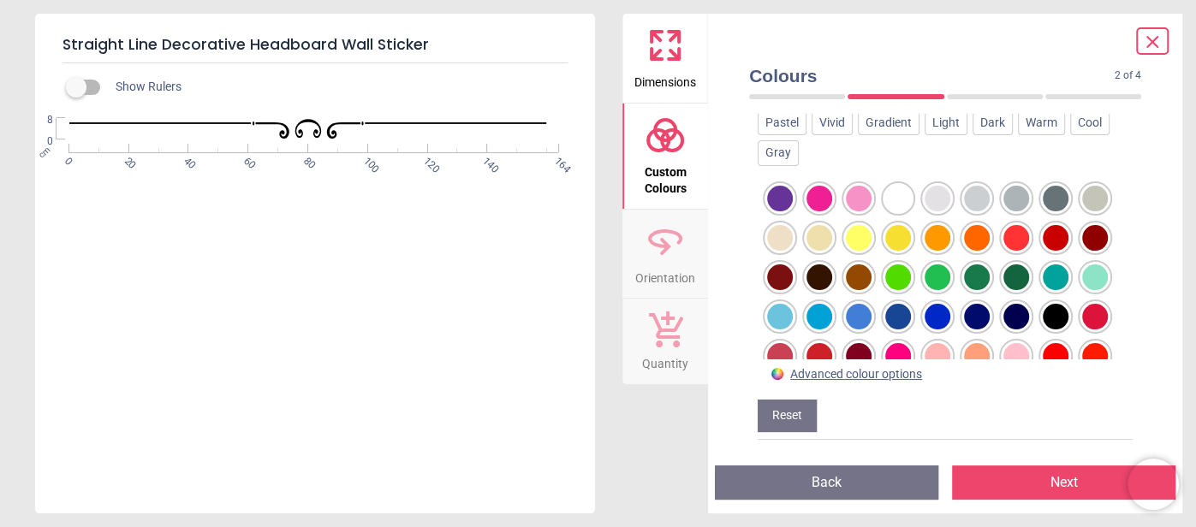
click at [1149, 252] on div "Custom image background colour Choose a colour below to change the background o…" at bounding box center [946, 282] width 420 height 337
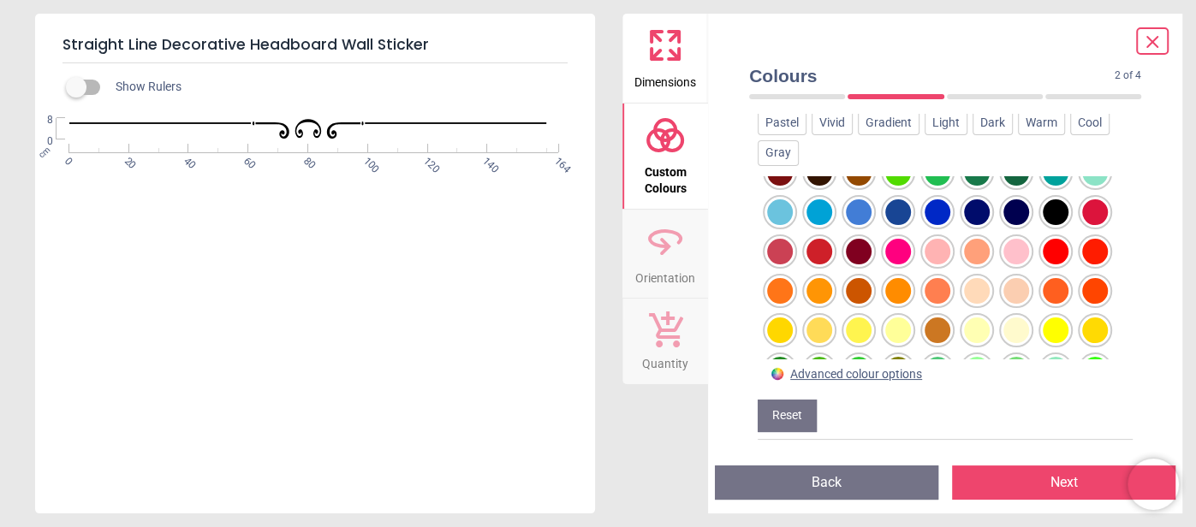
scroll to position [114, 0]
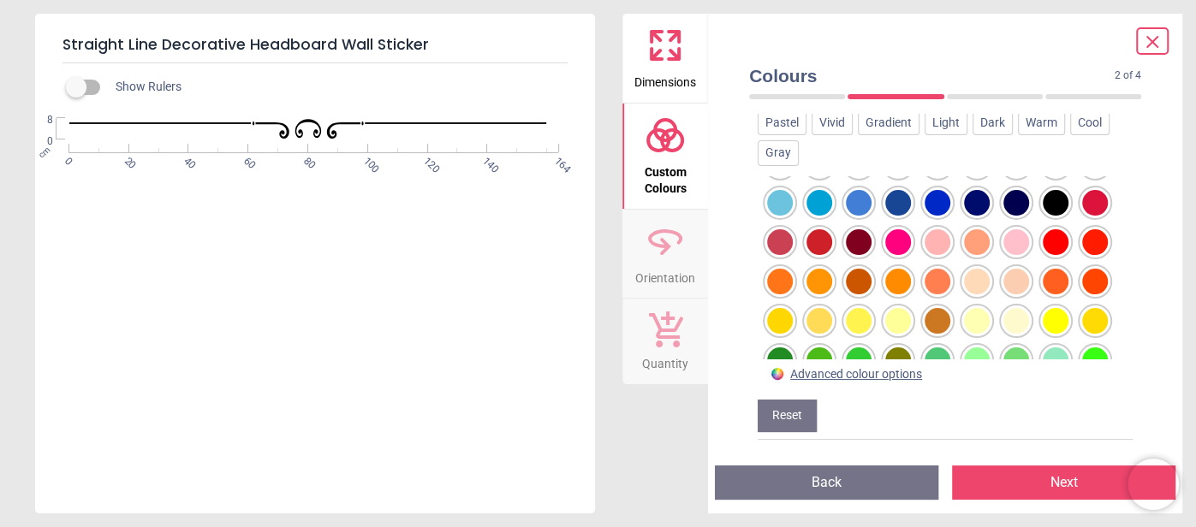
click at [824, 315] on div at bounding box center [820, 321] width 26 height 26
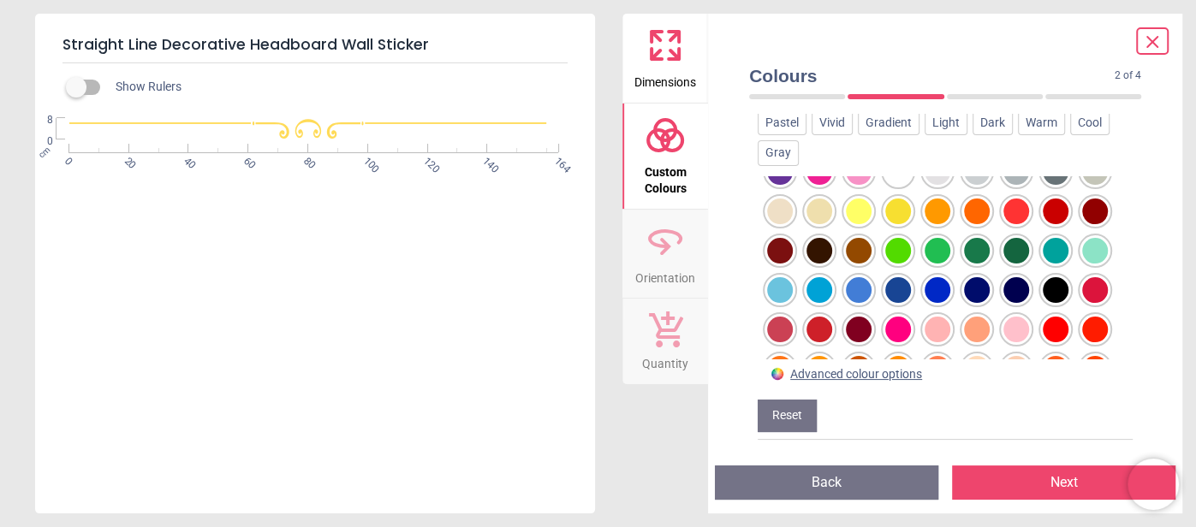
scroll to position [0, 0]
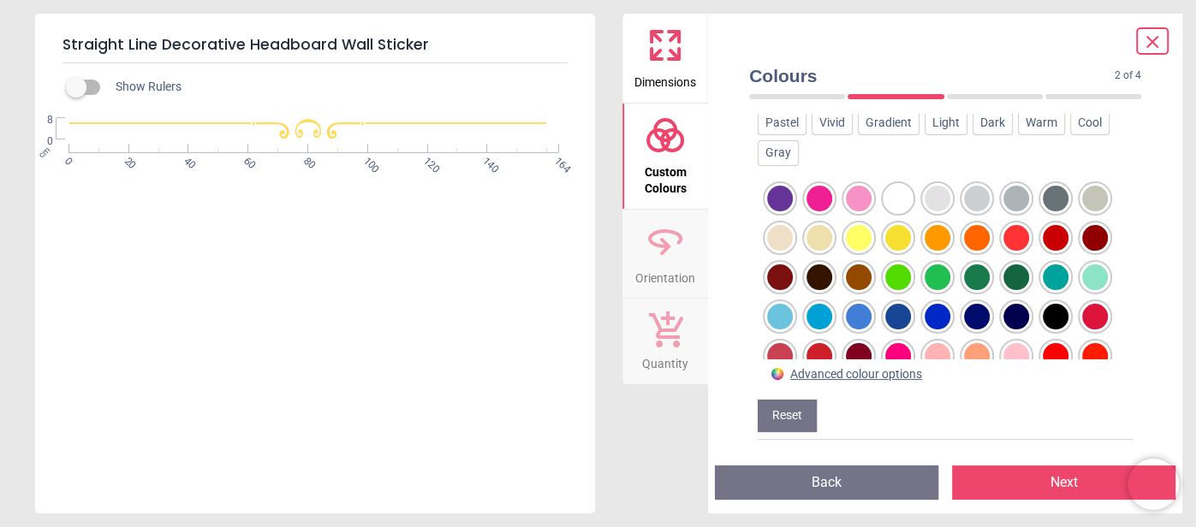
click at [903, 233] on div at bounding box center [898, 238] width 26 height 26
click at [902, 233] on div at bounding box center [898, 238] width 26 height 26
click at [904, 236] on div at bounding box center [898, 238] width 26 height 26
click at [1032, 481] on button "Next" at bounding box center [1063, 483] width 223 height 34
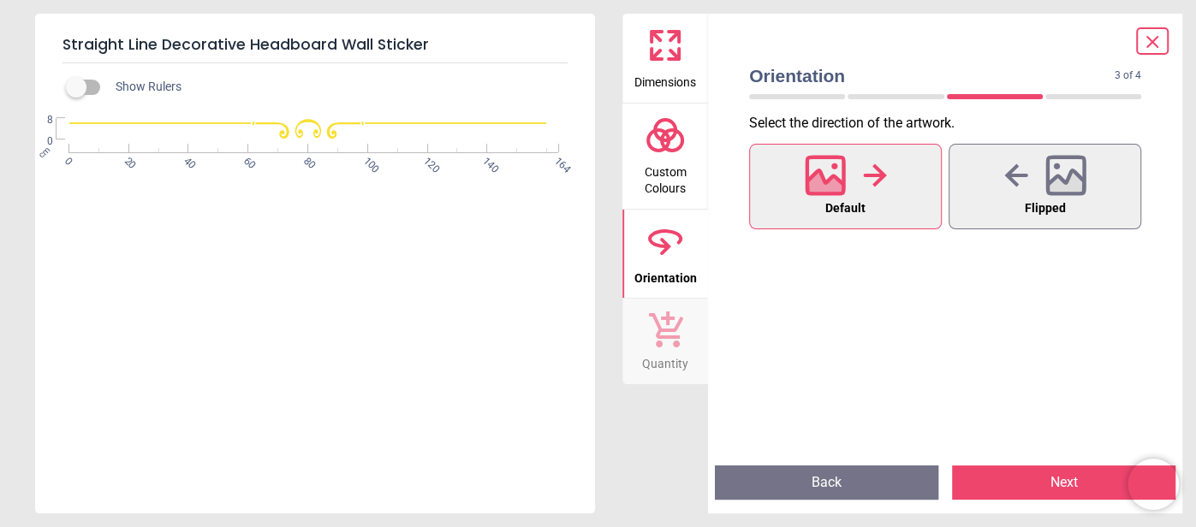
click at [1037, 474] on button "Next" at bounding box center [1063, 483] width 223 height 34
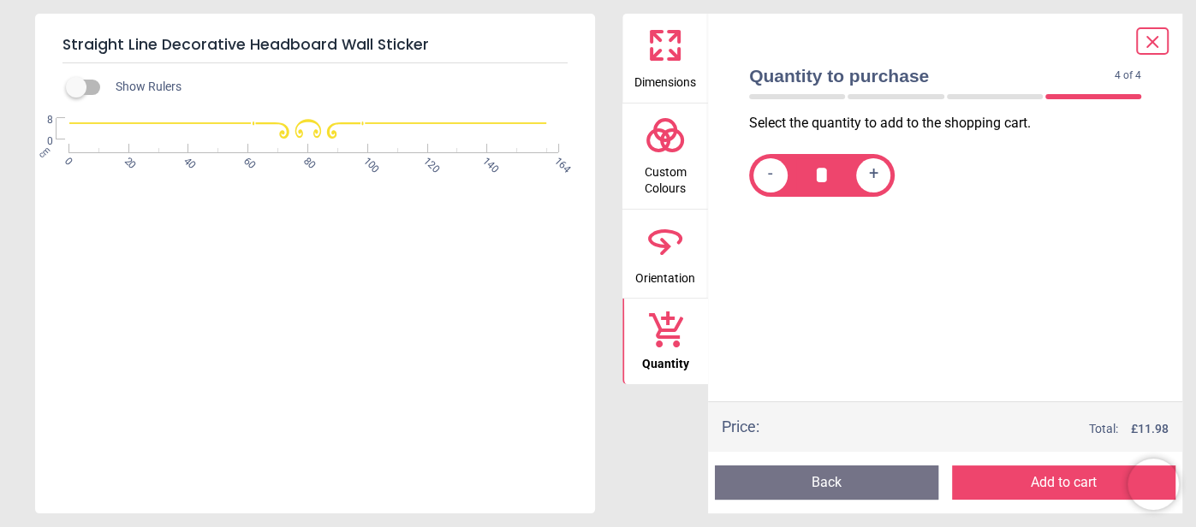
click at [1038, 485] on button "Add to cart" at bounding box center [1063, 483] width 223 height 34
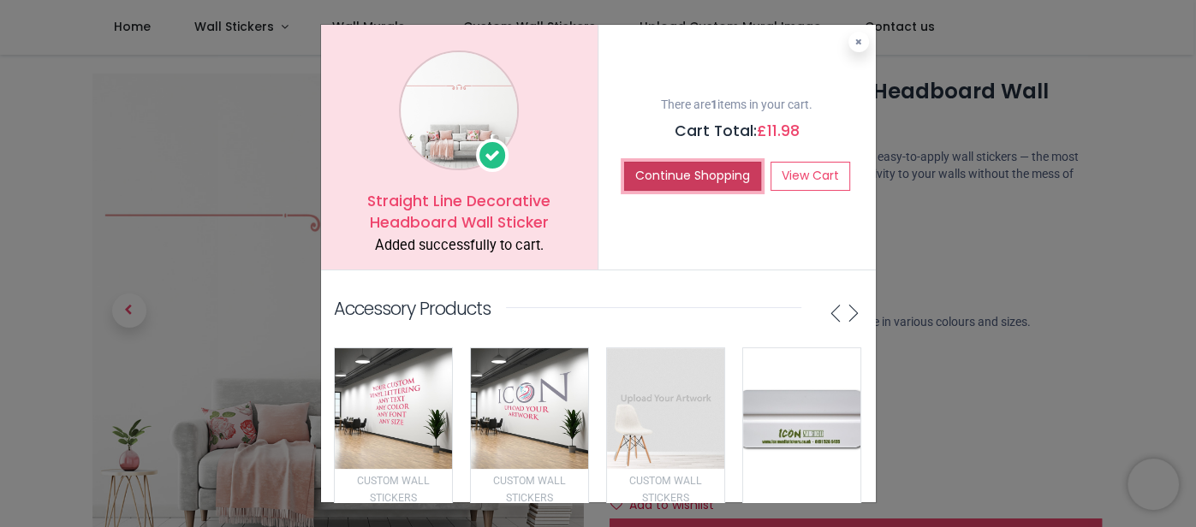
click at [712, 187] on button "Continue Shopping" at bounding box center [692, 176] width 137 height 29
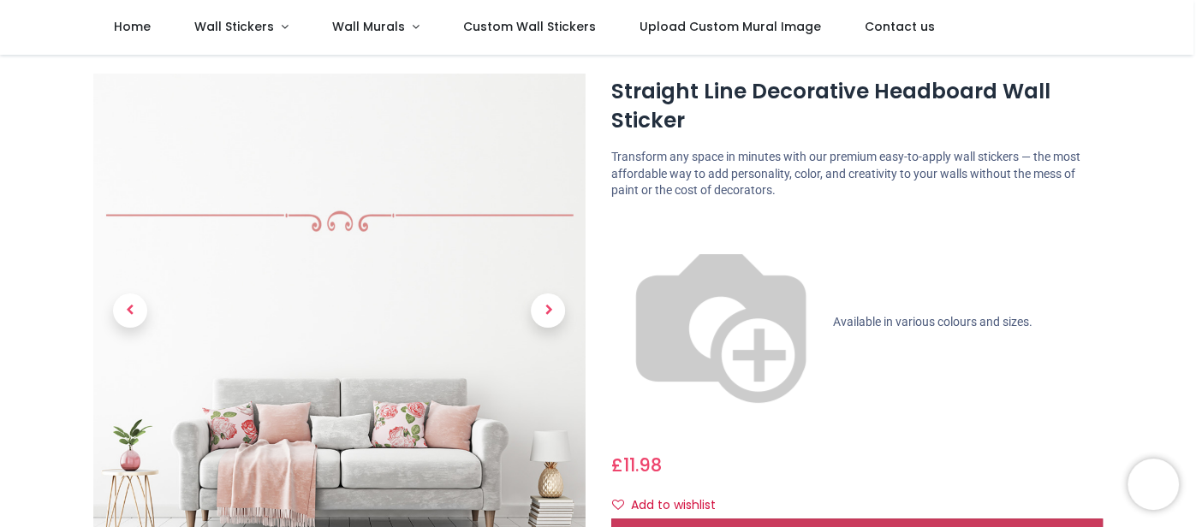
click at [860, 524] on span "Customise Now!" at bounding box center [856, 532] width 97 height 17
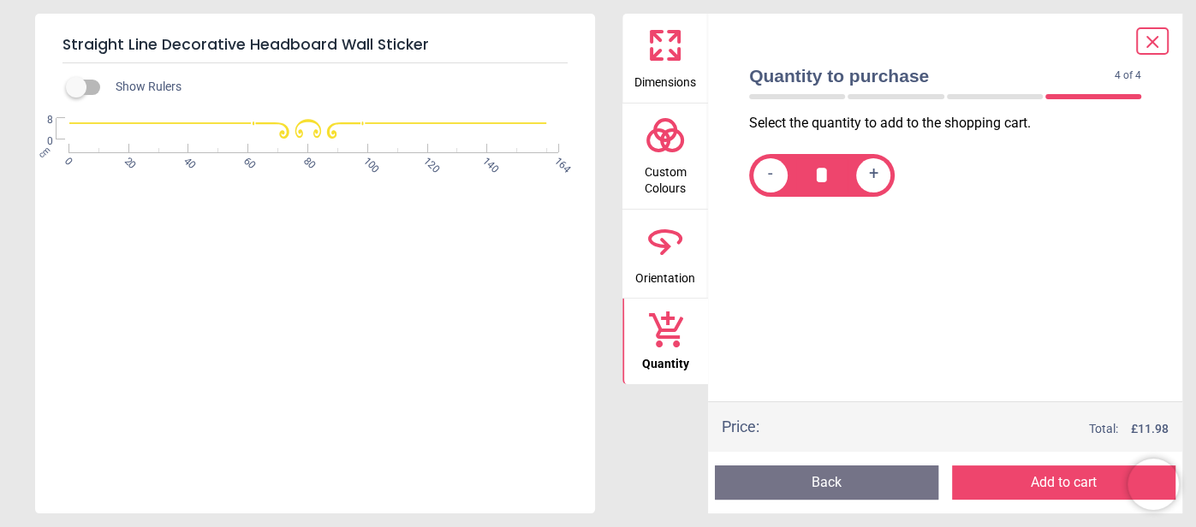
click at [1153, 44] on icon at bounding box center [1152, 42] width 21 height 21
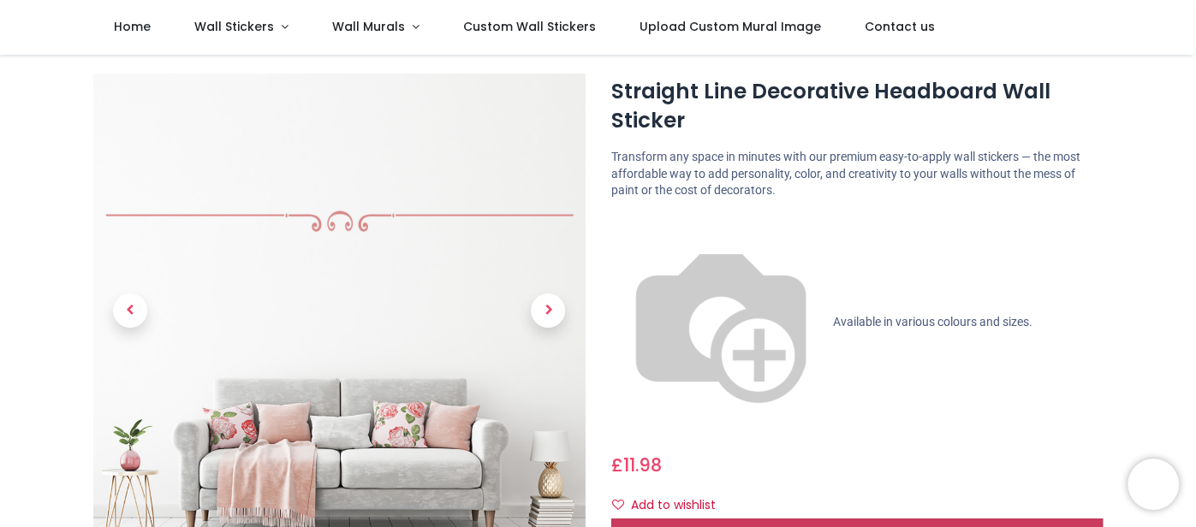
click at [873, 524] on span "Customise Now!" at bounding box center [856, 532] width 97 height 17
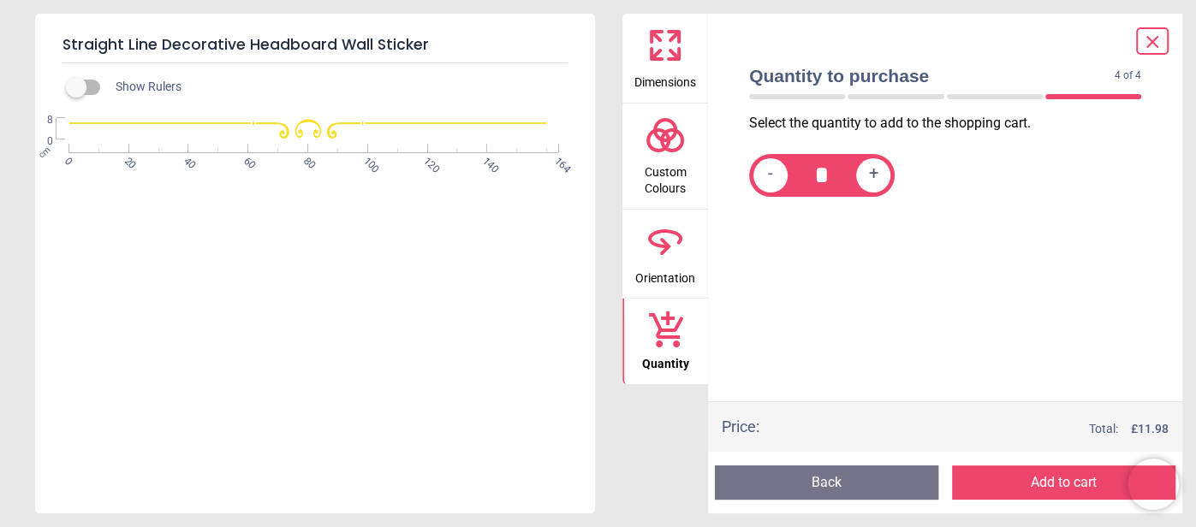
click at [1153, 36] on icon at bounding box center [1152, 42] width 21 height 21
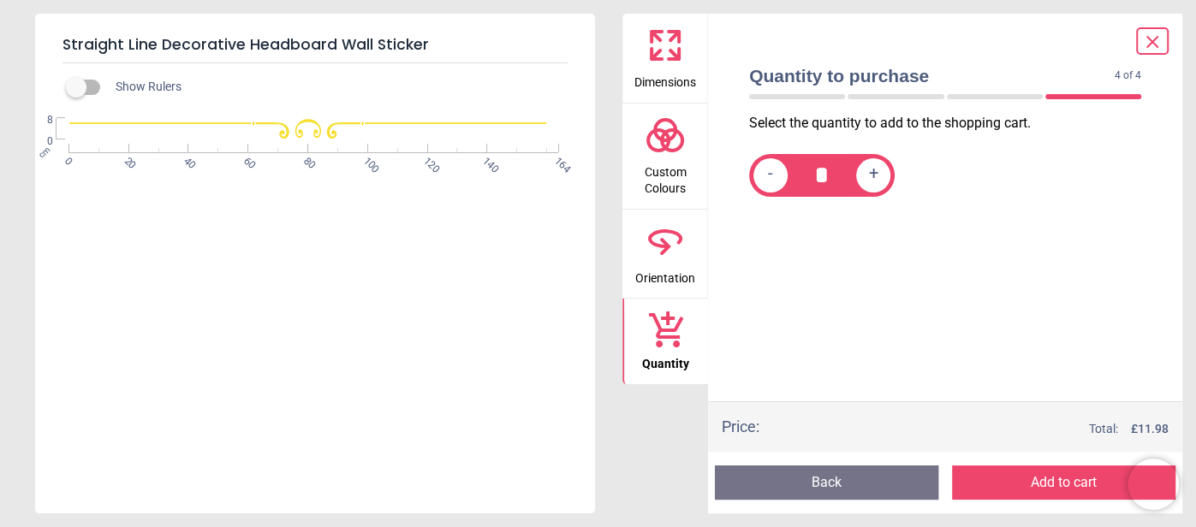
click at [862, 476] on button "Back" at bounding box center [826, 483] width 223 height 34
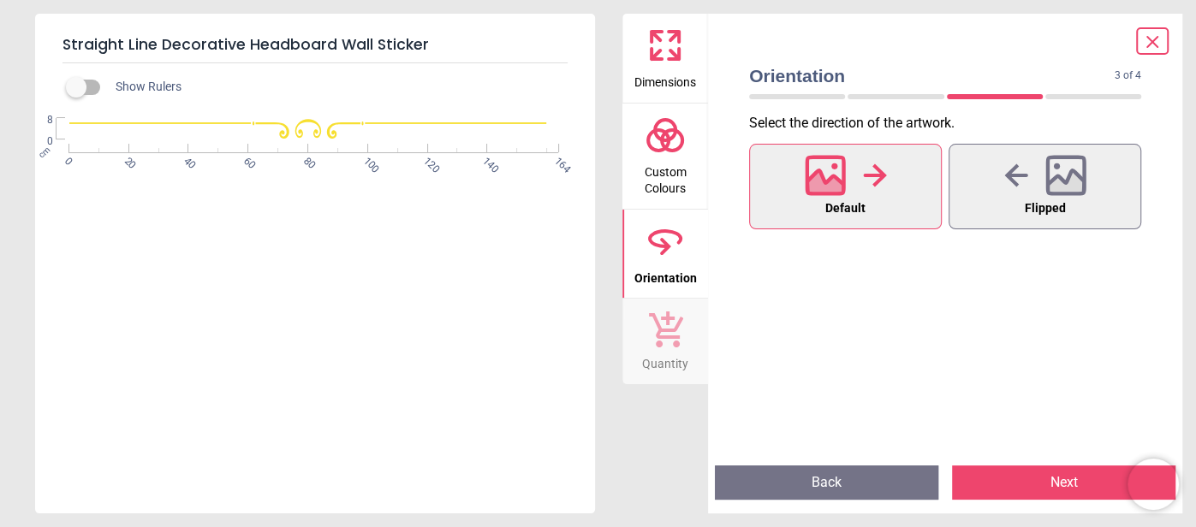
click at [862, 476] on button "Back" at bounding box center [826, 483] width 223 height 34
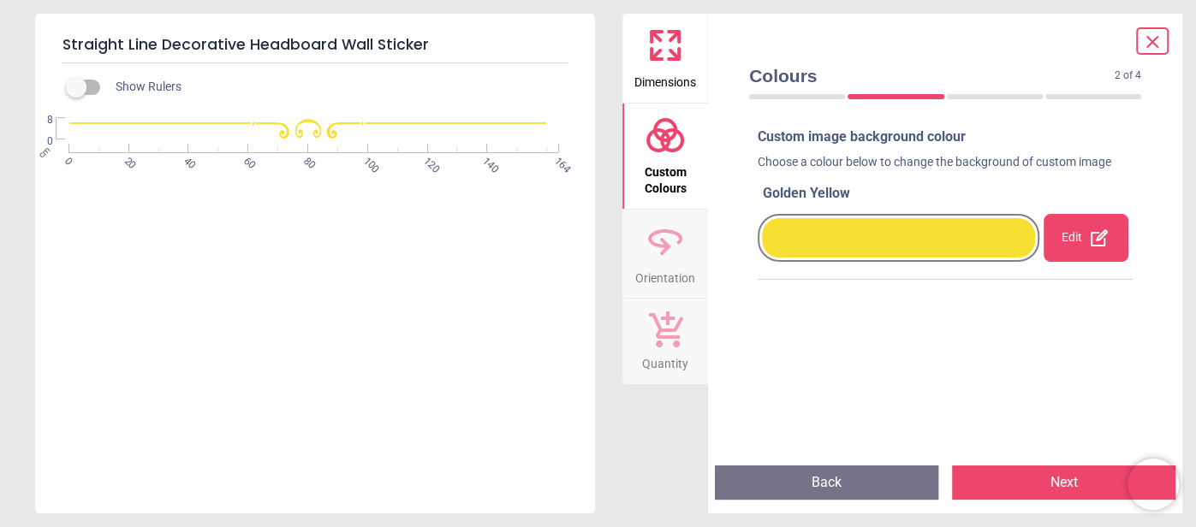
click at [862, 476] on button "Back" at bounding box center [826, 483] width 223 height 34
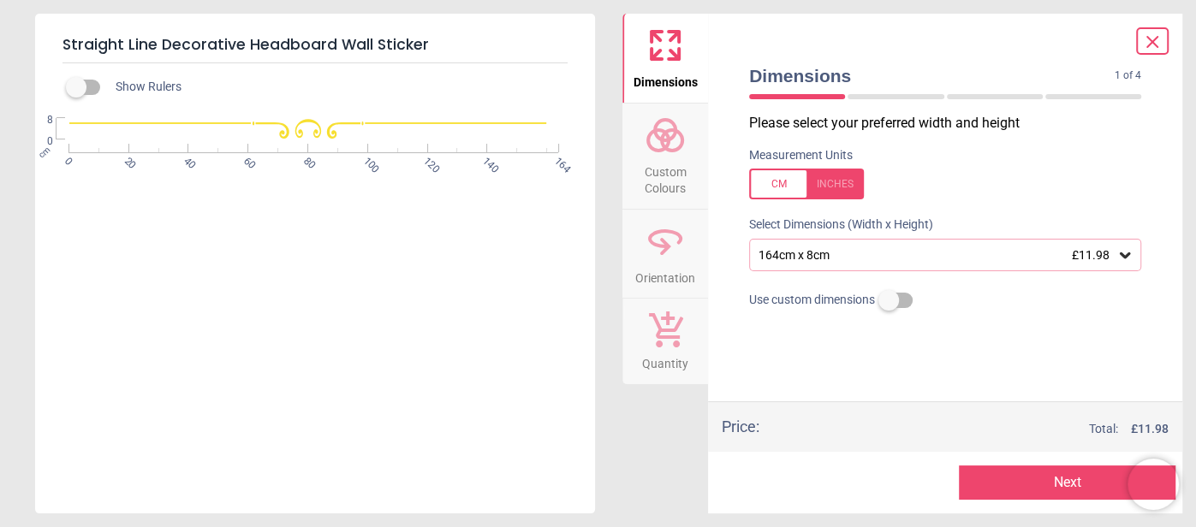
click at [1070, 480] on button "Next" at bounding box center [1067, 483] width 217 height 34
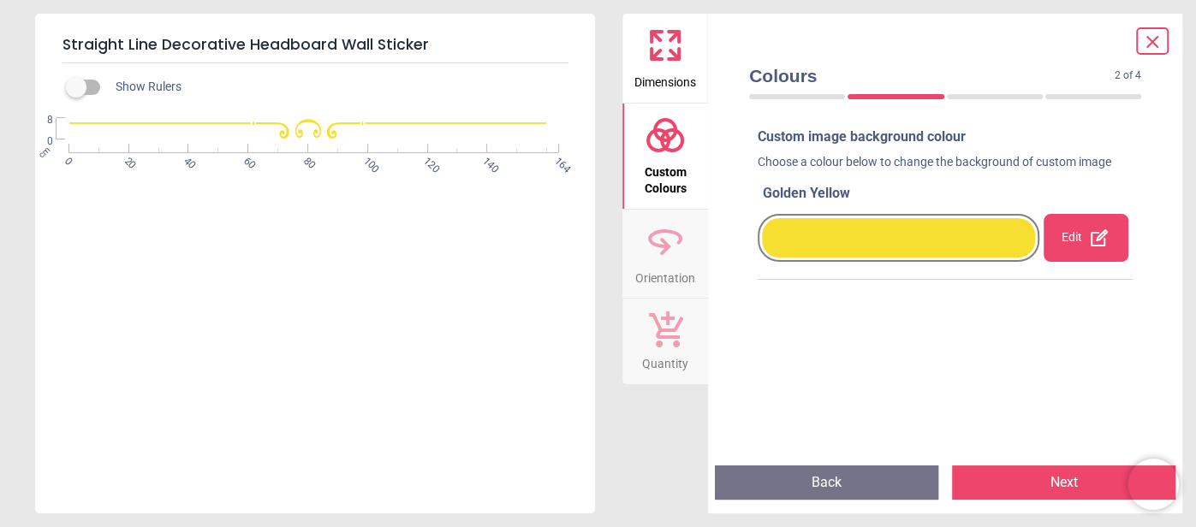
click at [1091, 235] on icon at bounding box center [1099, 237] width 17 height 17
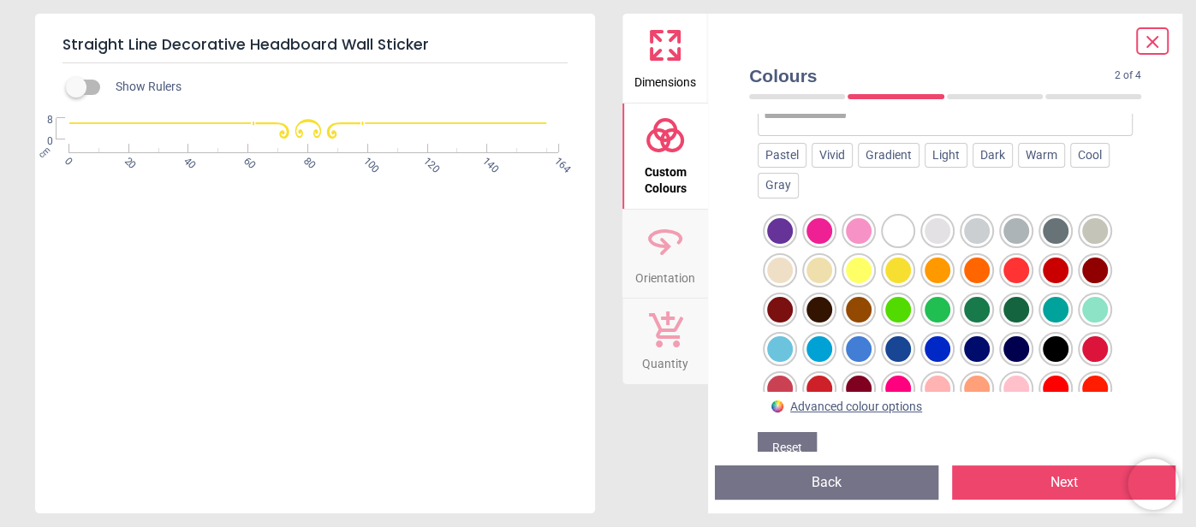
scroll to position [217, 0]
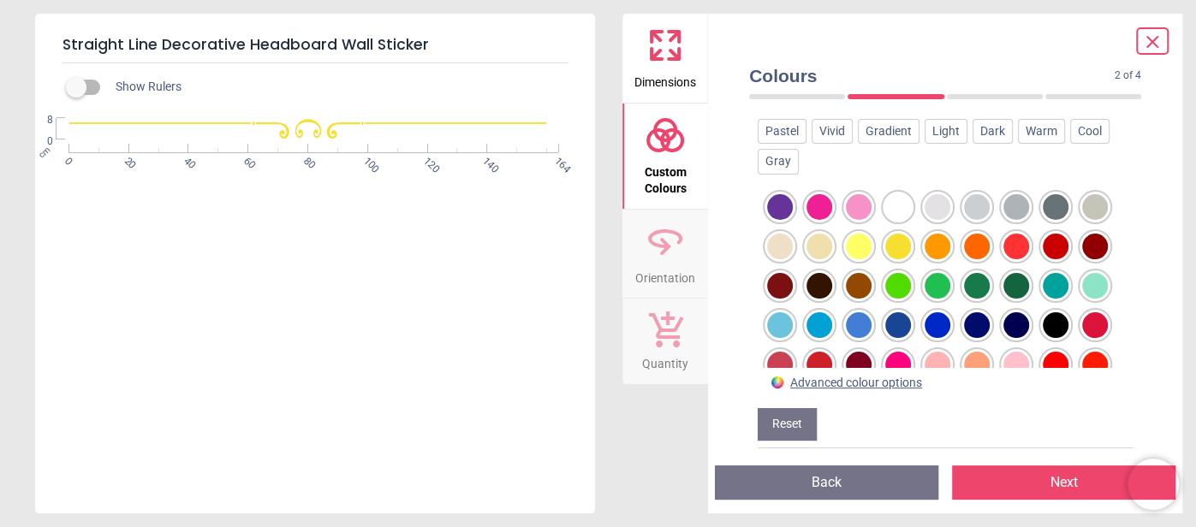
click at [1051, 241] on div at bounding box center [1056, 247] width 26 height 26
click at [1064, 482] on button "Next" at bounding box center [1063, 483] width 223 height 34
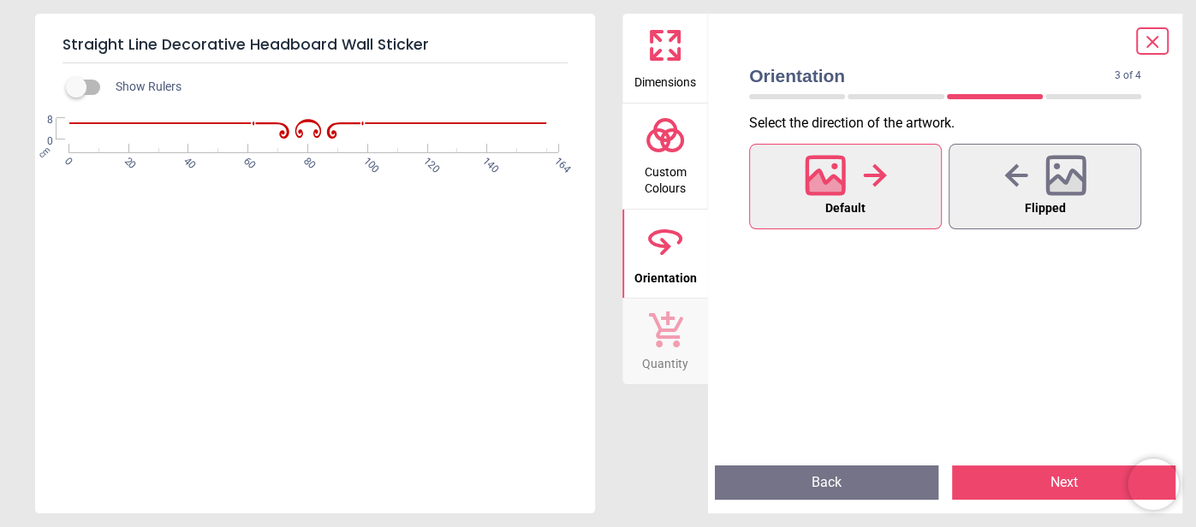
click at [1046, 482] on button "Next" at bounding box center [1063, 483] width 223 height 34
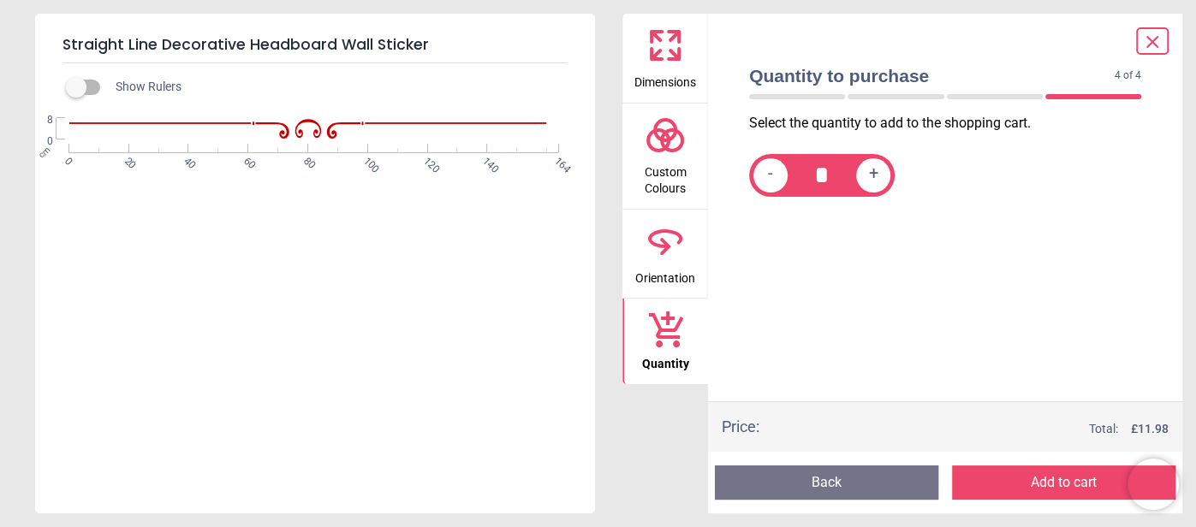
click at [1050, 478] on button "Add to cart" at bounding box center [1063, 483] width 223 height 34
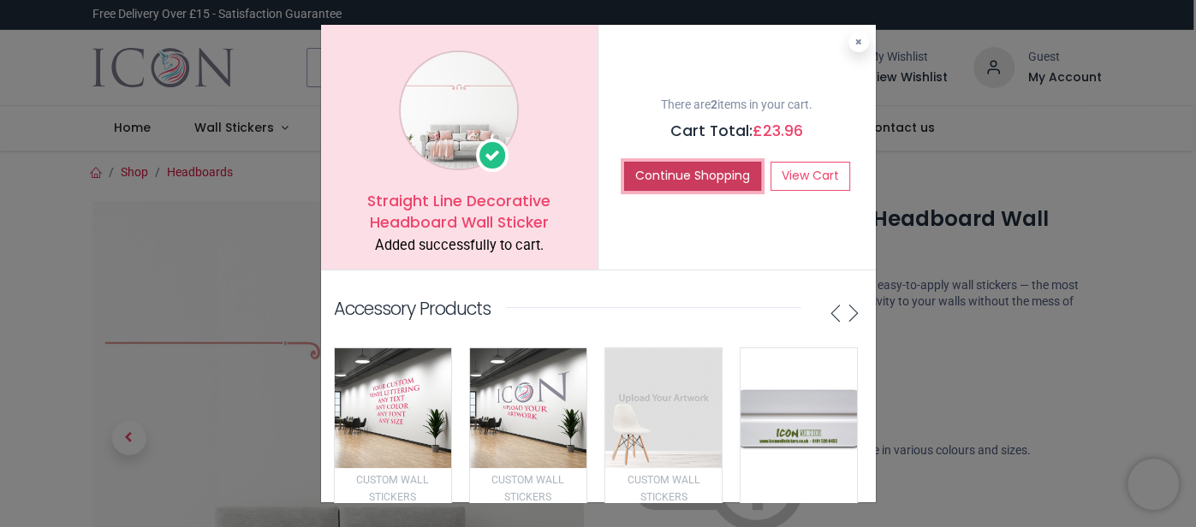
click at [702, 176] on button "Continue Shopping" at bounding box center [692, 176] width 137 height 29
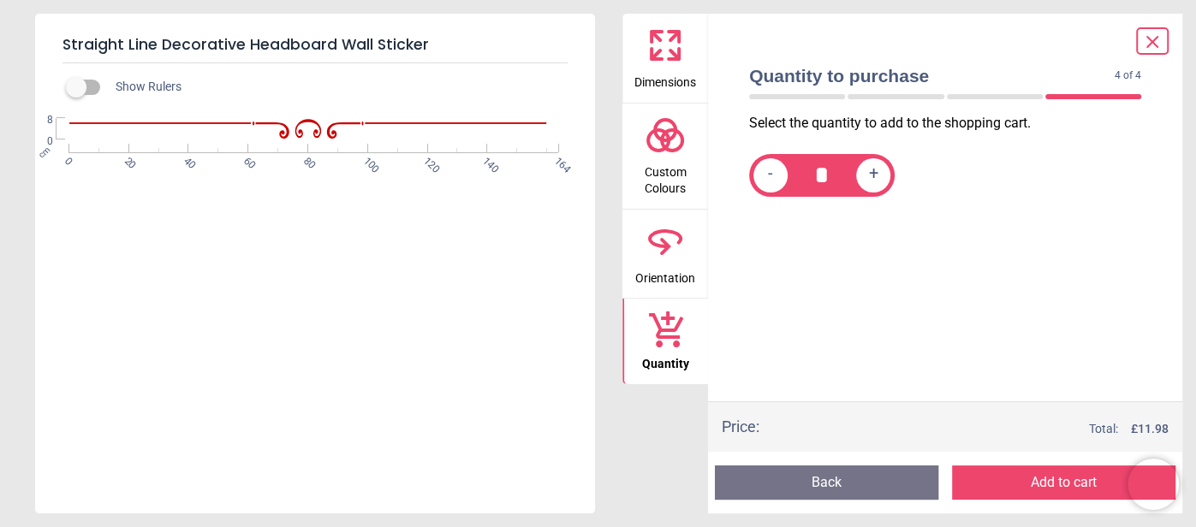
click at [676, 42] on icon at bounding box center [665, 45] width 41 height 41
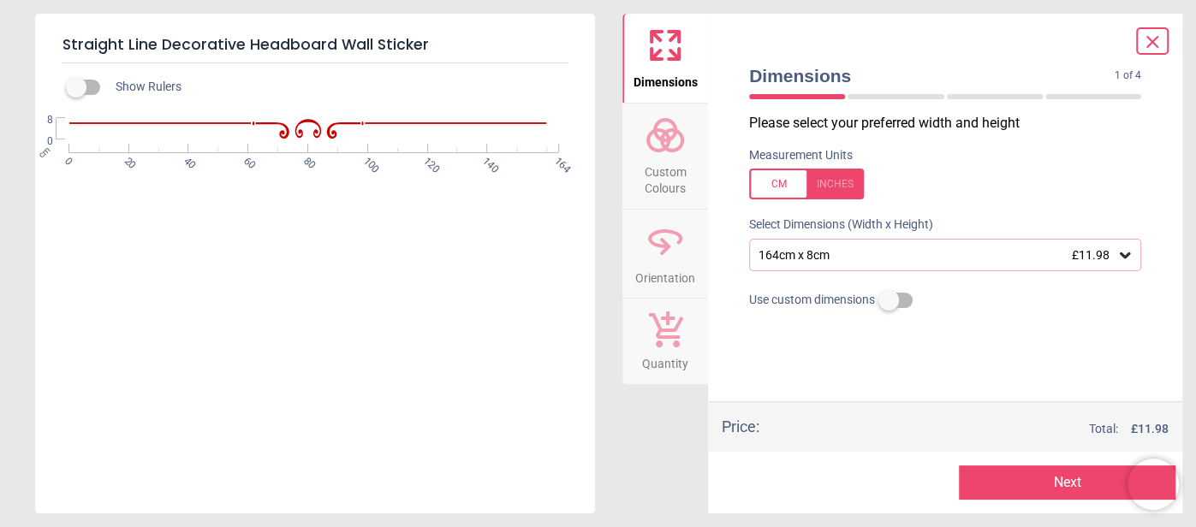
click at [1124, 259] on icon at bounding box center [1125, 256] width 10 height 6
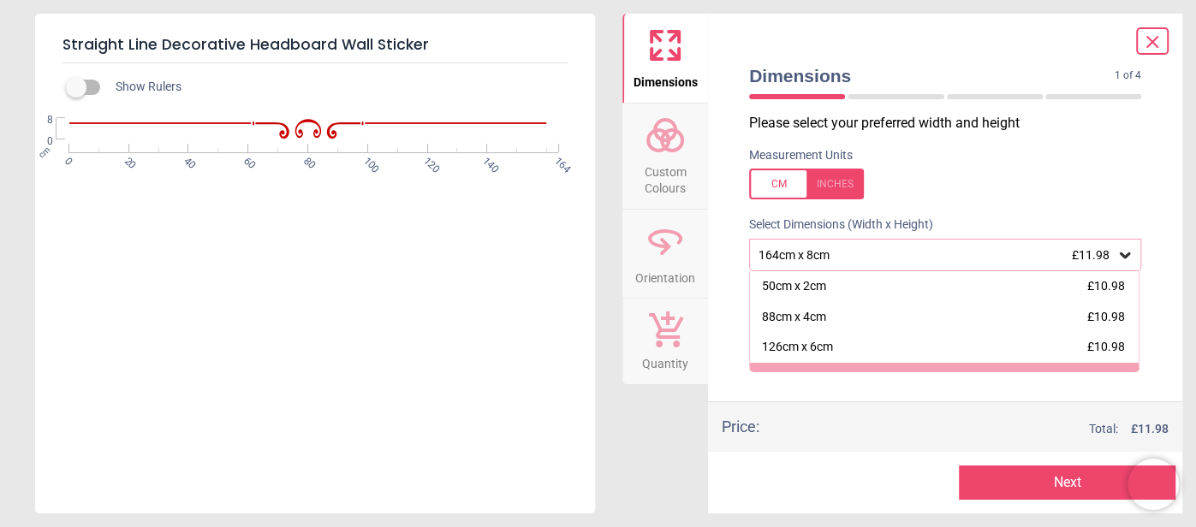
scroll to position [21, 0]
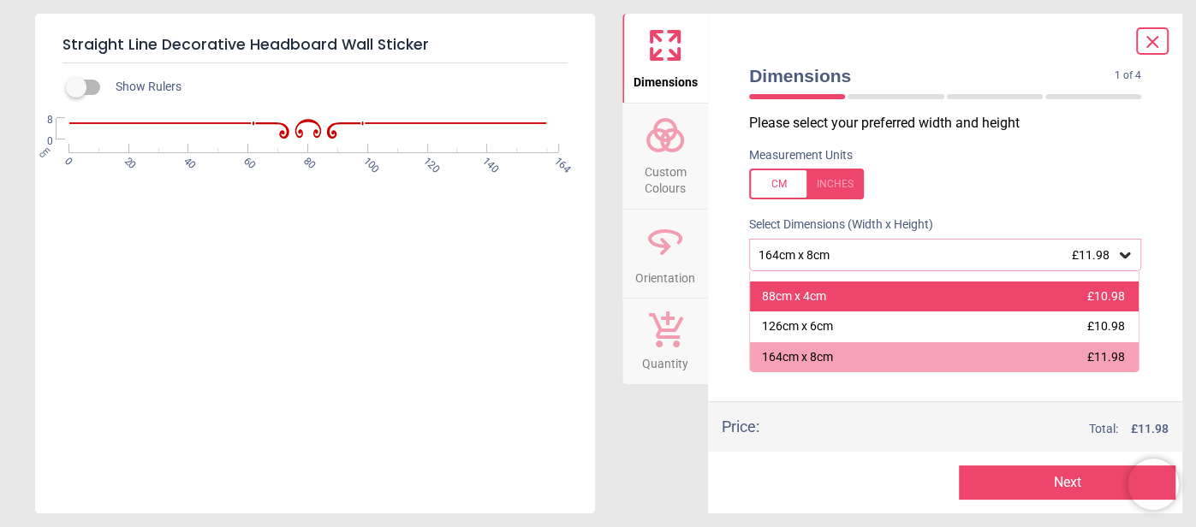
click at [1062, 287] on div "88cm x 4cm £10.98" at bounding box center [944, 297] width 389 height 31
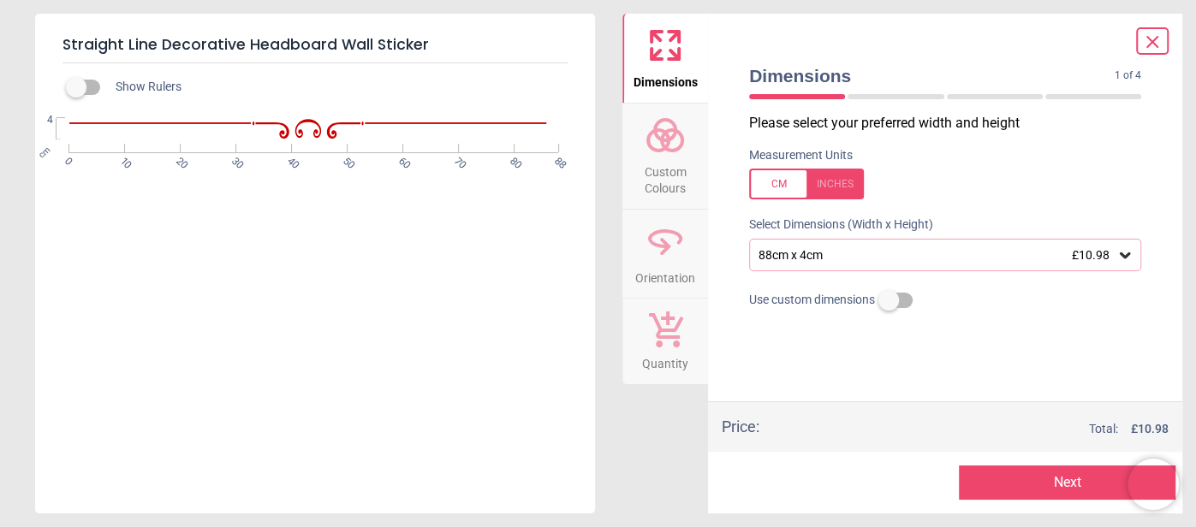
click at [1069, 485] on button "Next" at bounding box center [1067, 483] width 217 height 34
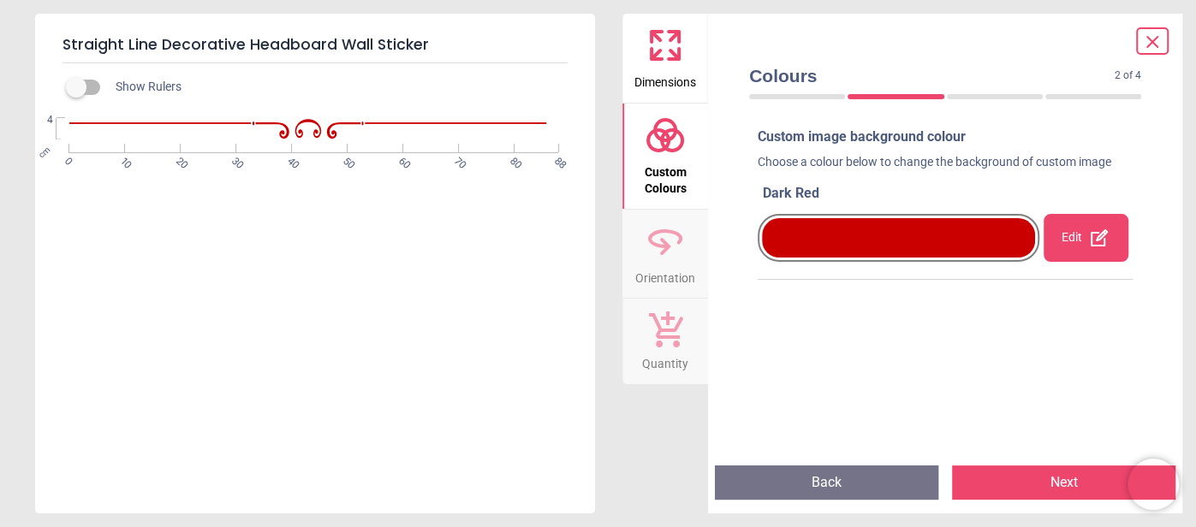
click at [1051, 479] on button "Next" at bounding box center [1063, 483] width 223 height 34
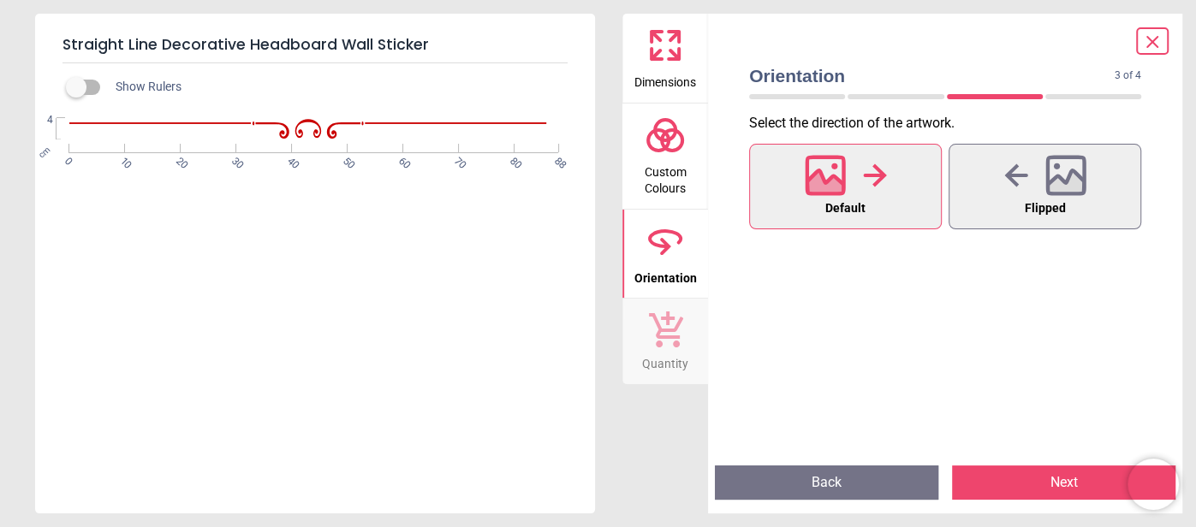
click at [1051, 479] on button "Next" at bounding box center [1063, 483] width 223 height 34
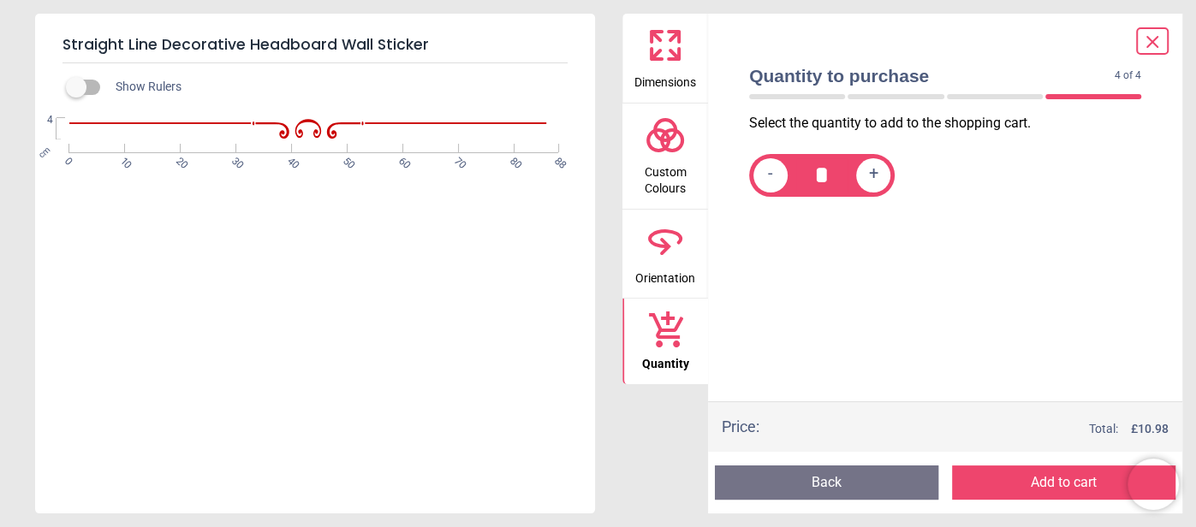
click at [1011, 482] on button "Add to cart" at bounding box center [1063, 483] width 223 height 34
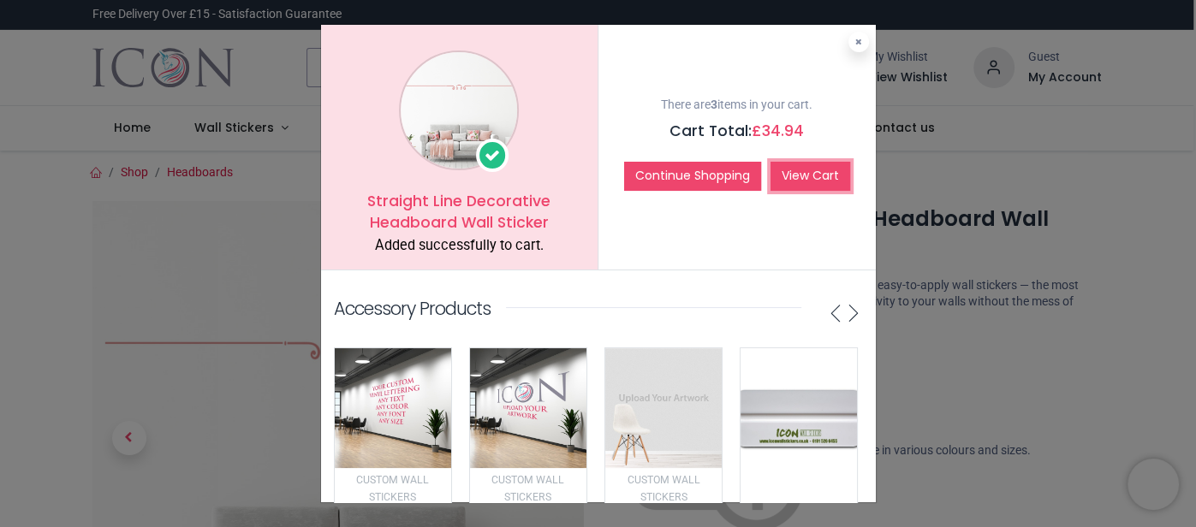
click at [831, 174] on link "View Cart" at bounding box center [811, 176] width 80 height 29
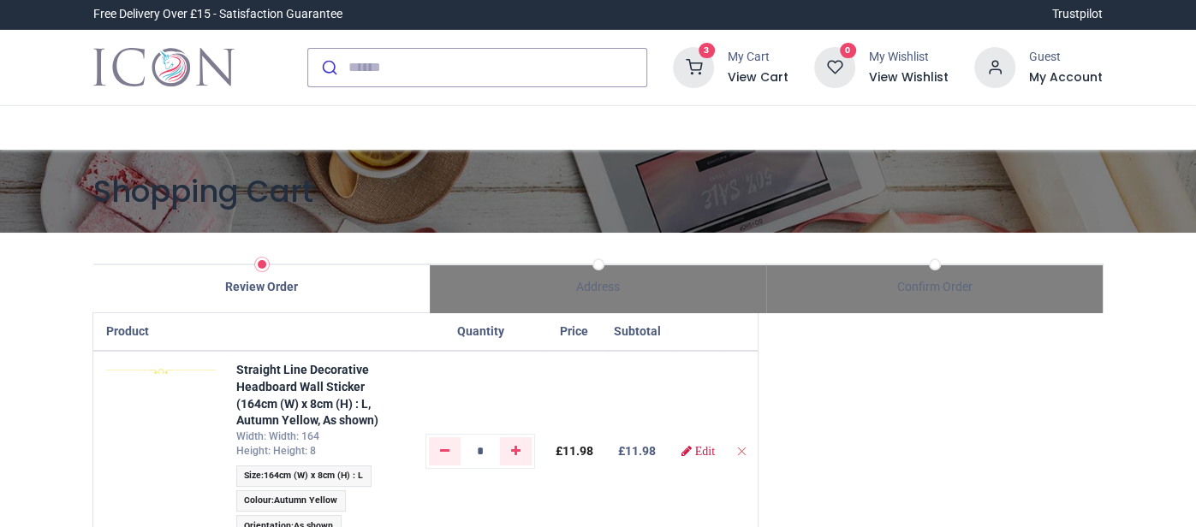
click at [1169, 80] on div "3 My Cart View Cart 0 Guest" at bounding box center [598, 68] width 1196 height 76
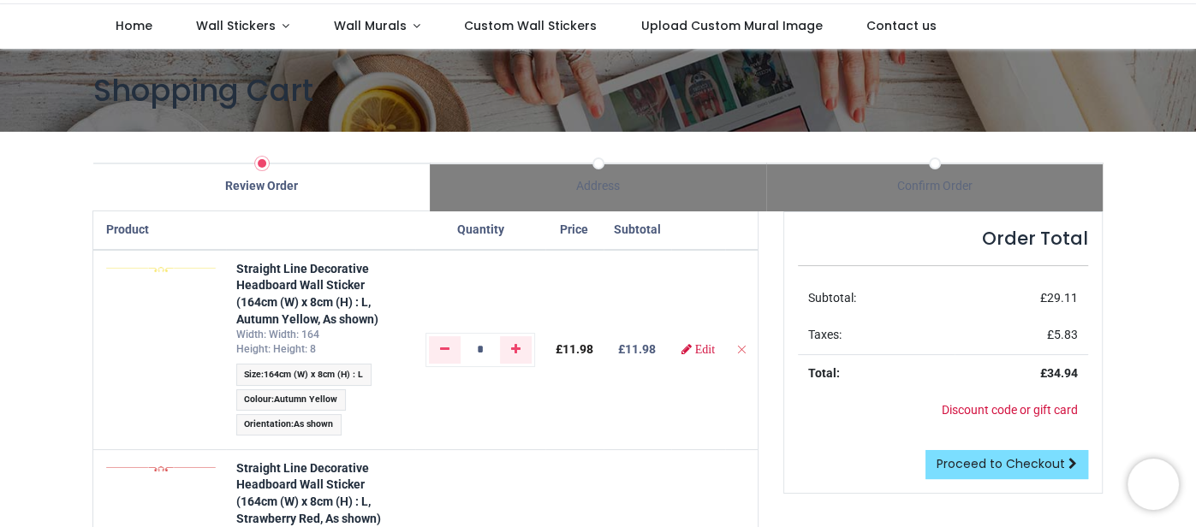
scroll to position [171, 0]
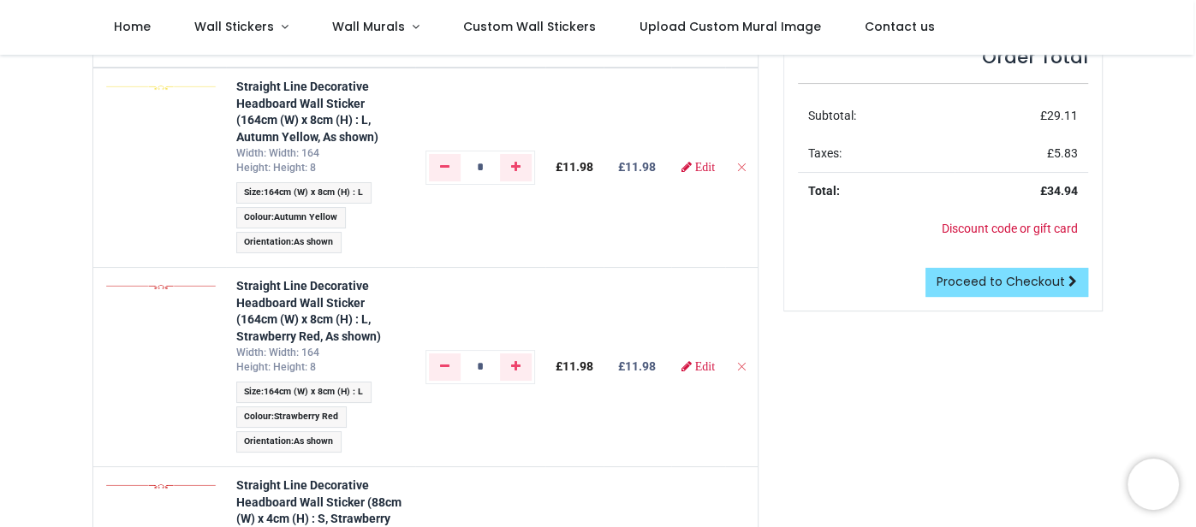
scroll to position [240, 0]
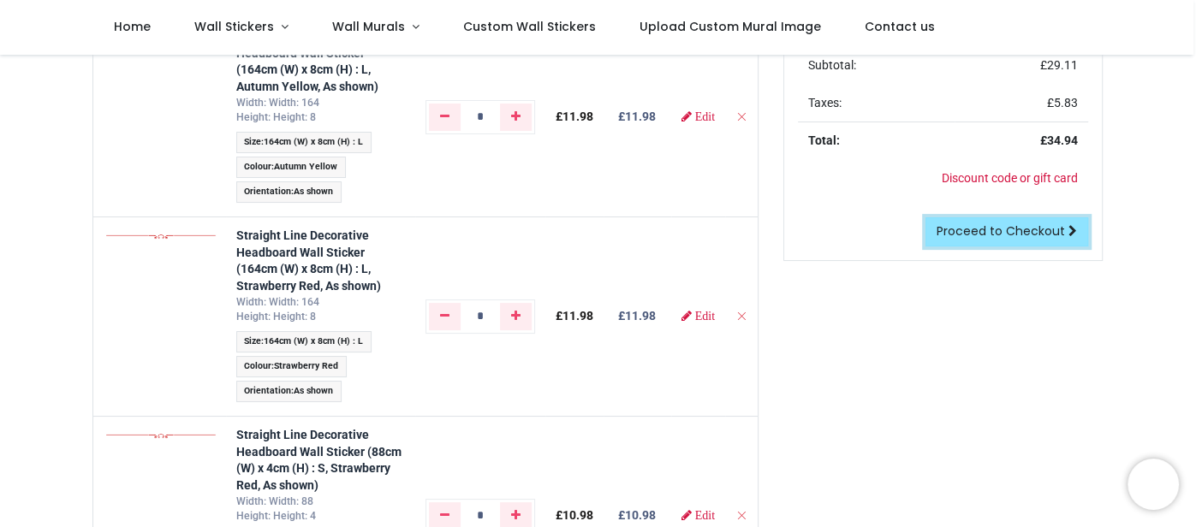
click at [994, 226] on span "Proceed to Checkout" at bounding box center [1001, 231] width 128 height 17
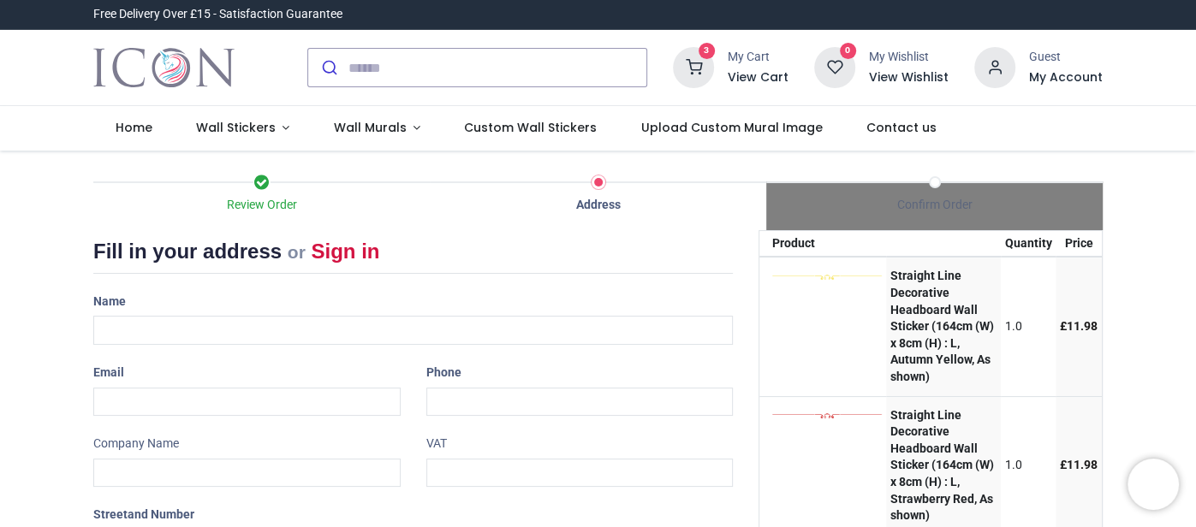
select select "***"
click at [407, 297] on div "Name" at bounding box center [412, 316] width 665 height 57
click at [384, 296] on div "Name" at bounding box center [412, 316] width 665 height 57
click at [200, 299] on div "Name" at bounding box center [412, 316] width 665 height 57
click at [126, 299] on div "Name" at bounding box center [412, 316] width 665 height 57
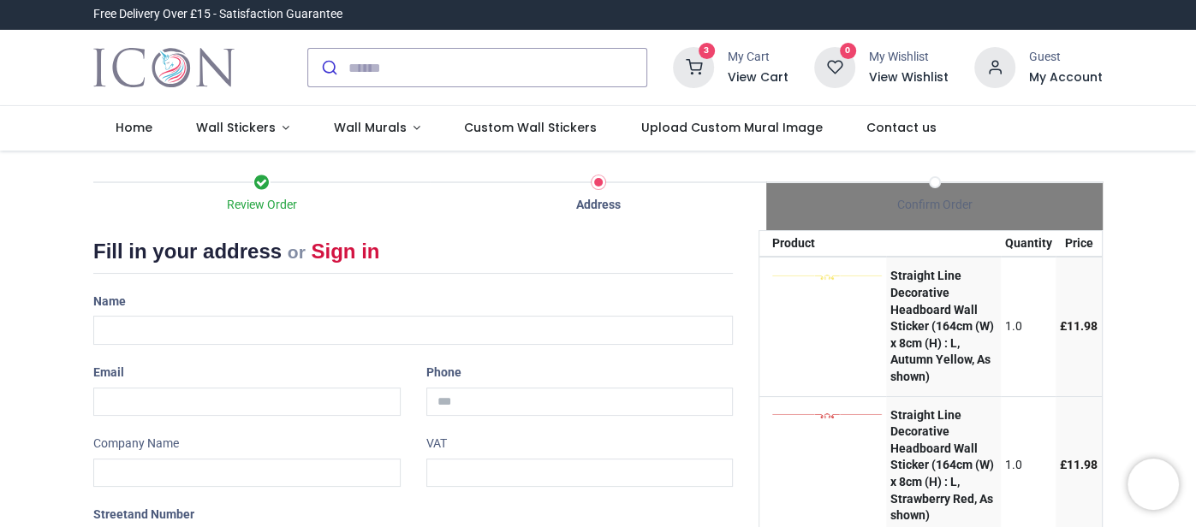
click at [126, 299] on div "Name" at bounding box center [412, 316] width 665 height 57
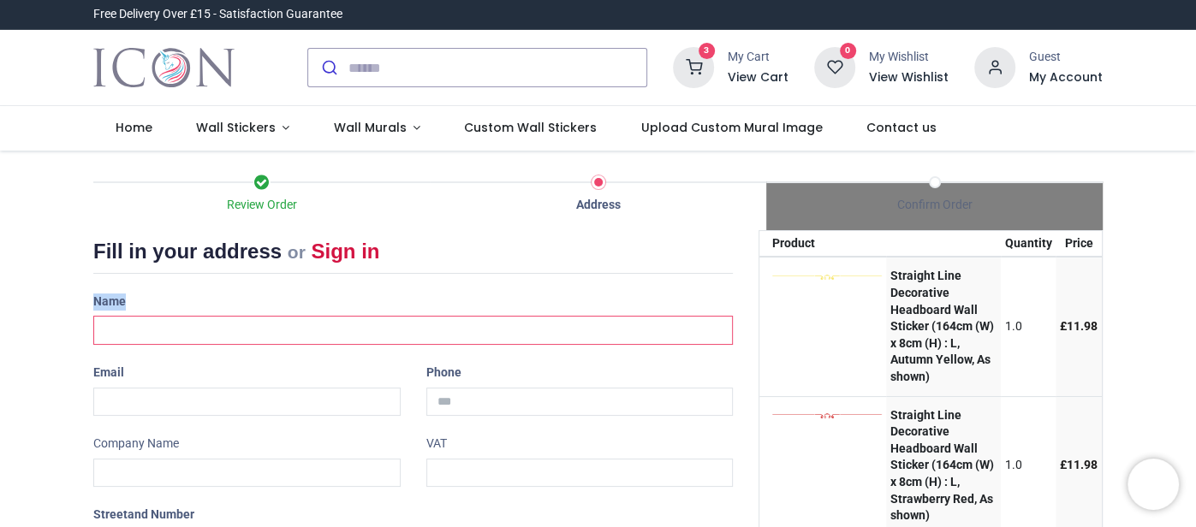
click at [136, 322] on input "text" at bounding box center [413, 330] width 640 height 29
type input "**********"
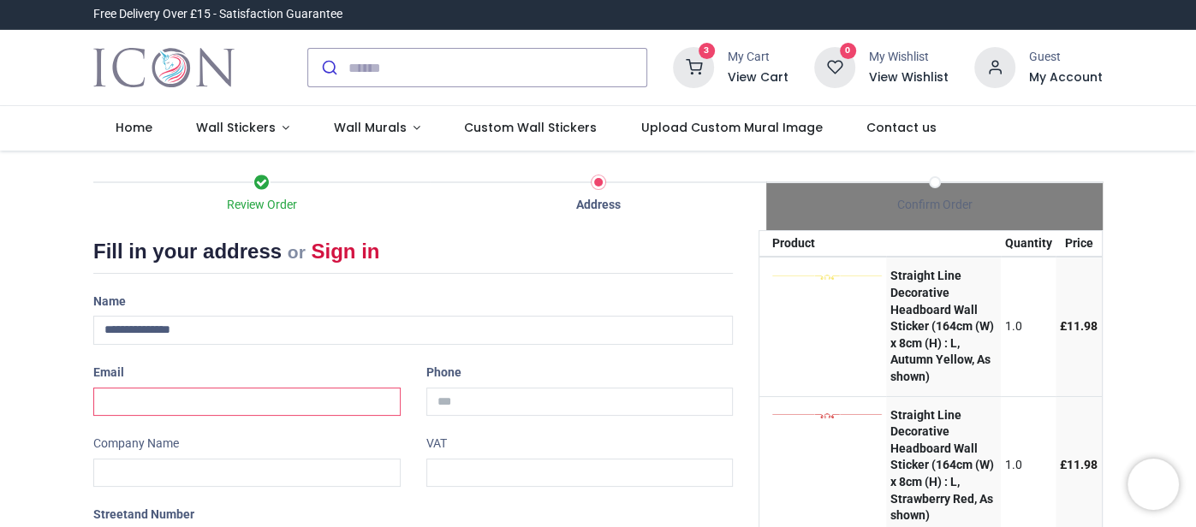
type input "**********"
type input "*******"
type input "******"
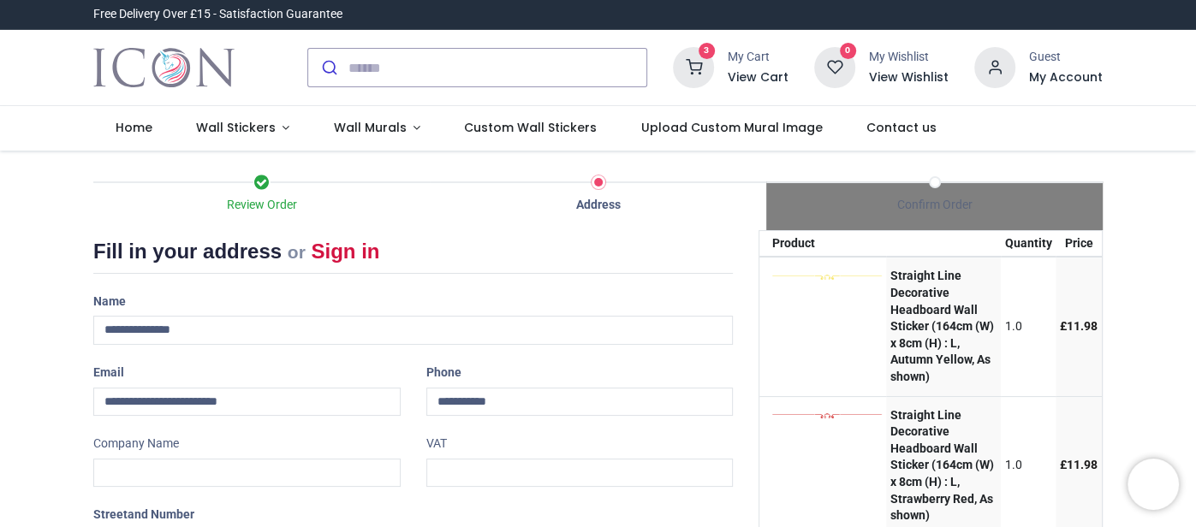
type input "********"
select select "***"
click at [539, 396] on input "**********" at bounding box center [579, 402] width 307 height 29
type input "*"
type input "**********"
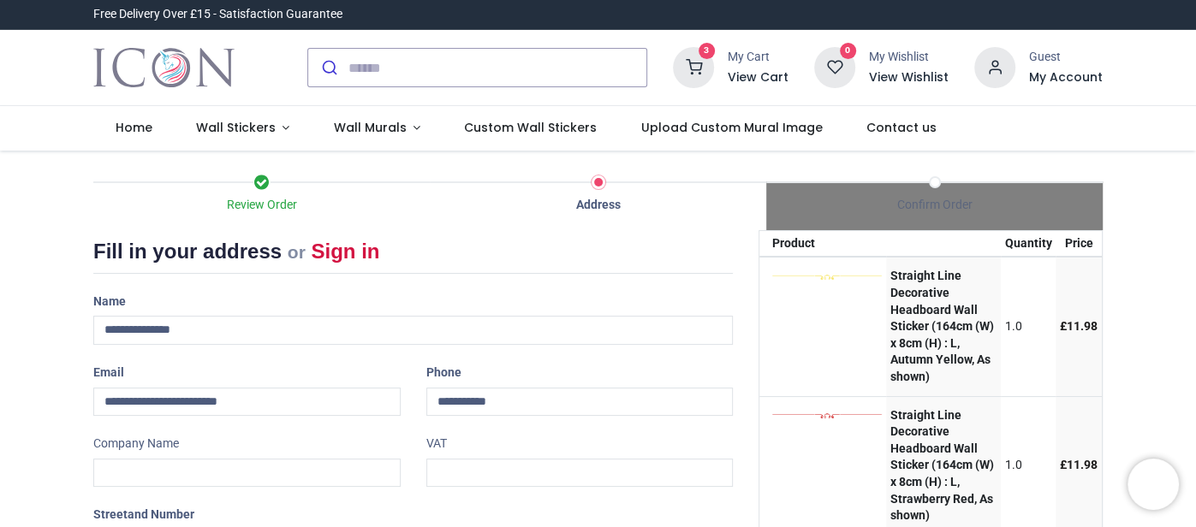
click at [1171, 175] on div "Review Order Address Confirm Order Your order: £ 34.94 Product Price" at bounding box center [598, 510] width 1196 height 719
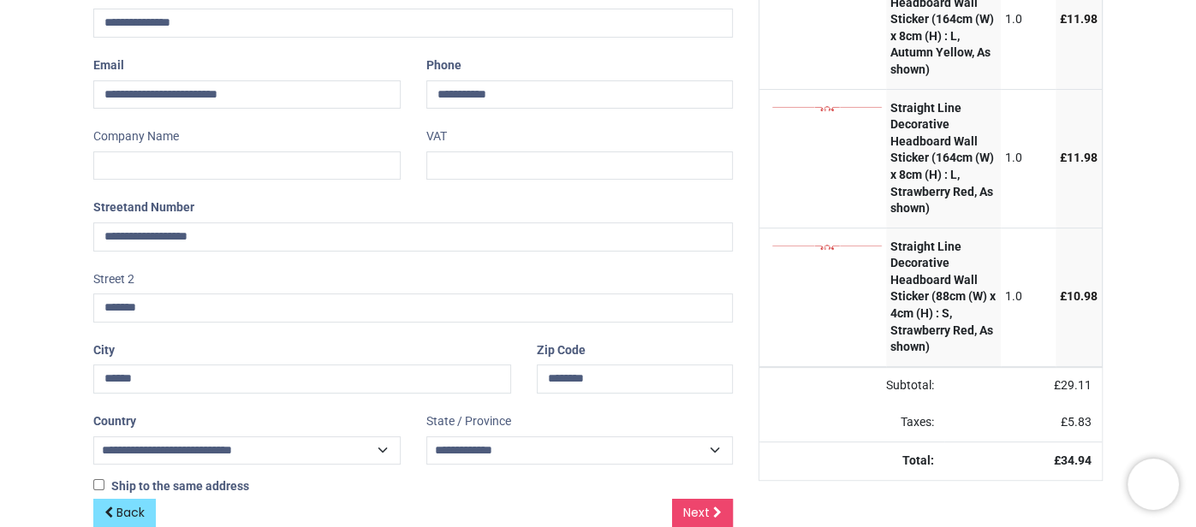
scroll to position [337, 0]
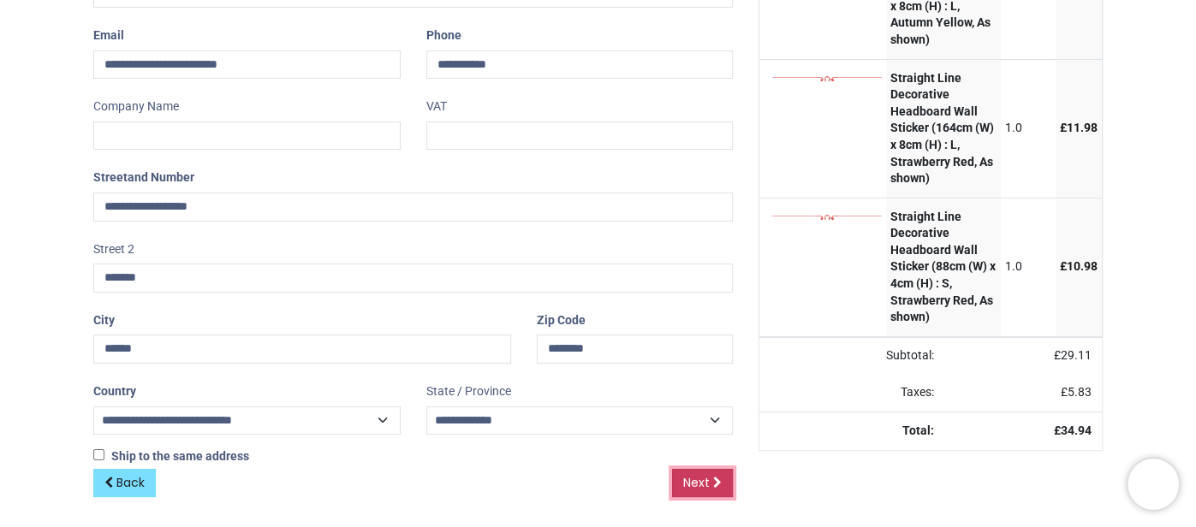
click at [701, 474] on span "Next" at bounding box center [696, 482] width 27 height 17
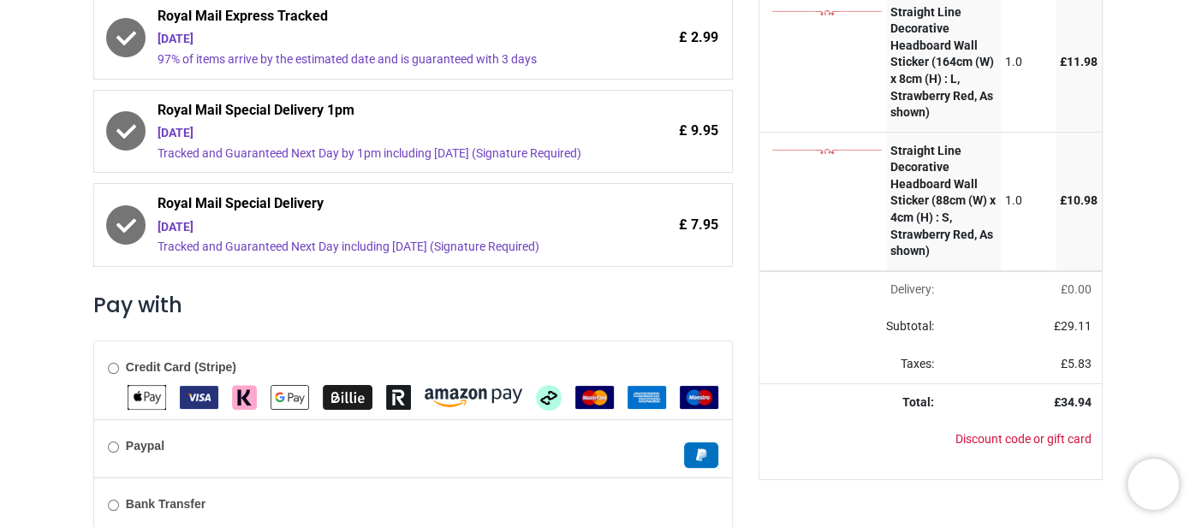
scroll to position [479, 0]
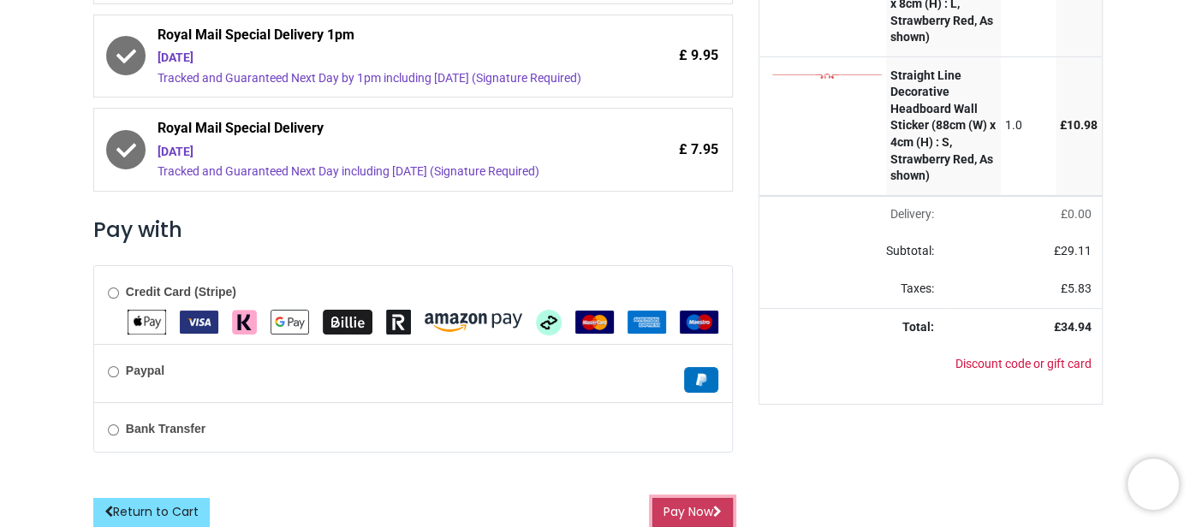
click at [693, 508] on button "Pay Now" at bounding box center [692, 512] width 80 height 29
